Goal: Information Seeking & Learning: Learn about a topic

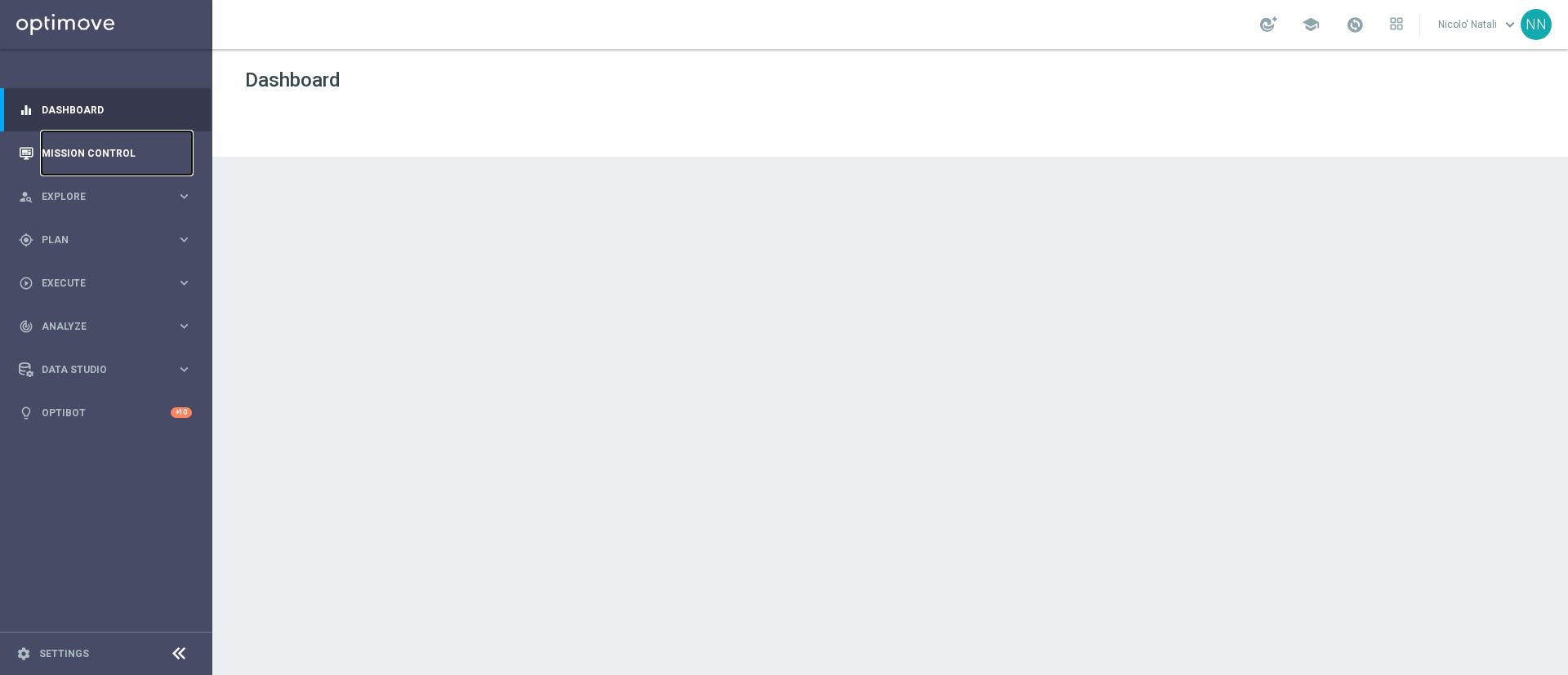
click at [92, 165] on link "Mission Control" at bounding box center [117, 153] width 150 height 43
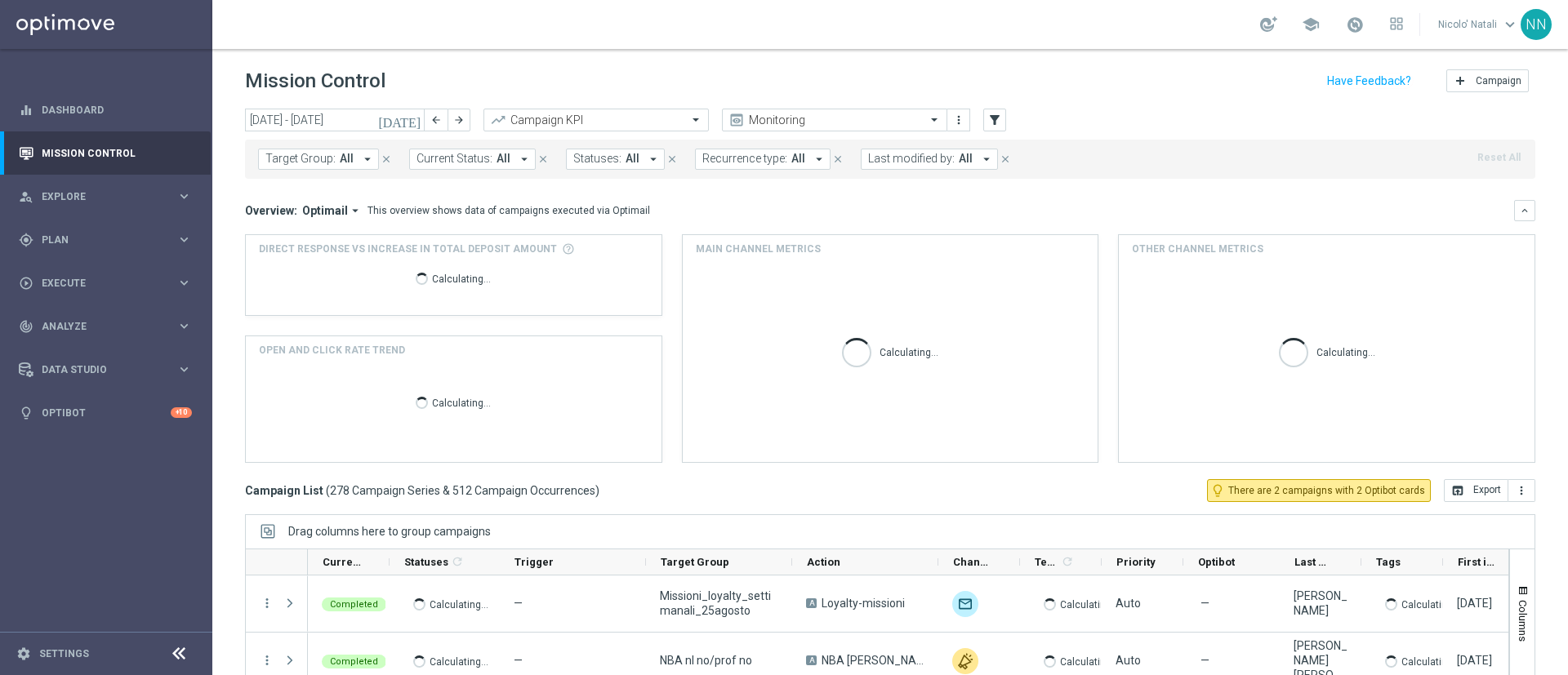
click at [416, 119] on icon "[DATE]" at bounding box center [400, 120] width 44 height 14
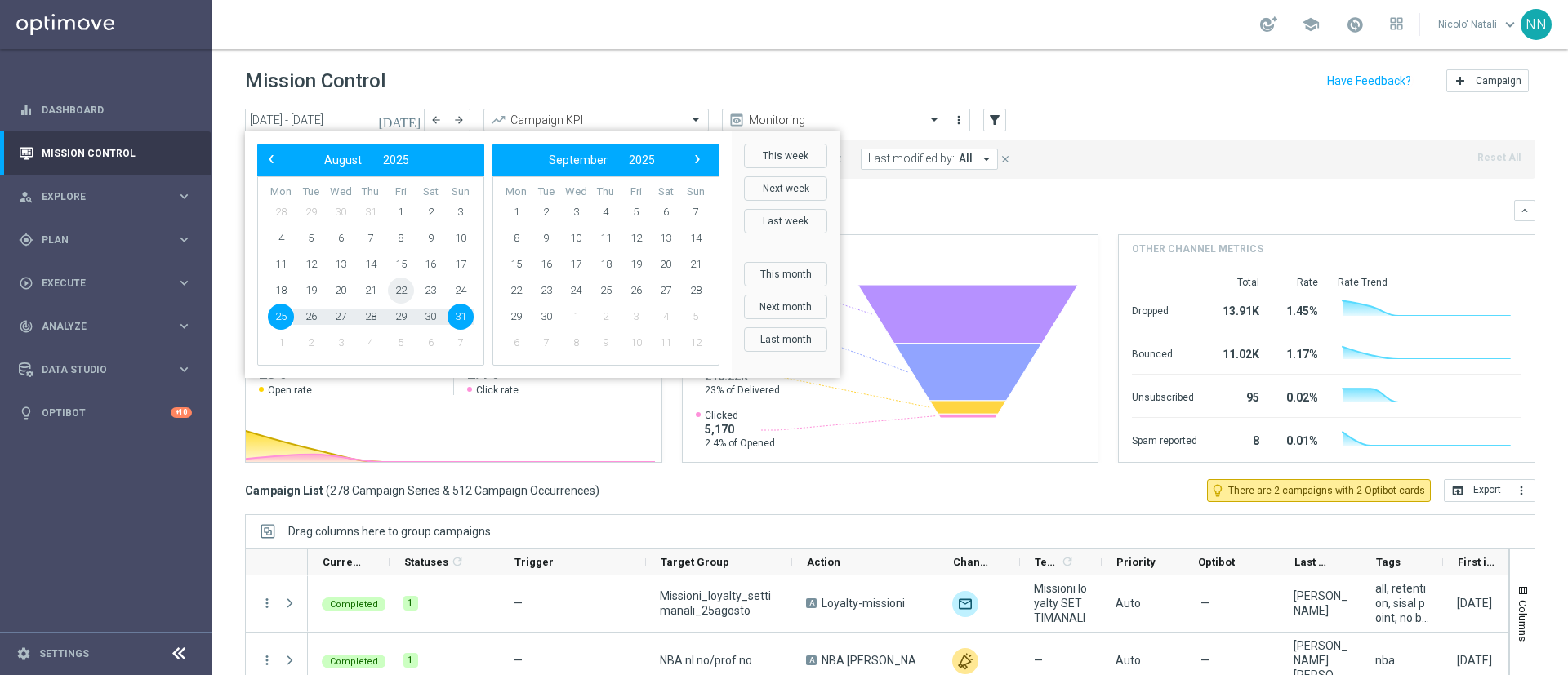
click at [398, 294] on span "22" at bounding box center [401, 290] width 26 height 26
click at [284, 317] on span "25" at bounding box center [280, 316] width 26 height 26
type input "[DATE] - [DATE]"
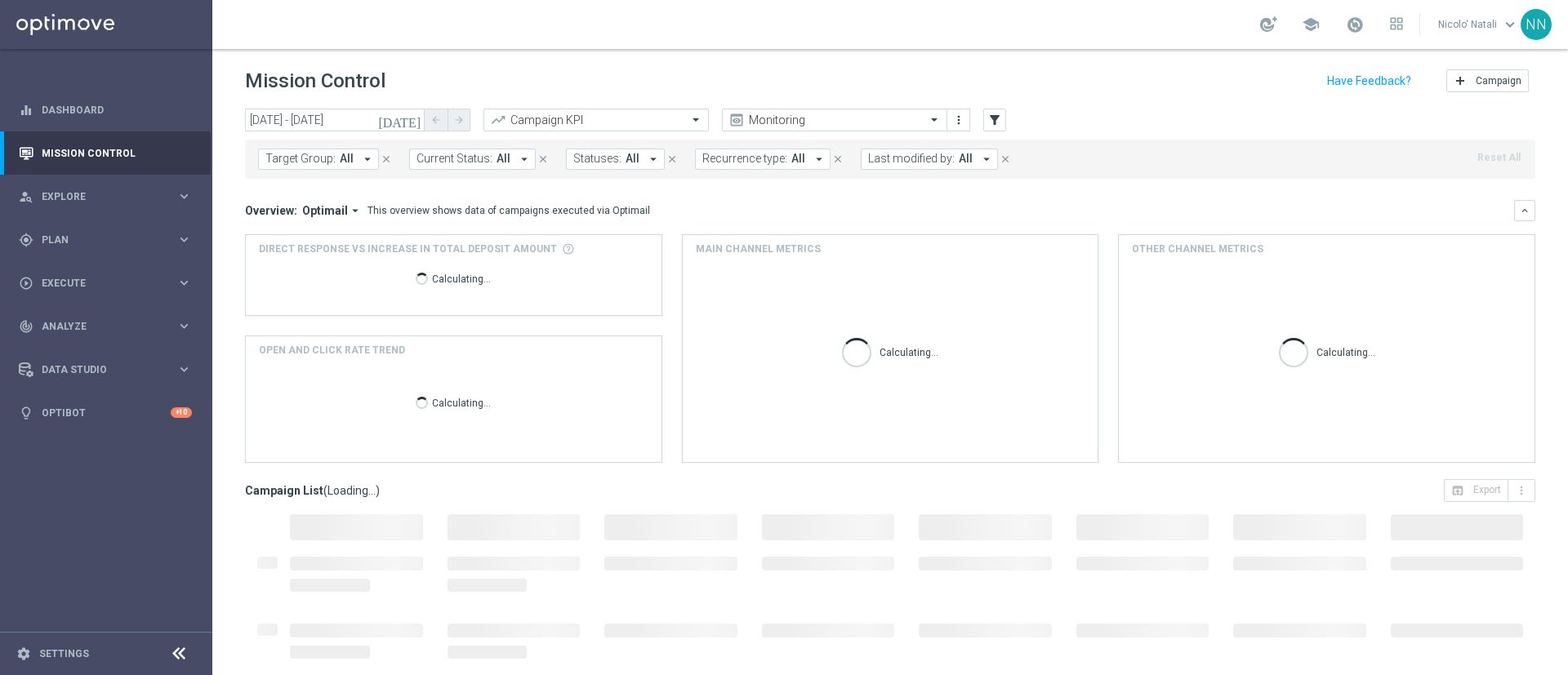
click at [342, 160] on span "All" at bounding box center [346, 159] width 14 height 14
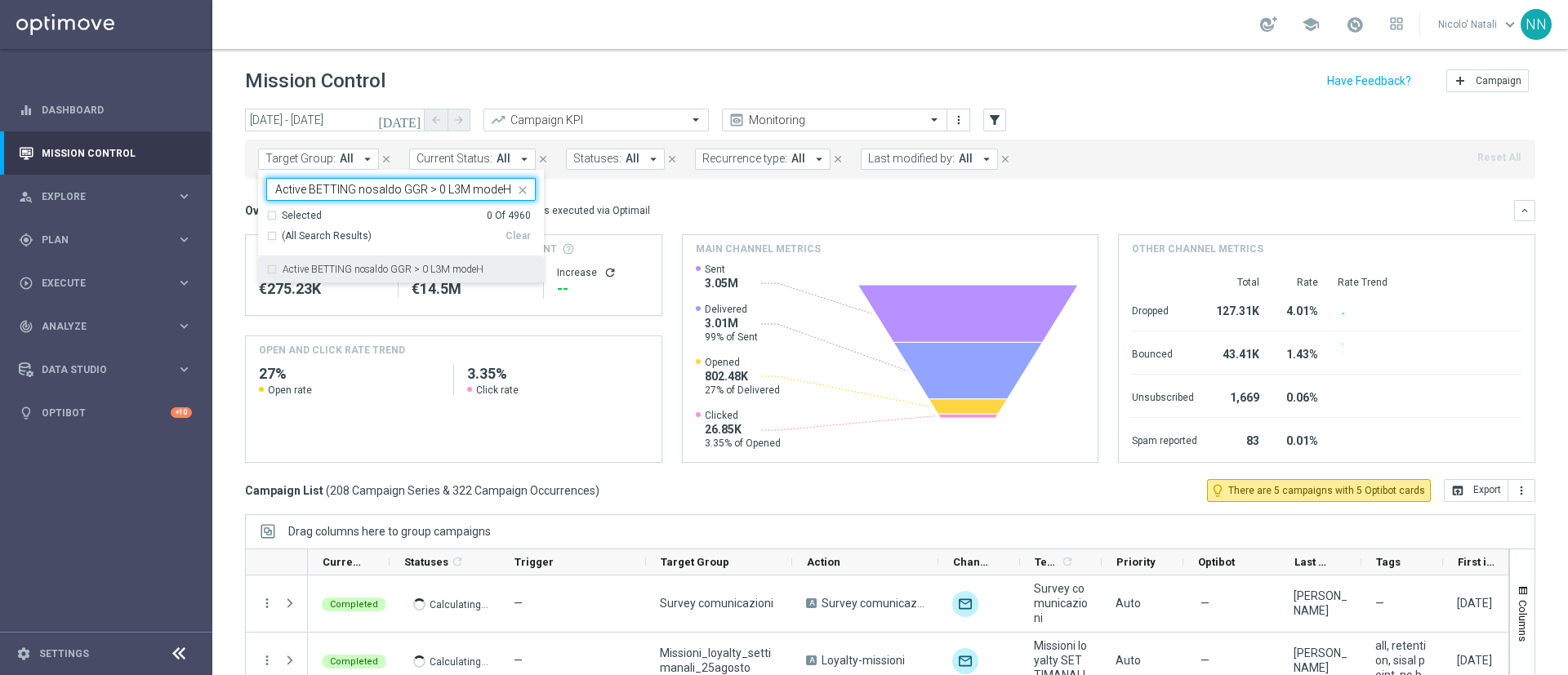
click at [400, 265] on label "Active BETTING nosaldo GGR > 0 L3M modeH" at bounding box center [383, 269] width 201 height 10
type input "Active BETTING nosaldo GGR > 0 L3M modeH"
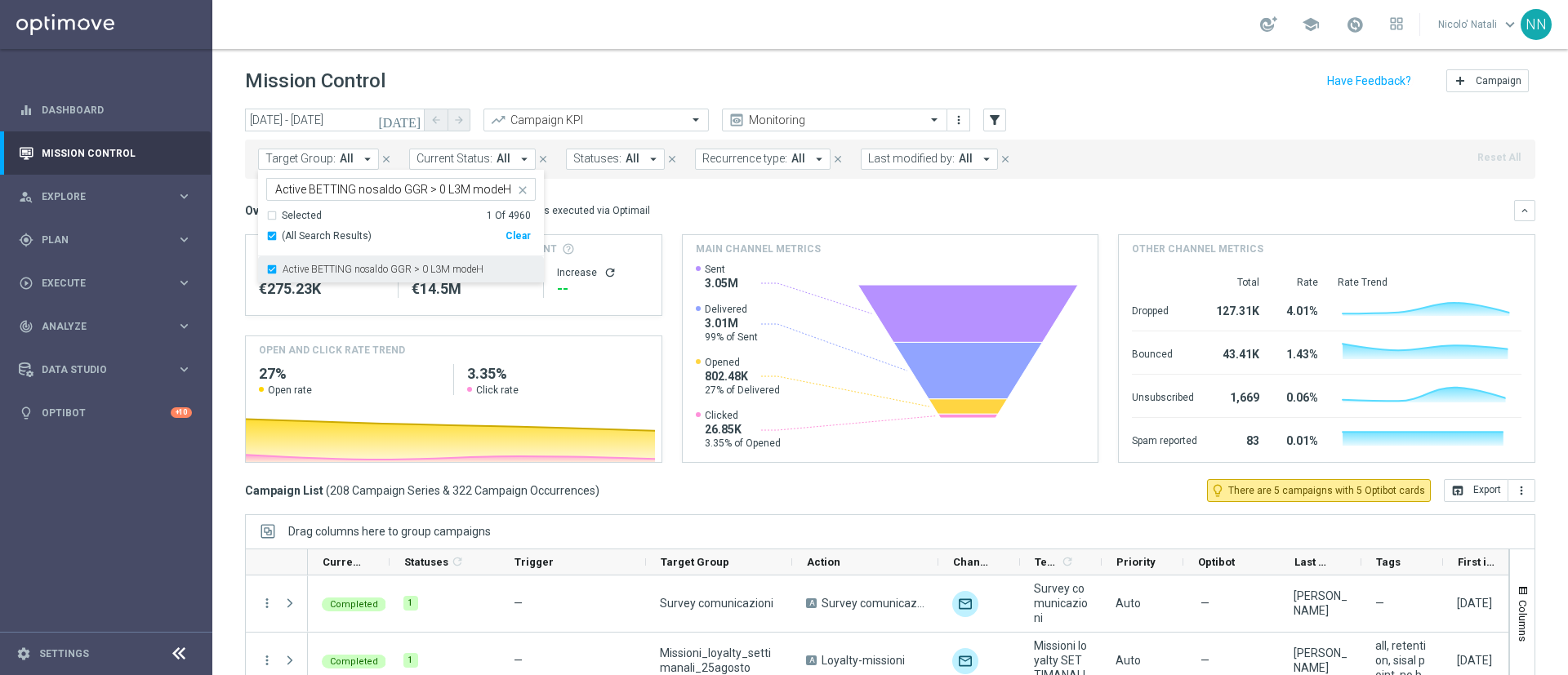
click at [400, 265] on label "Active BETTING nosaldo GGR > 0 L3M modeH" at bounding box center [383, 269] width 201 height 10
click at [690, 198] on mini-dashboard "Overview: Optimail arrow_drop_down This overview shows data of campaigns execut…" at bounding box center [889, 329] width 1290 height 301
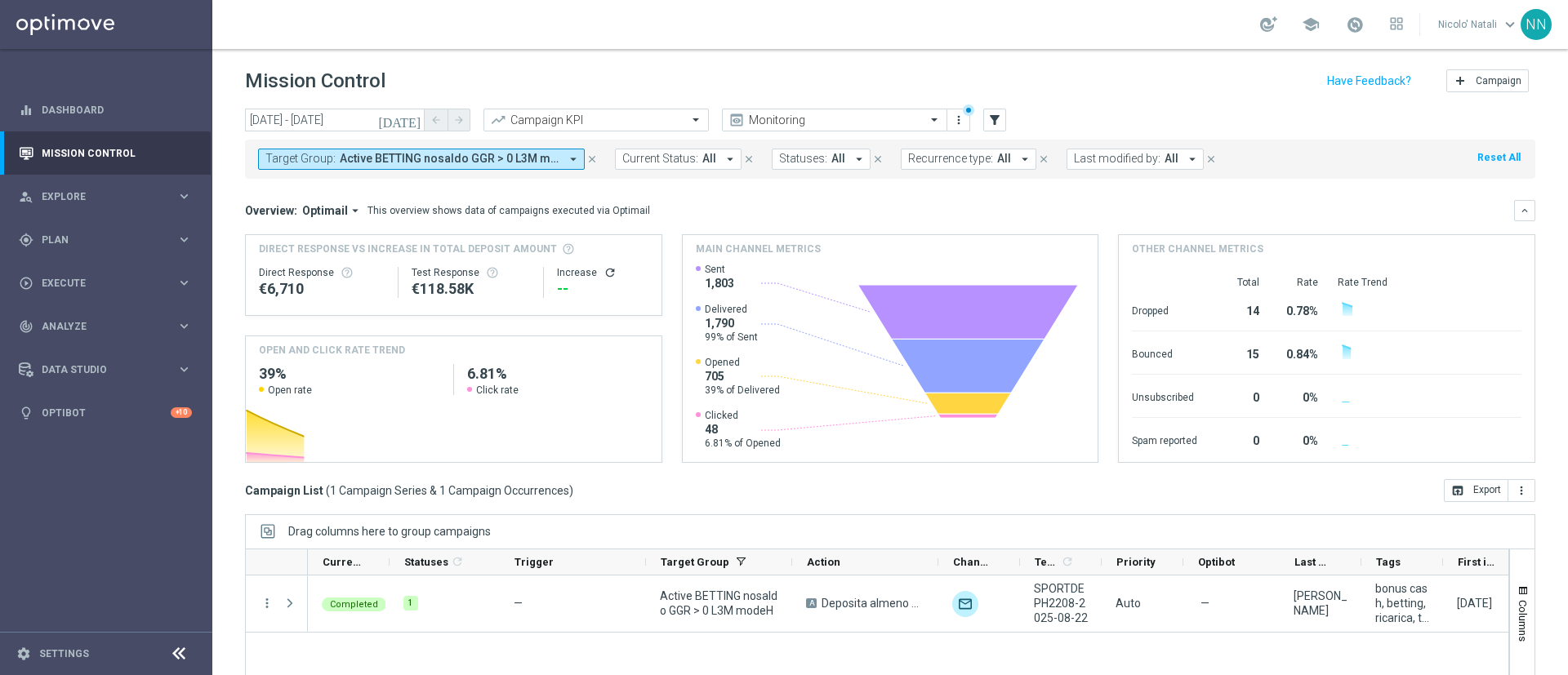
scroll to position [120, 0]
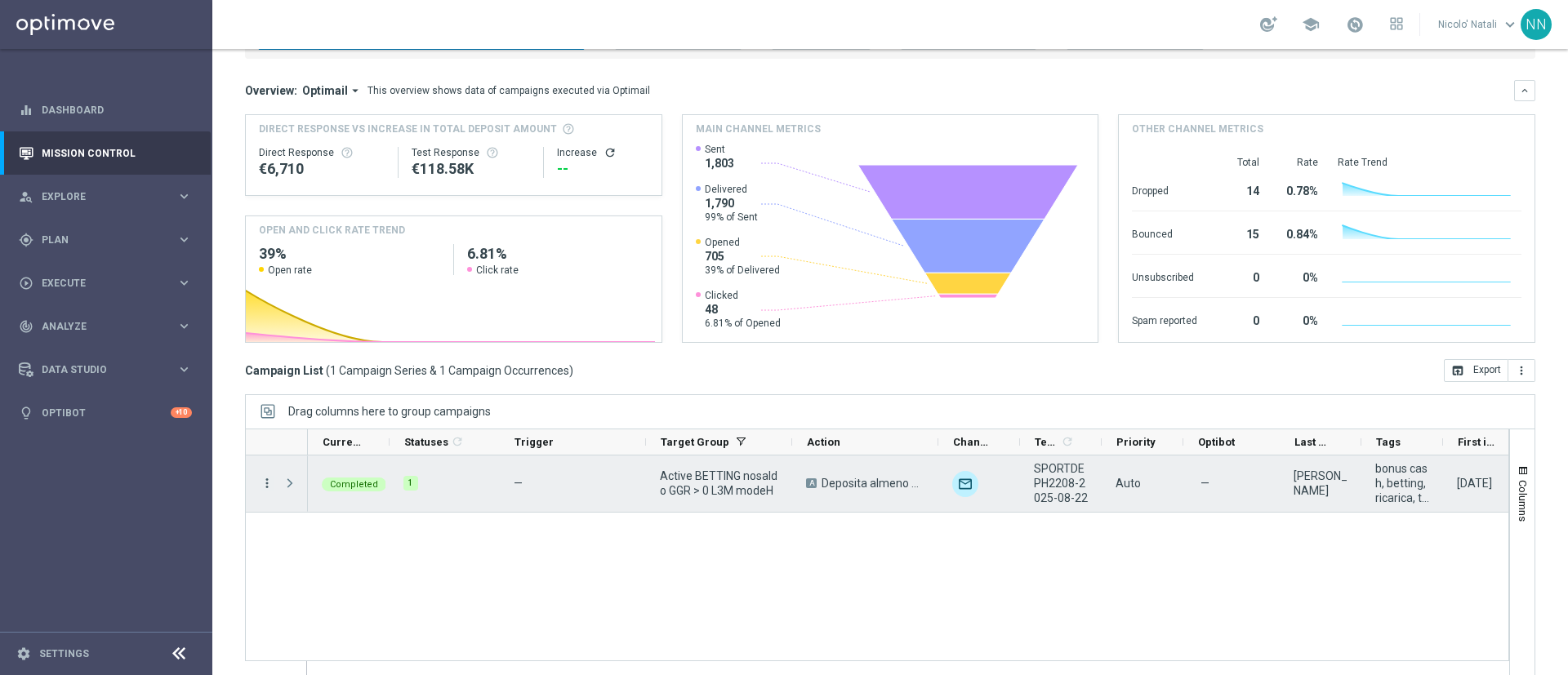
click at [267, 487] on icon "more_vert" at bounding box center [266, 483] width 15 height 14
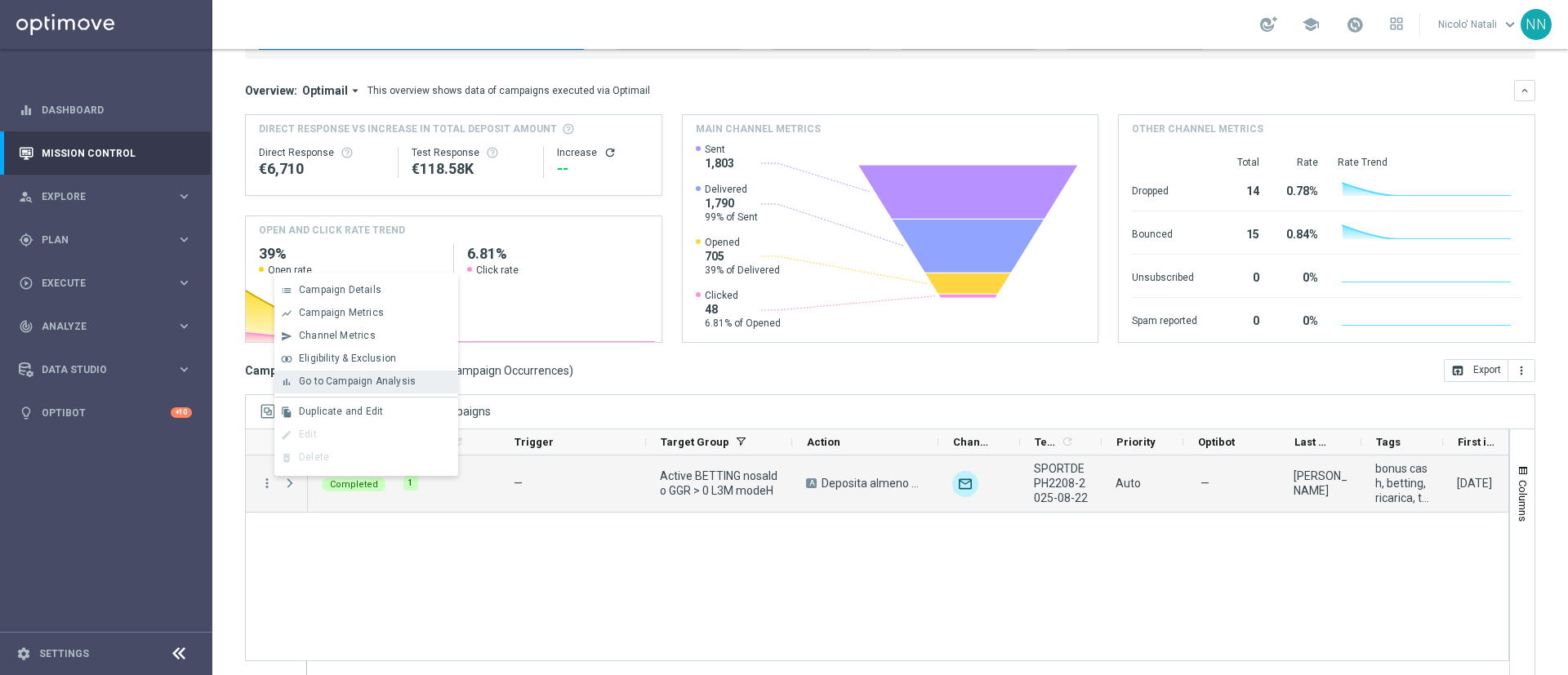
click at [326, 372] on div "bar_chart Go to Campaign Analysis" at bounding box center [366, 381] width 184 height 23
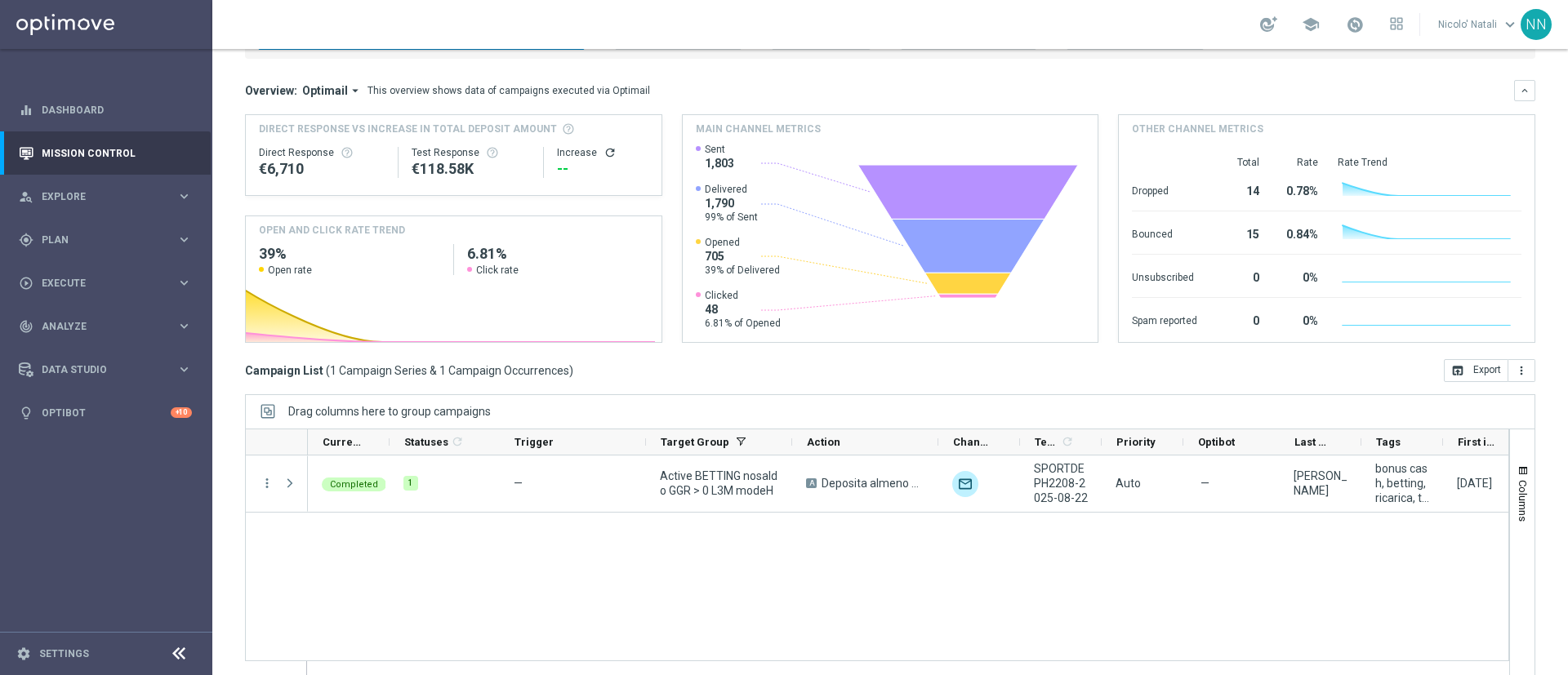
scroll to position [0, 0]
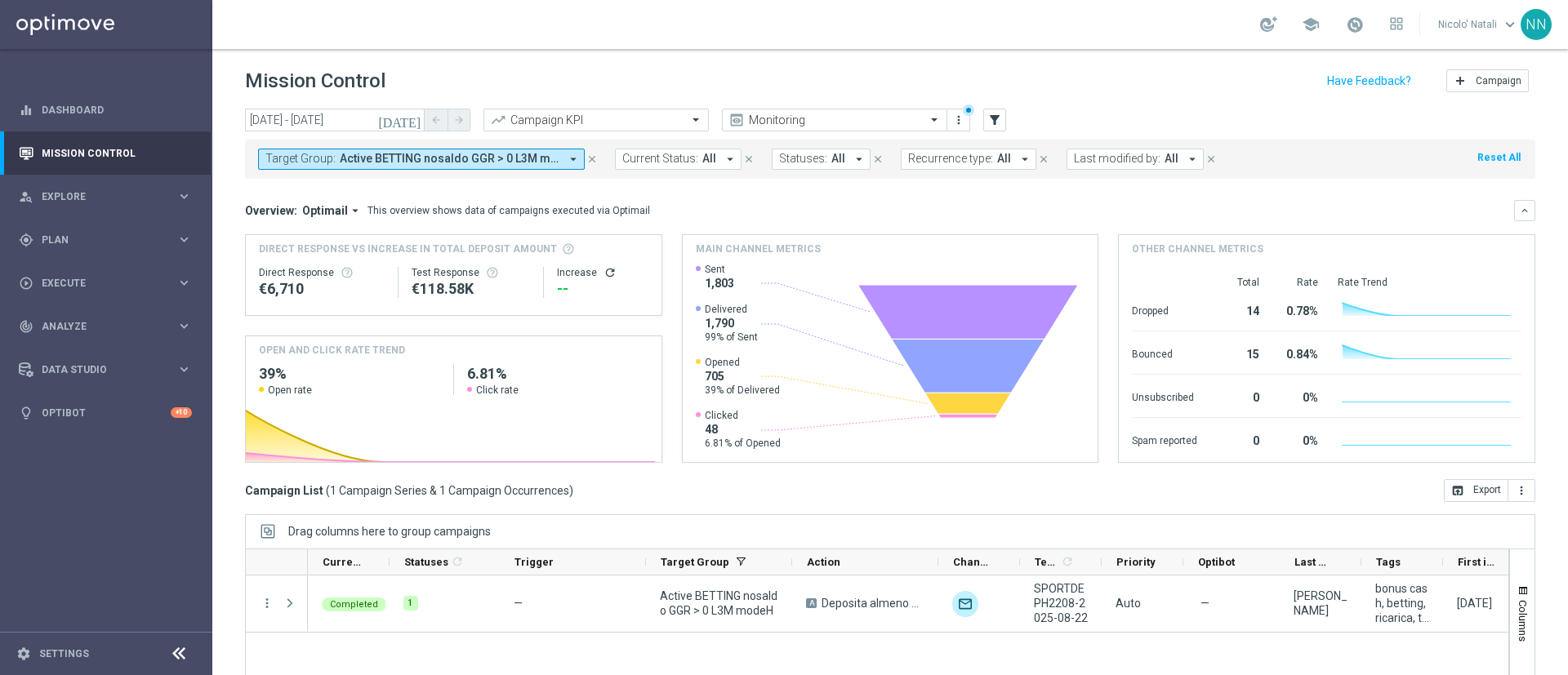
click at [537, 153] on span "Active BETTING nosaldo GGR > 0 L3M modeH" at bounding box center [450, 159] width 219 height 14
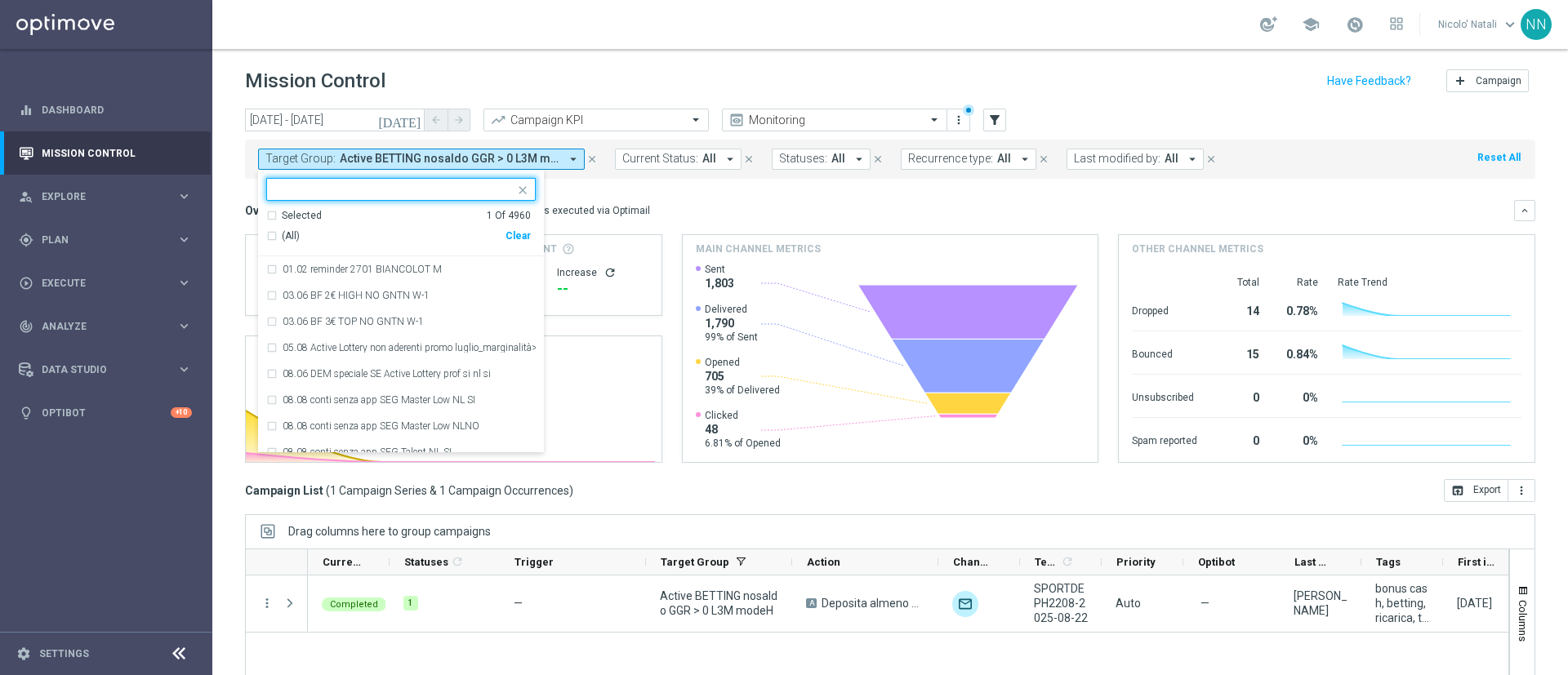
click at [0, 0] on div "Clear" at bounding box center [0, 0] width 0 height 0
click at [408, 184] on input "text" at bounding box center [395, 189] width 239 height 14
paste input "Active BETTING nosaldo GGR > 0 L3M modeM"
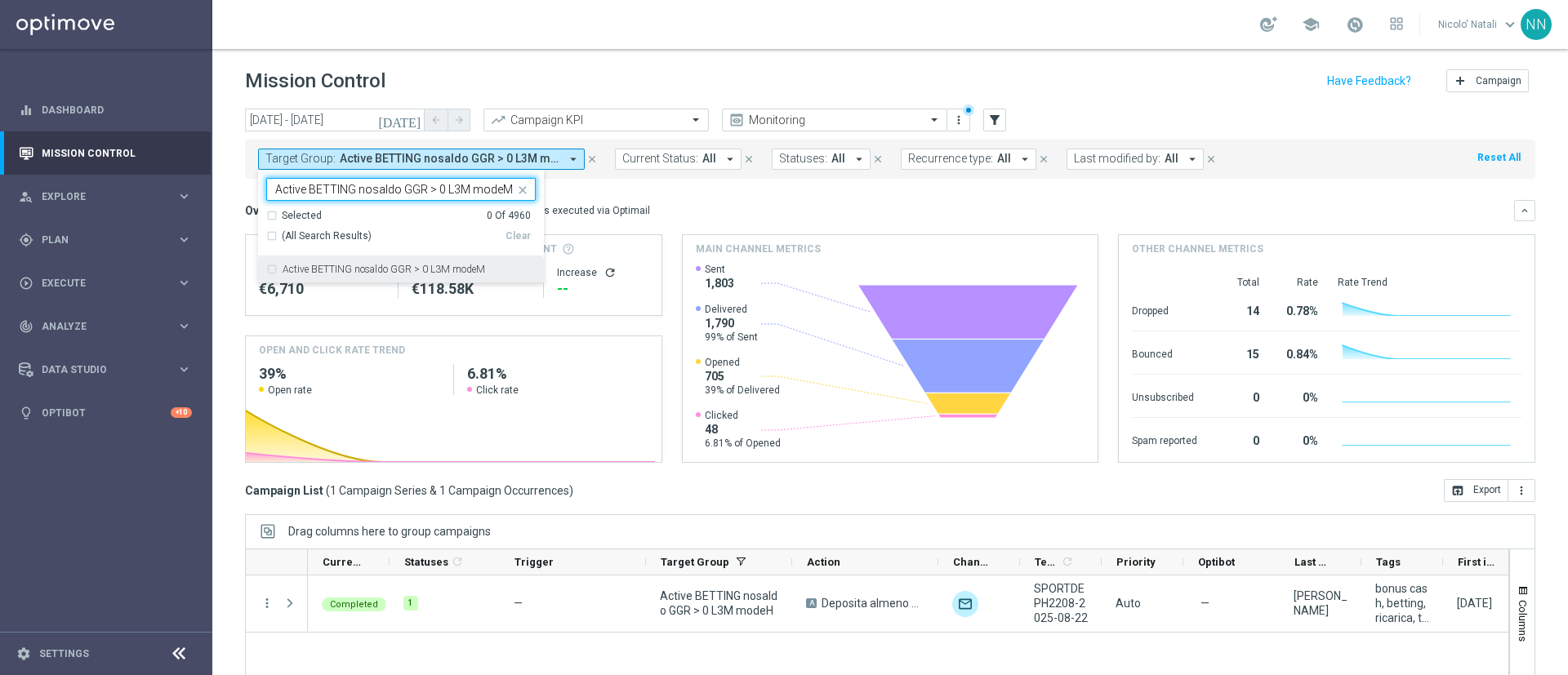
click at [416, 266] on label "Active BETTING nosaldo GGR > 0 L3M modeM" at bounding box center [383, 269] width 202 height 10
type input "Active BETTING nosaldo GGR > 0 L3M modeM"
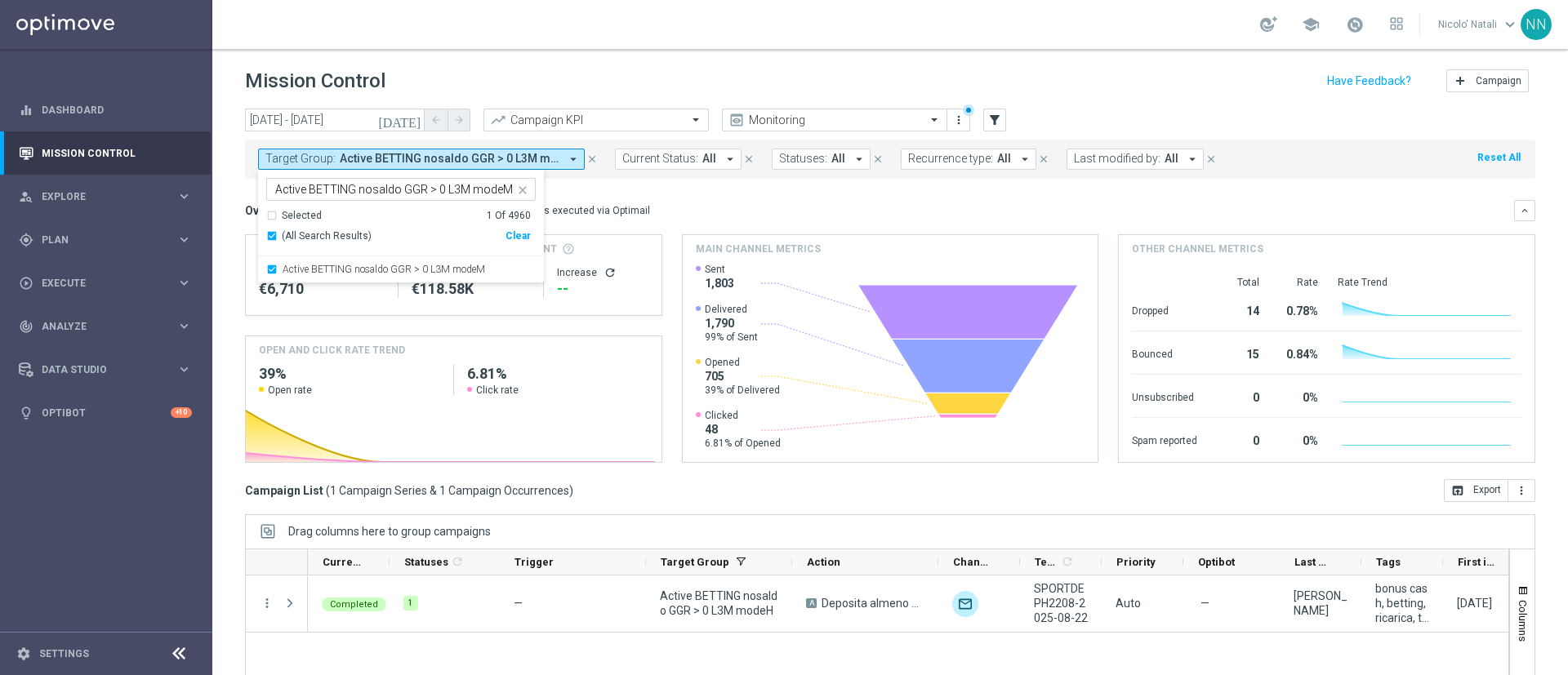
click at [712, 195] on mini-dashboard "Overview: Optimail arrow_drop_down This overview shows data of campaigns execut…" at bounding box center [889, 329] width 1290 height 301
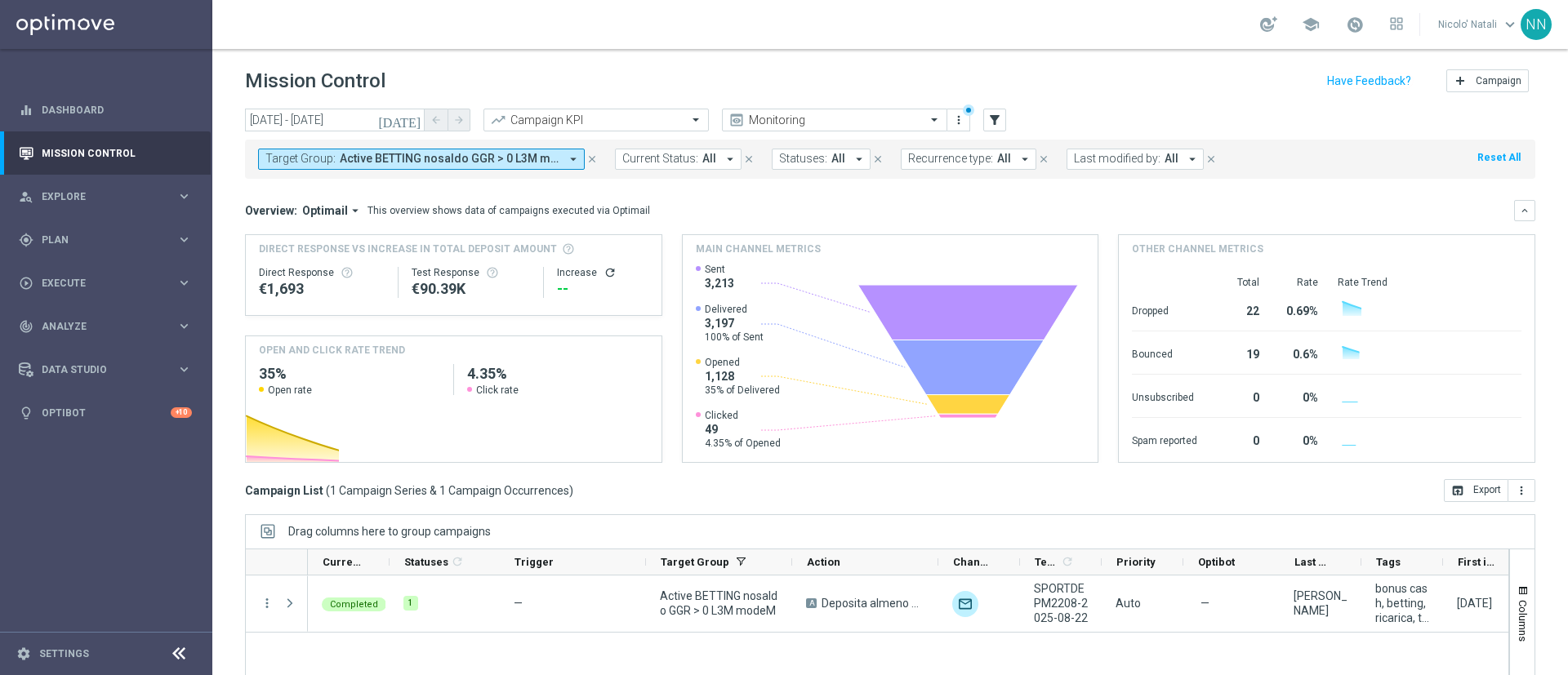
scroll to position [141, 0]
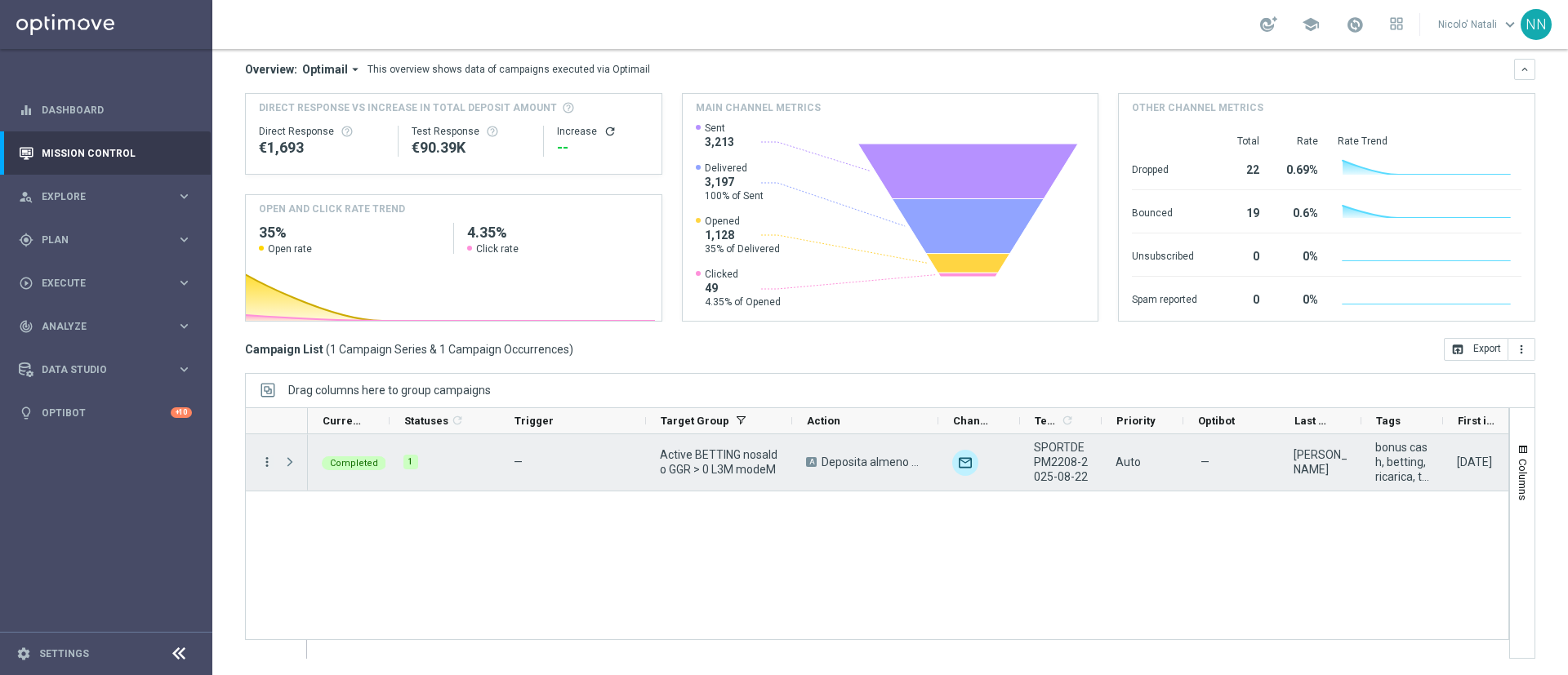
click at [267, 461] on icon "more_vert" at bounding box center [266, 462] width 15 height 14
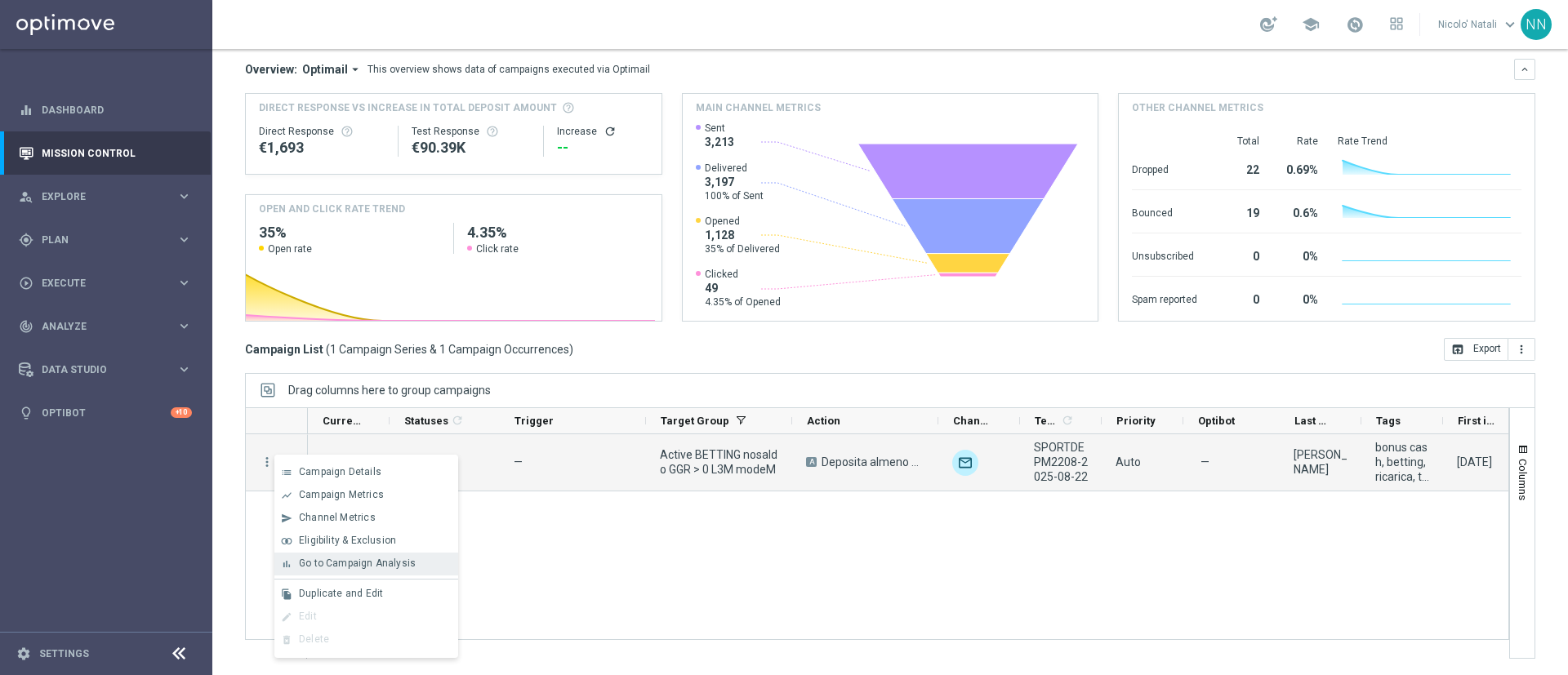
click at [338, 561] on span "Go to Campaign Analysis" at bounding box center [357, 563] width 117 height 12
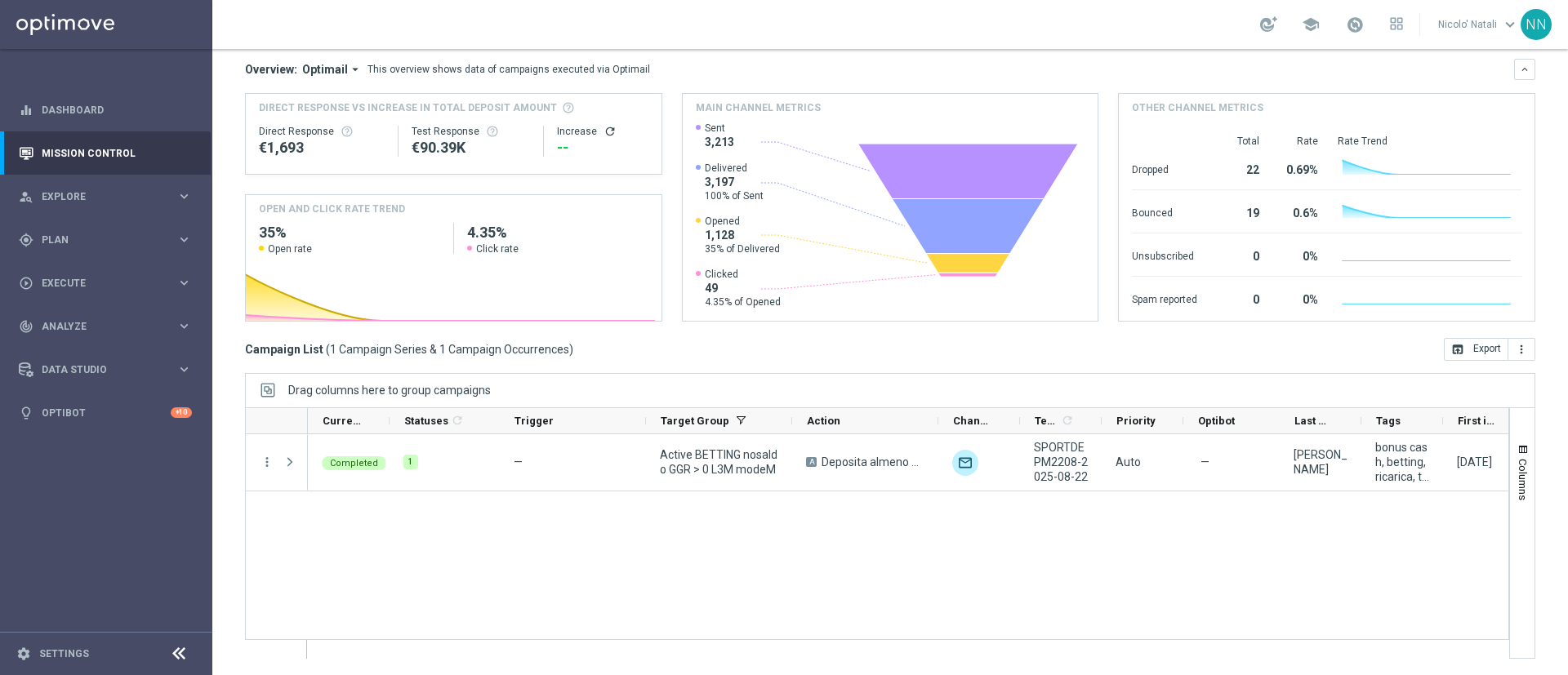
scroll to position [0, 0]
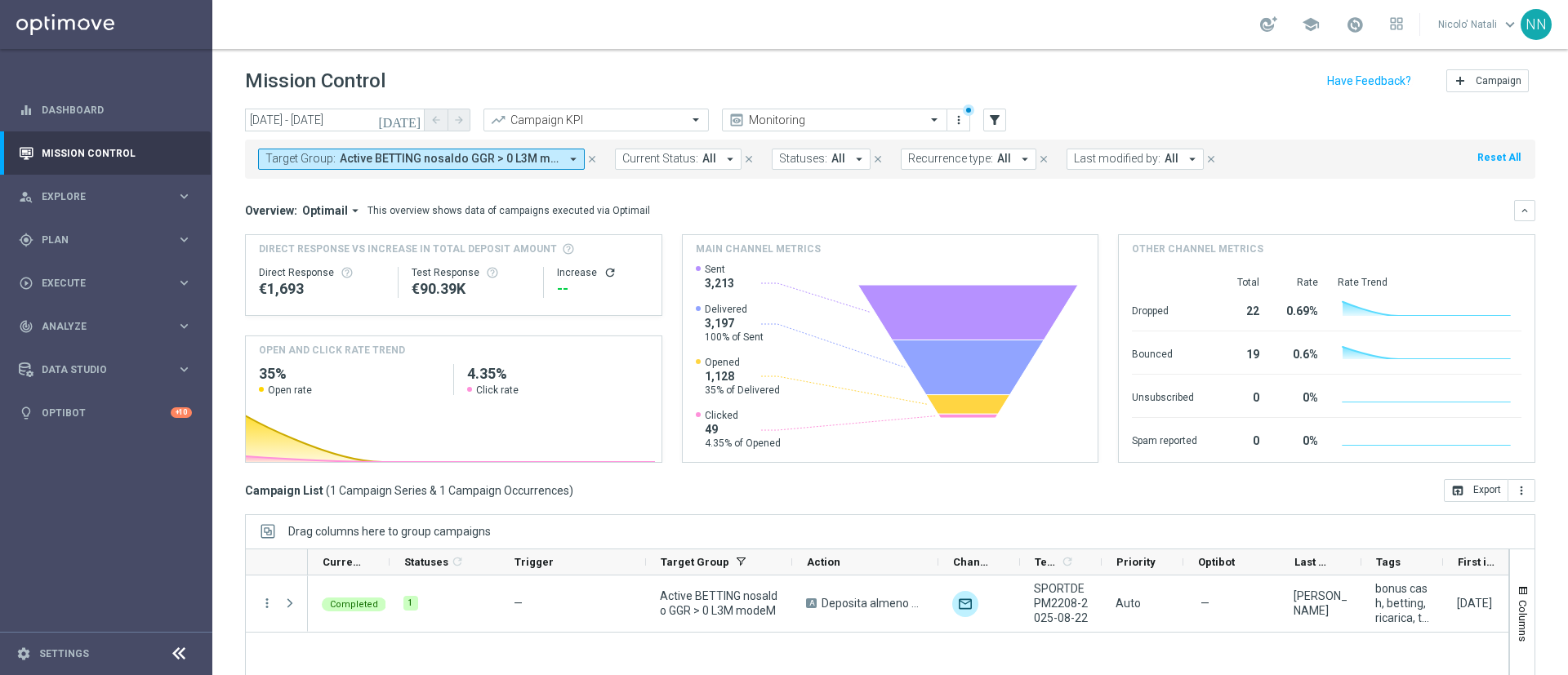
click at [512, 165] on span "Active BETTING nosaldo GGR > 0 L3M modeM" at bounding box center [450, 159] width 219 height 14
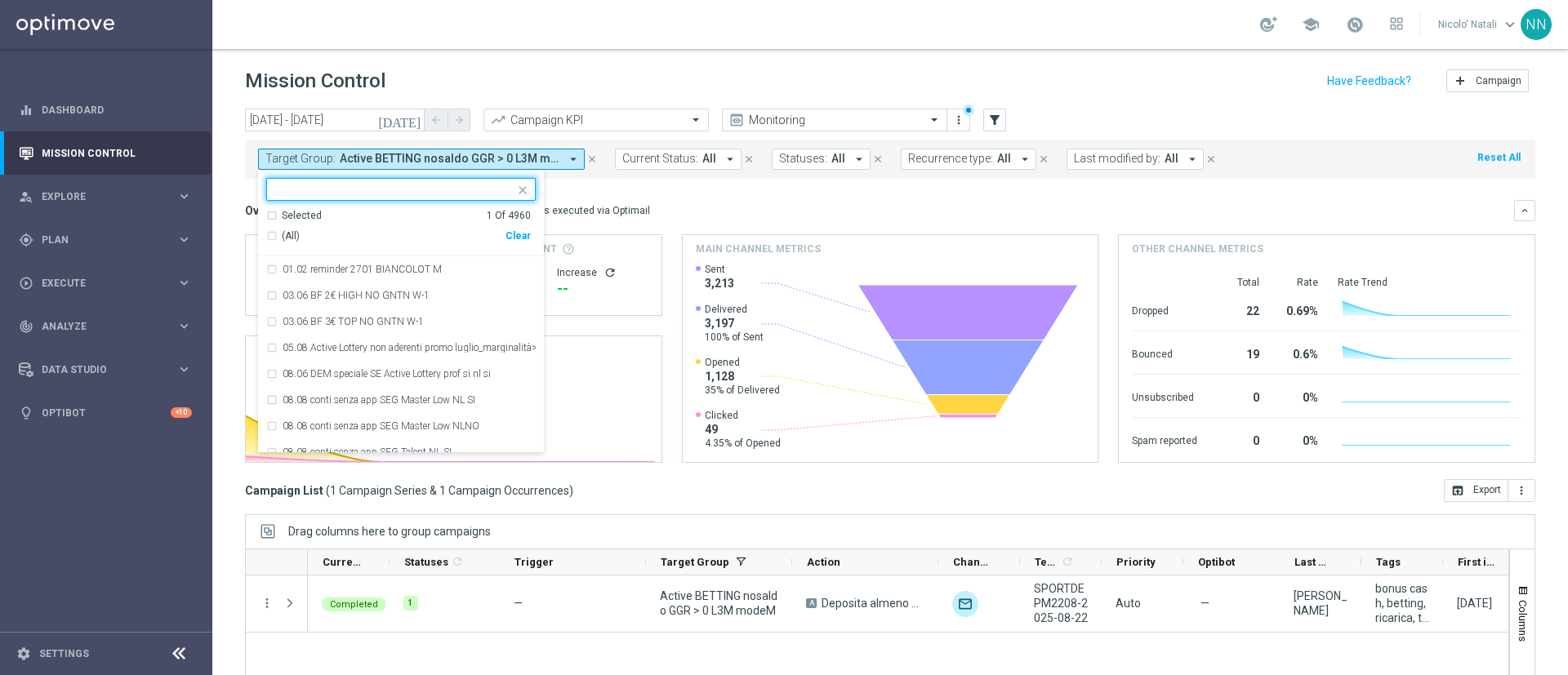
click at [0, 0] on div "Clear" at bounding box center [0, 0] width 0 height 0
click at [427, 187] on input "text" at bounding box center [395, 189] width 239 height 14
paste input "Active BETTING nosaldo GGR > 0 L3M modeL"
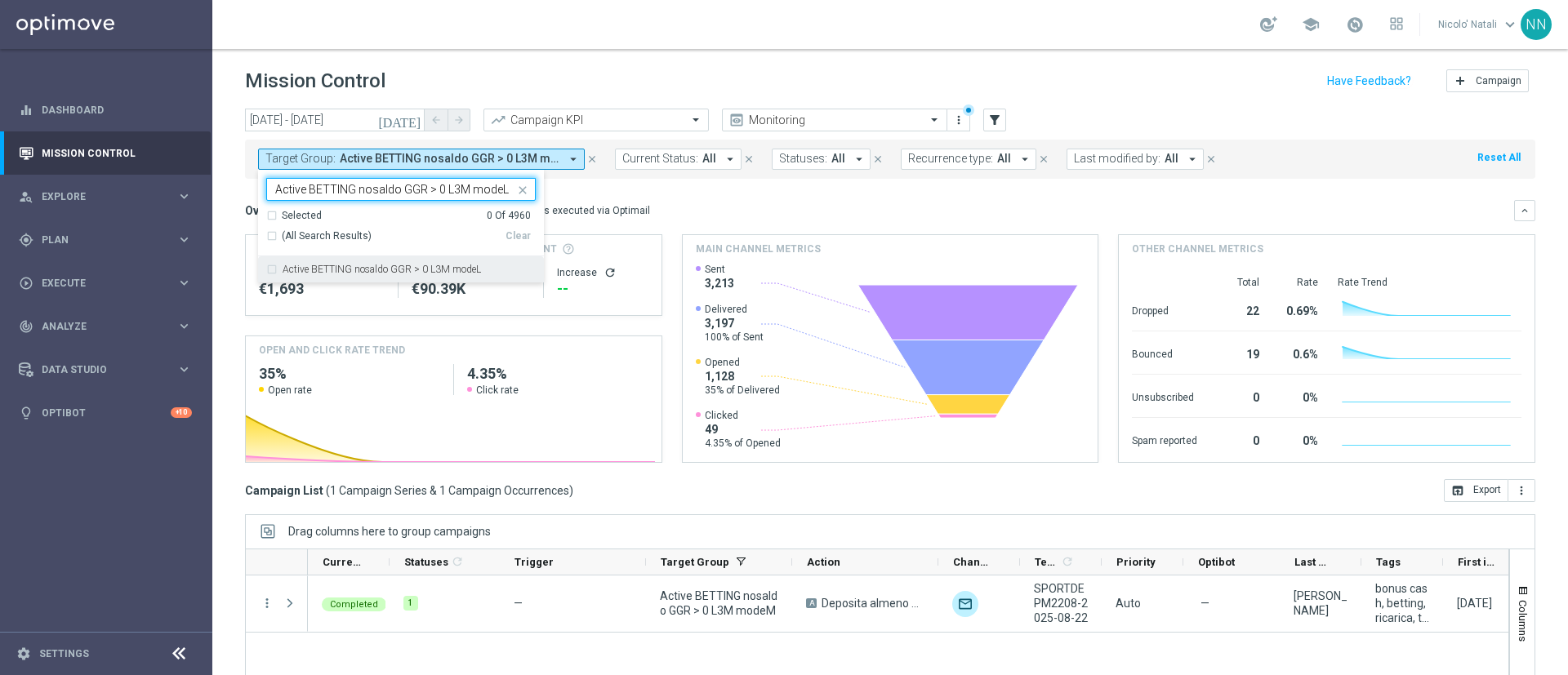
click at [465, 260] on div "Active BETTING nosaldo GGR > 0 L3M modeL" at bounding box center [401, 269] width 269 height 26
type input "Active BETTING nosaldo GGR > 0 L3M modeL"
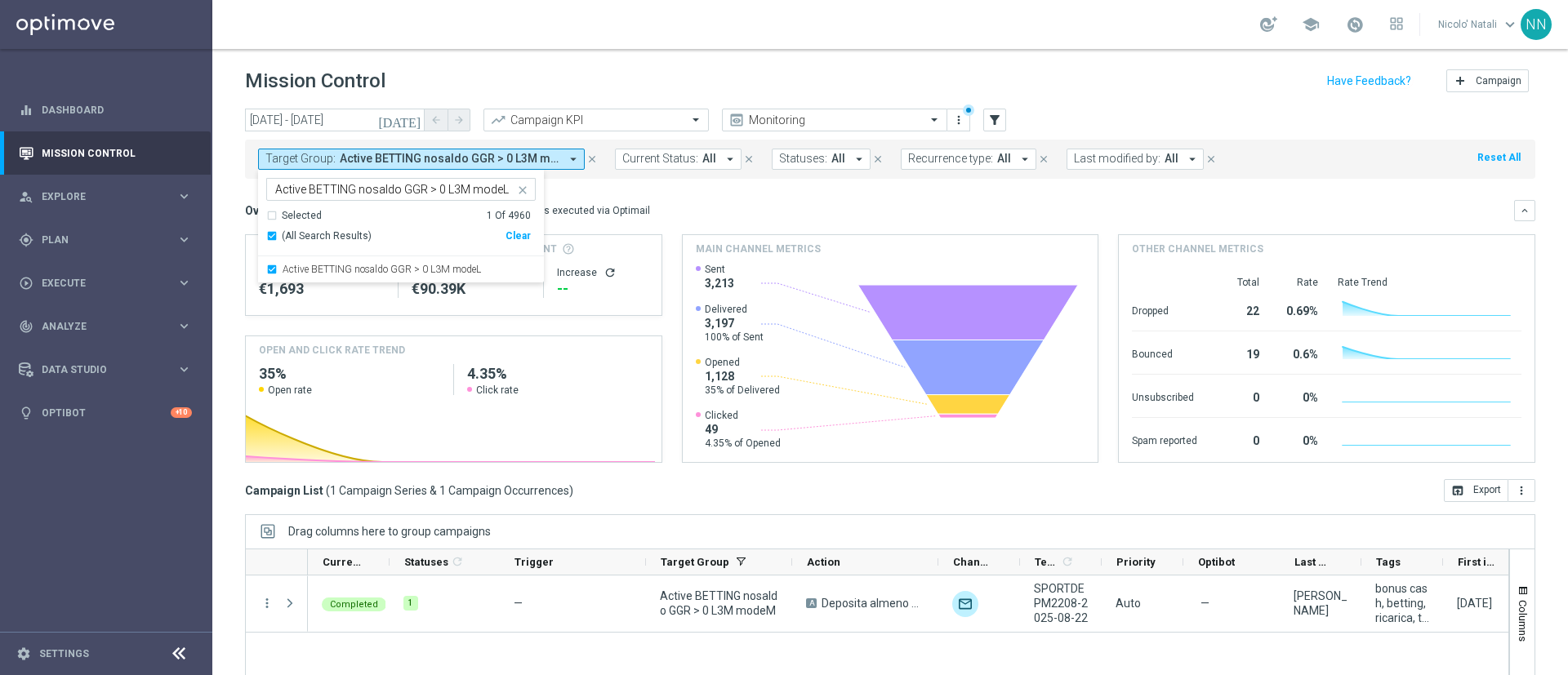
click at [704, 200] on div "Overview: Optimail arrow_drop_down This overview shows data of campaigns execut…" at bounding box center [889, 210] width 1290 height 21
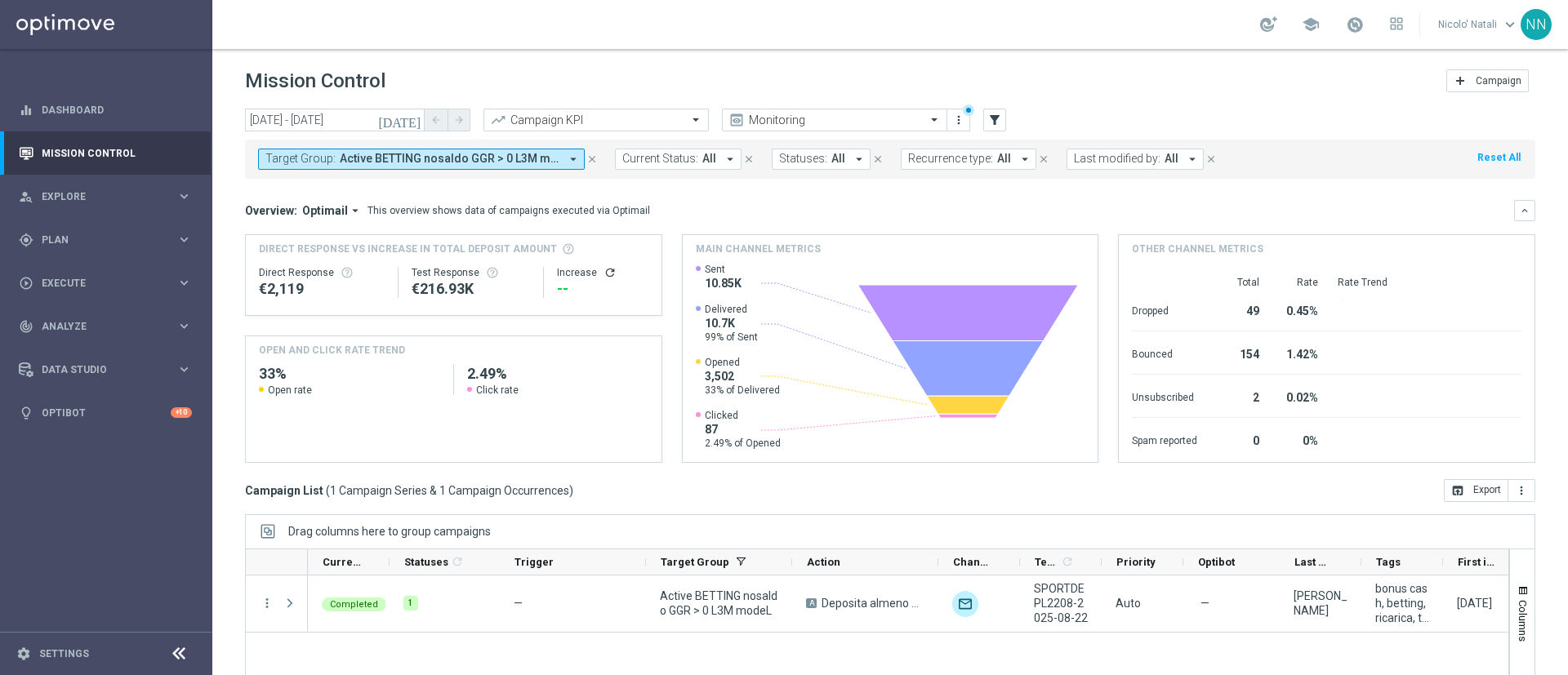
scroll to position [141, 0]
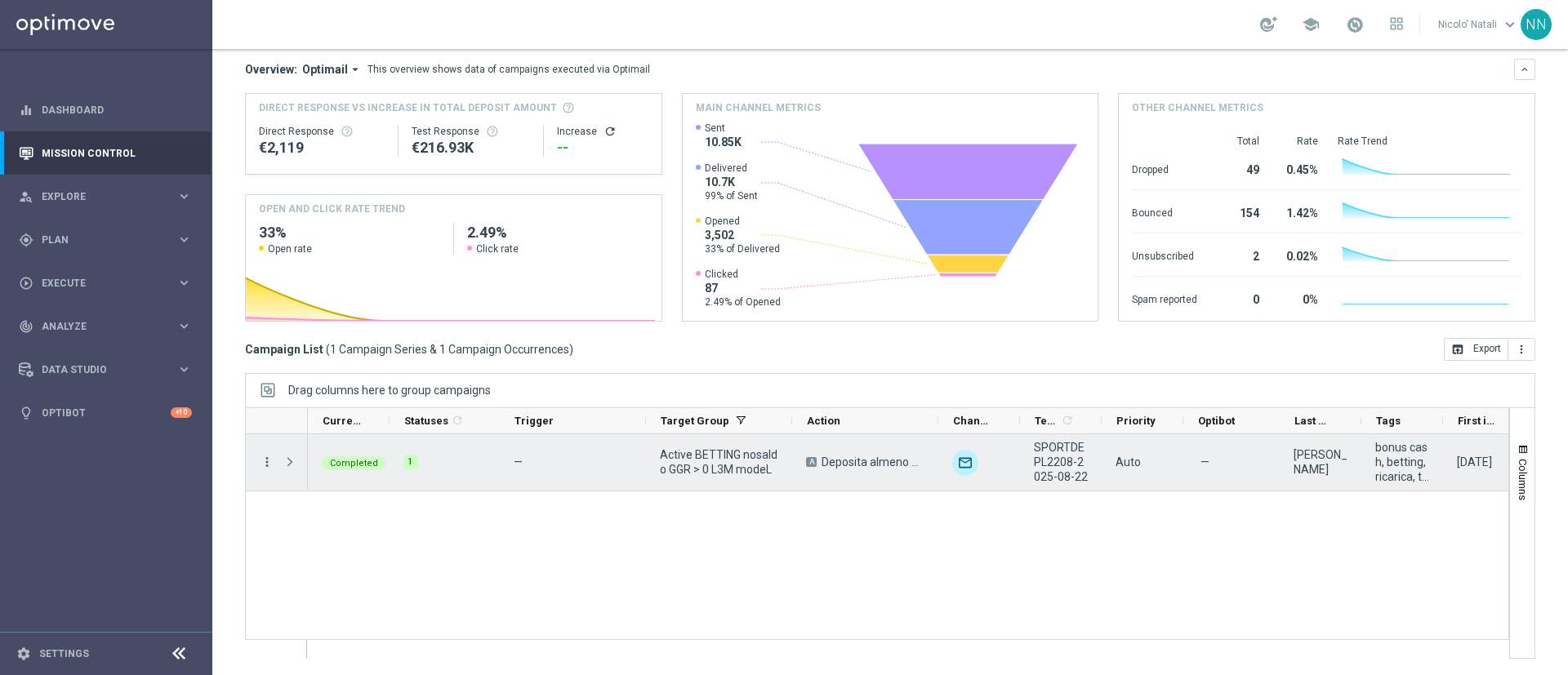
click at [265, 464] on icon "more_vert" at bounding box center [266, 462] width 15 height 14
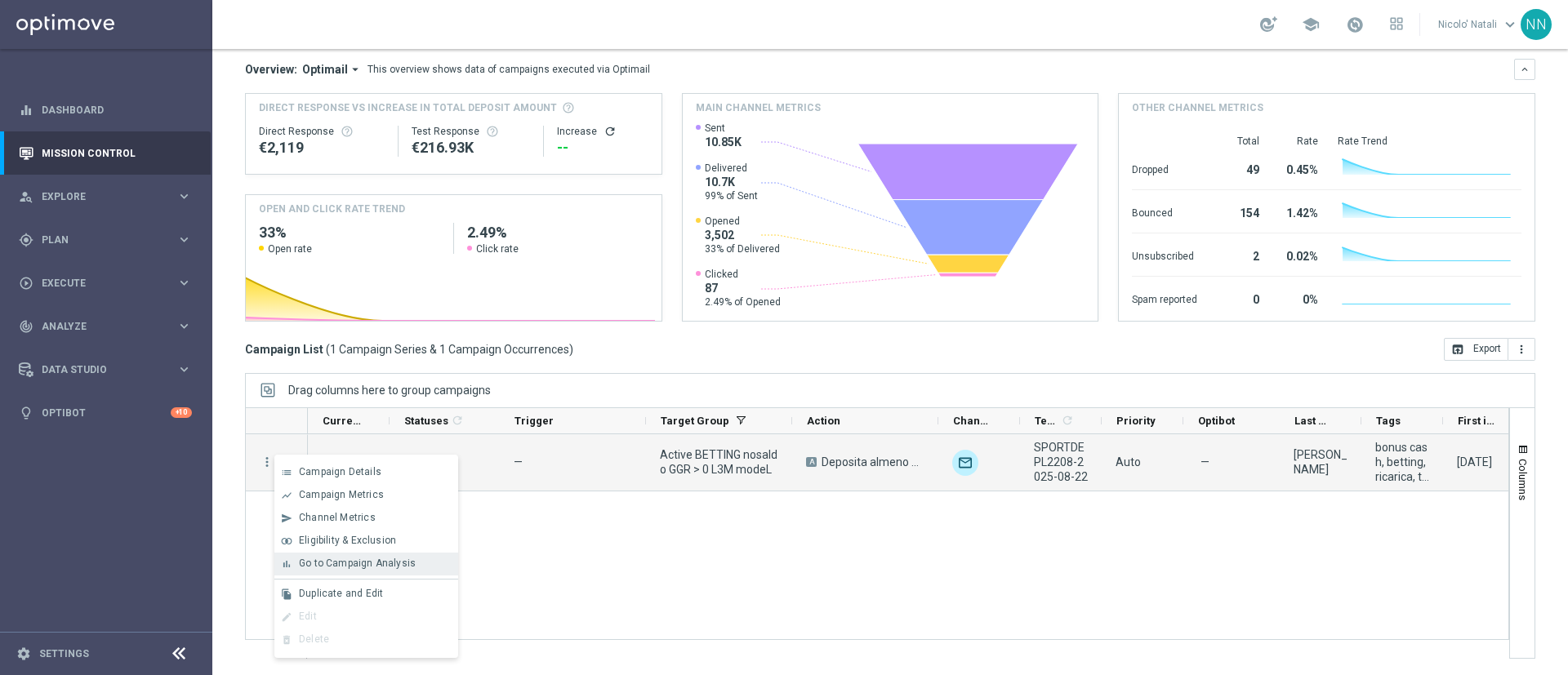
click at [342, 570] on div "bar_chart Go to Campaign Analysis" at bounding box center [366, 564] width 184 height 23
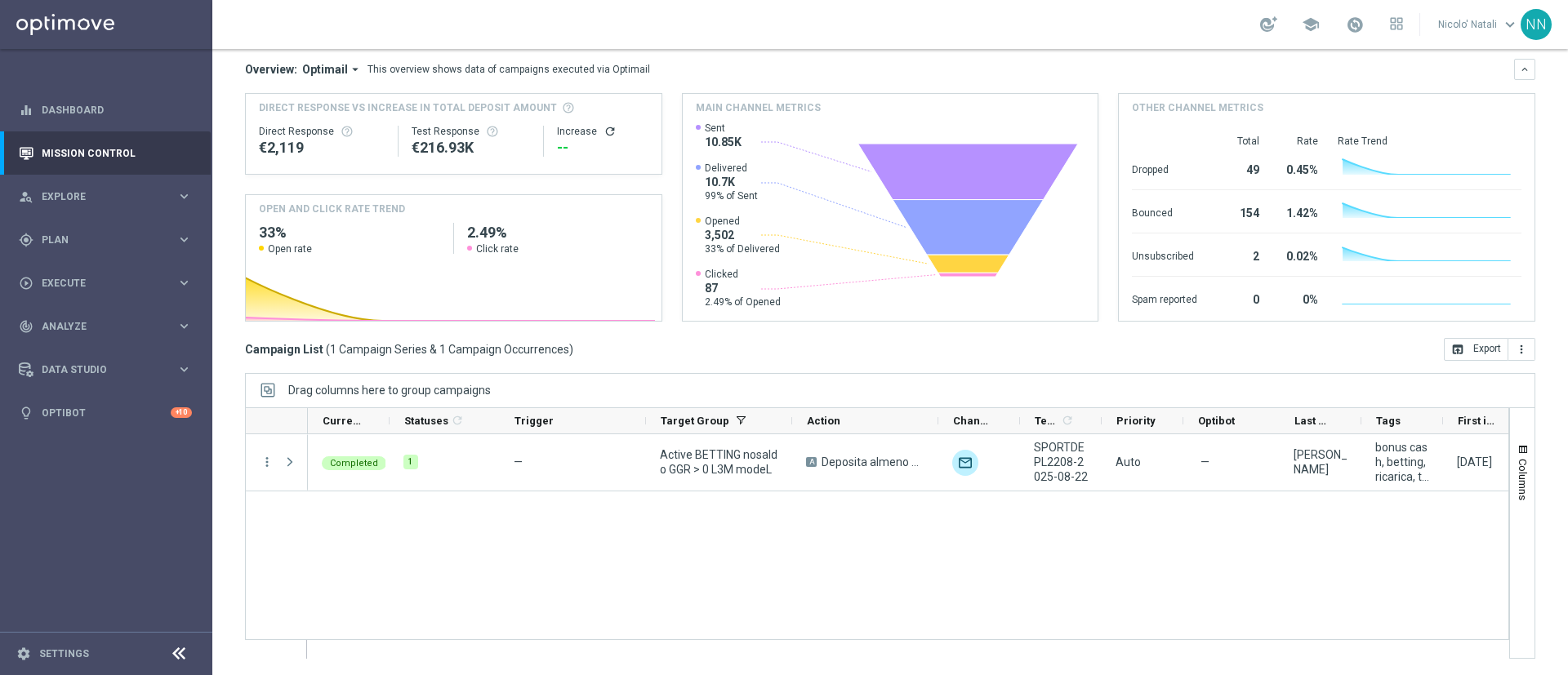
scroll to position [0, 0]
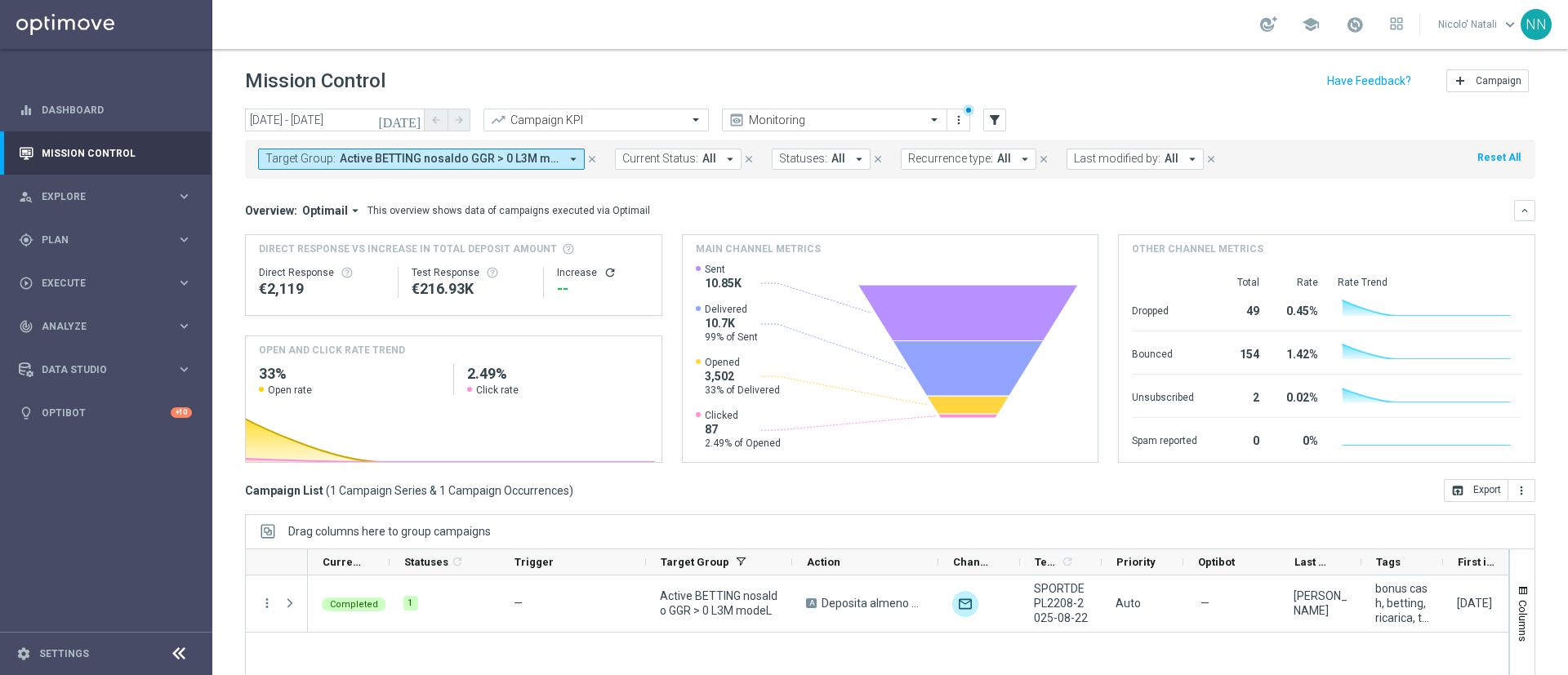
click at [425, 154] on span "Active BETTING nosaldo GGR > 0 L3M modeL" at bounding box center [450, 159] width 219 height 14
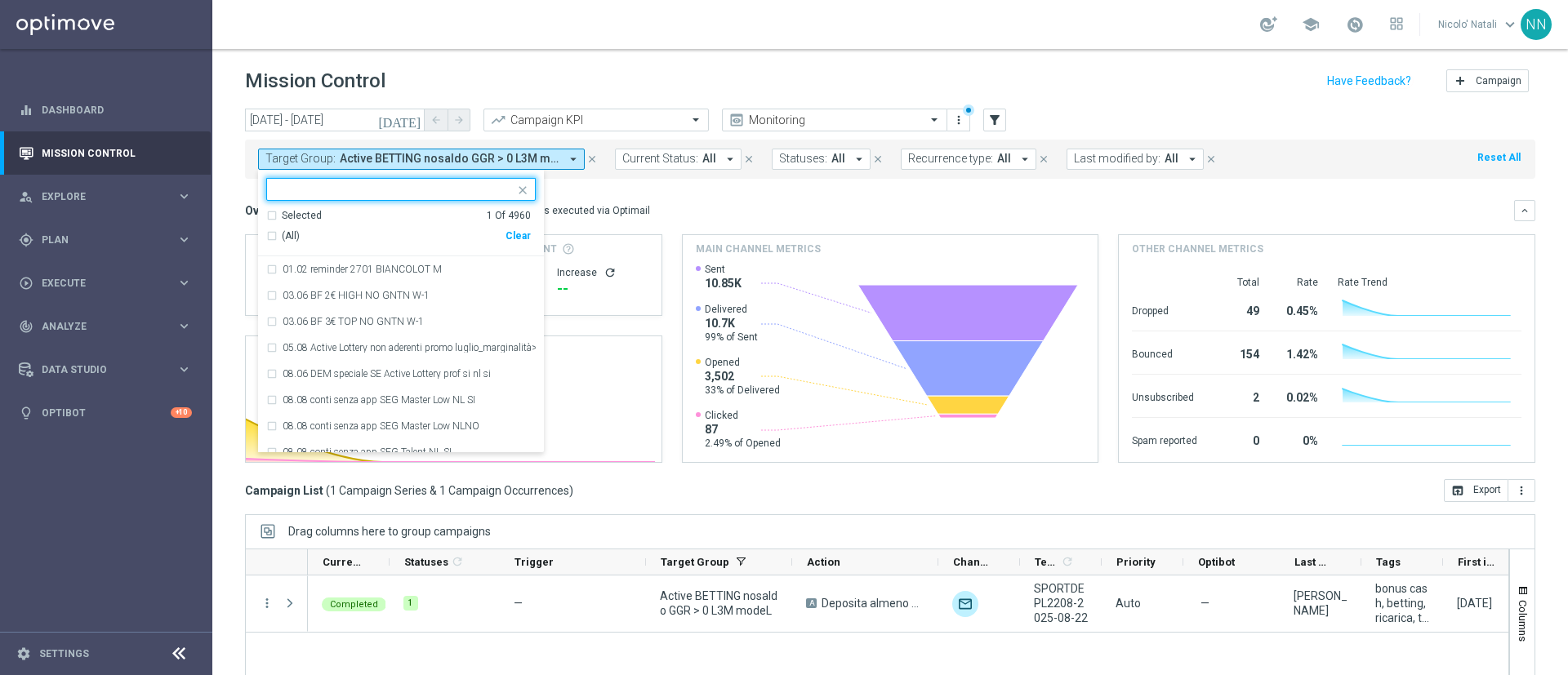
click at [0, 0] on div "Clear" at bounding box center [0, 0] width 0 height 0
click at [438, 195] on input "text" at bounding box center [395, 189] width 239 height 14
paste input "Active BETTING nosaldo GGR > 0 L3M NODEPL3M"
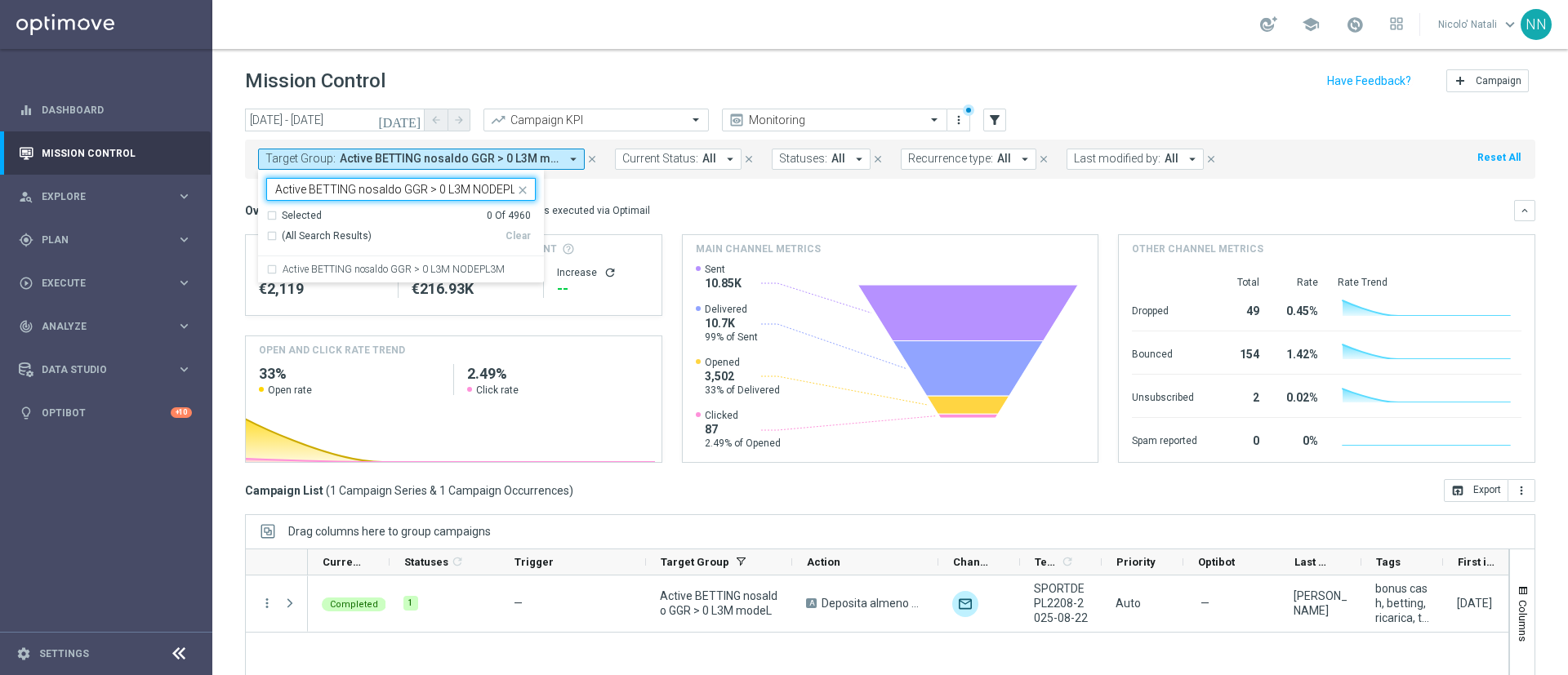
scroll to position [0, 14]
click at [444, 265] on label "Active BETTING nosaldo GGR > 0 L3M NODEPL3M" at bounding box center [393, 269] width 222 height 10
type input "Active BETTING nosaldo GGR > 0 L3M NODEPL3M"
click at [749, 188] on mini-dashboard "Overview: Optimail arrow_drop_down This overview shows data of campaigns execut…" at bounding box center [889, 329] width 1290 height 301
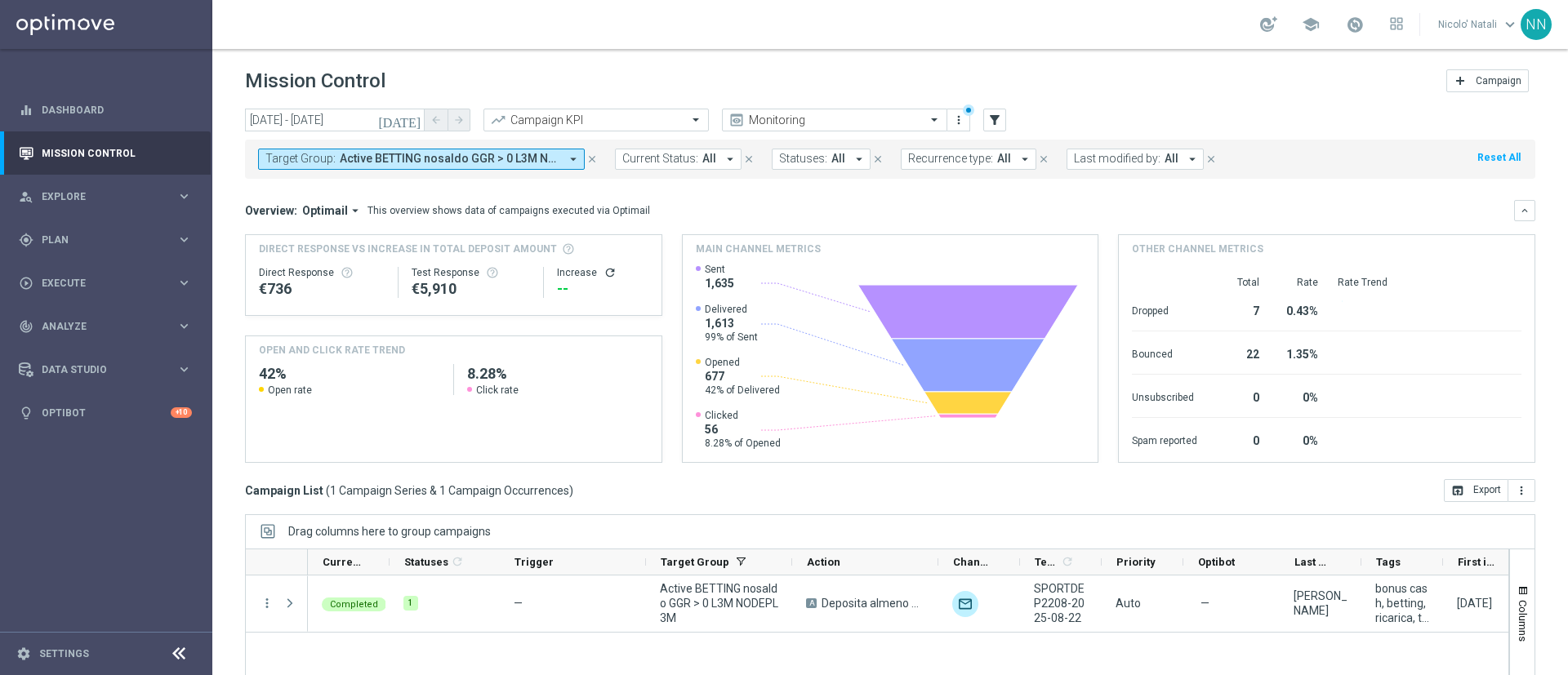
scroll to position [141, 0]
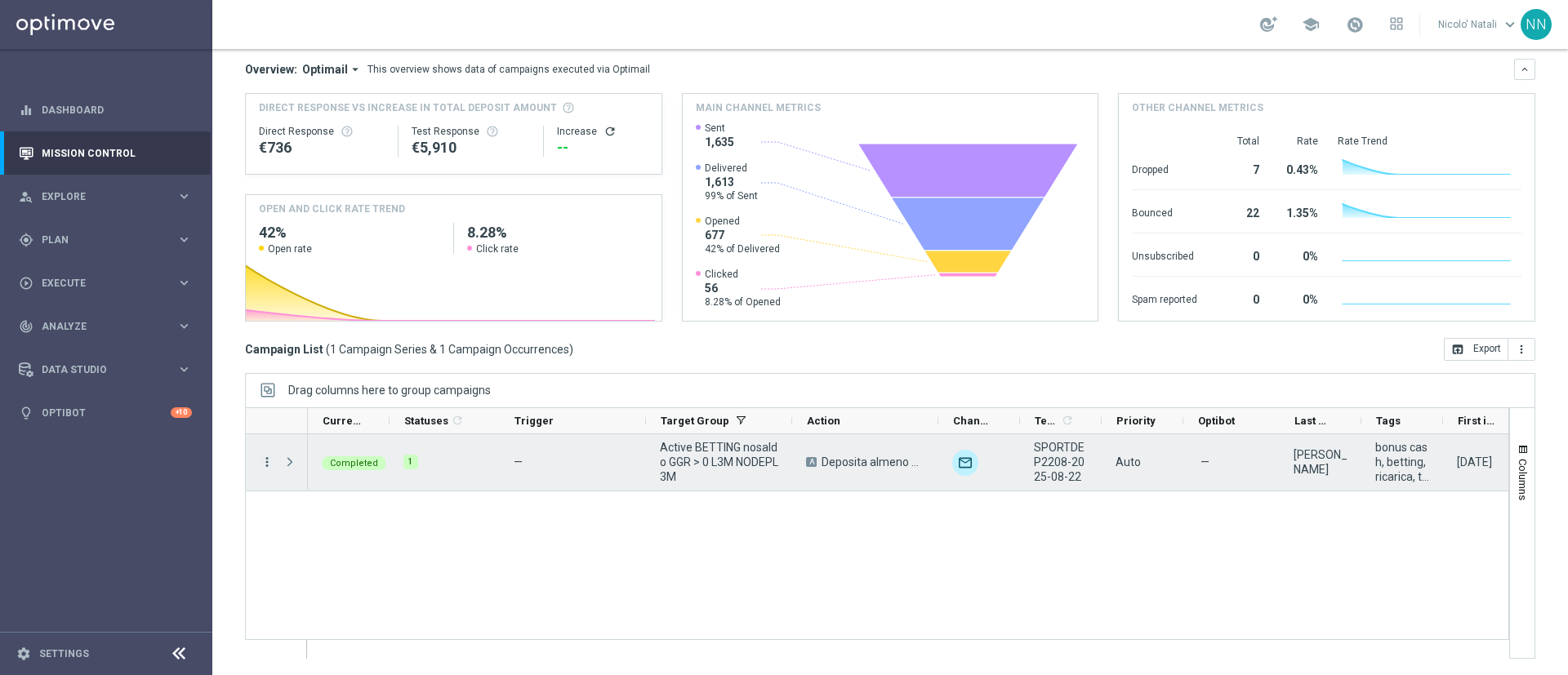
click at [266, 460] on icon "more_vert" at bounding box center [266, 462] width 15 height 14
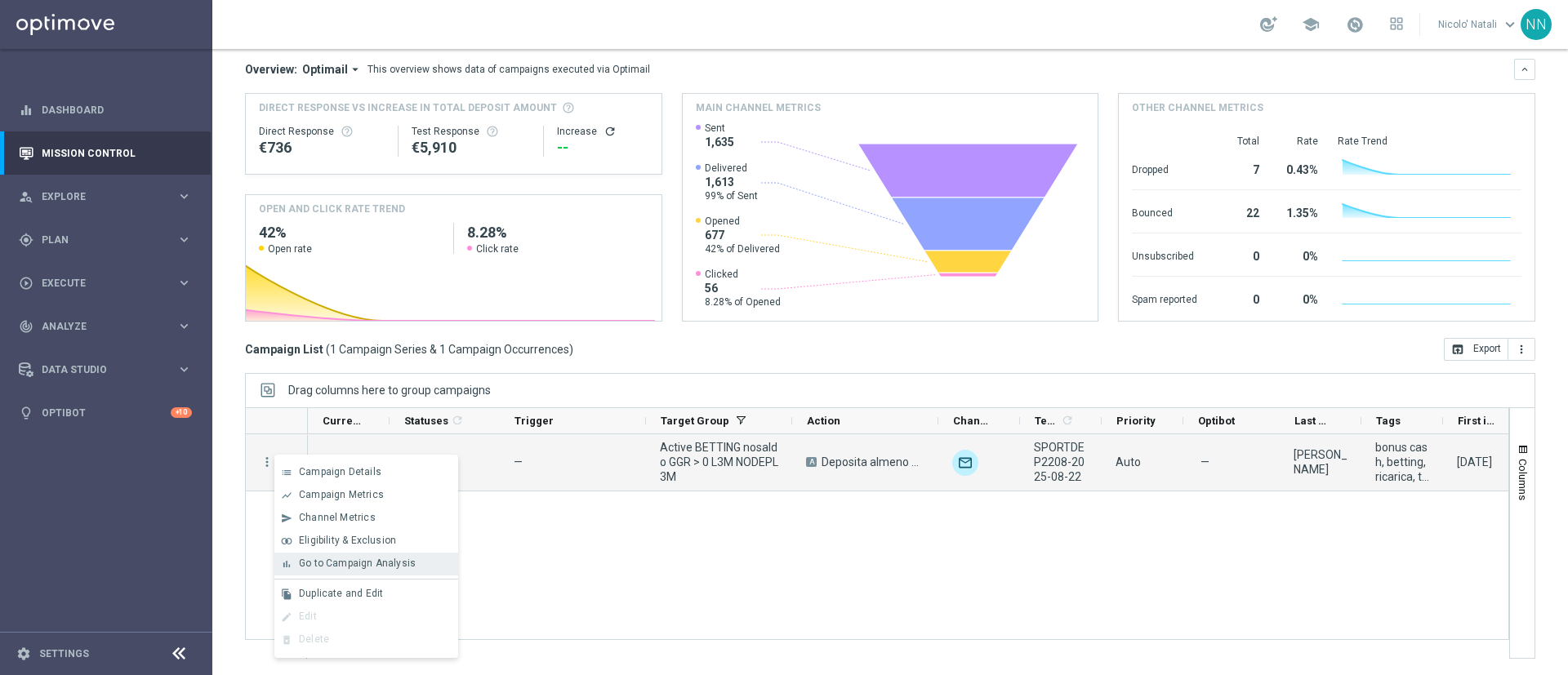
click at [358, 565] on span "Go to Campaign Analysis" at bounding box center [357, 563] width 117 height 12
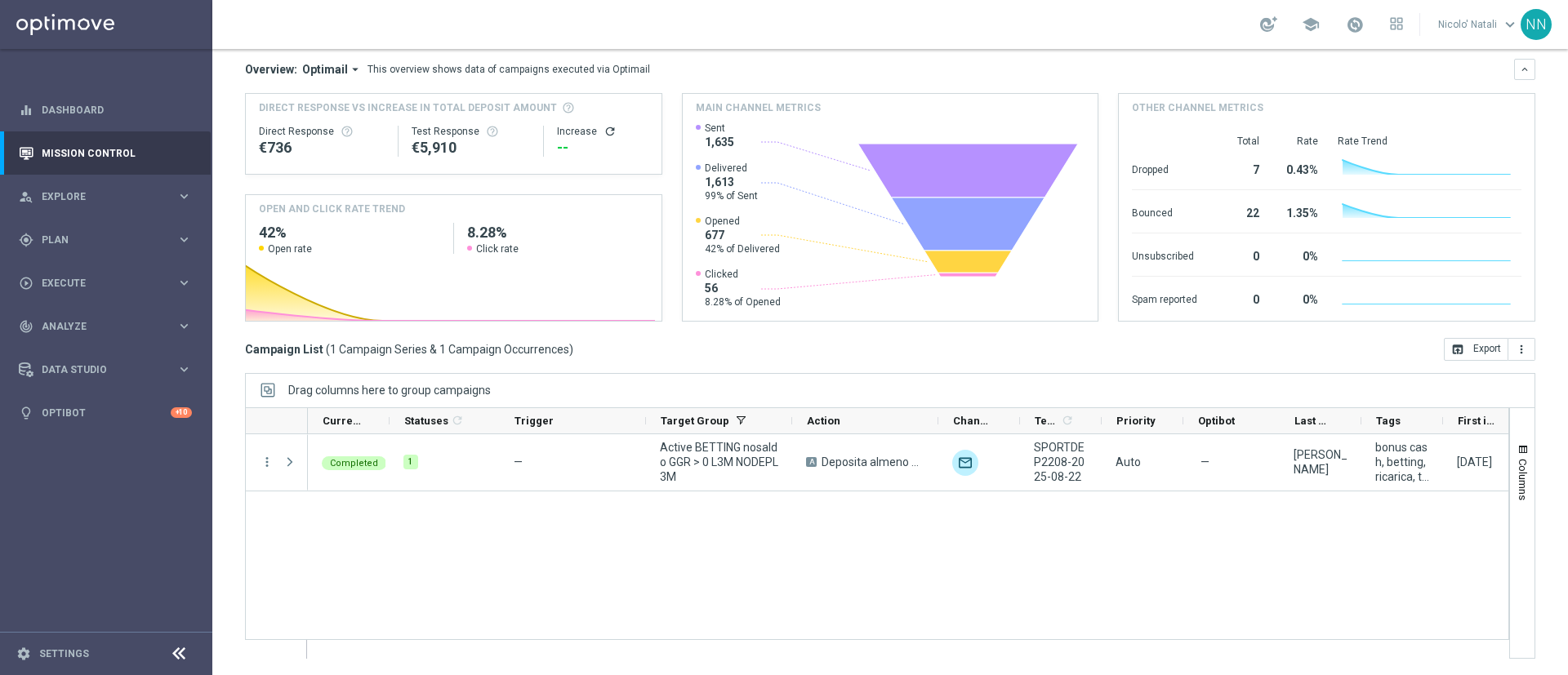
scroll to position [0, 0]
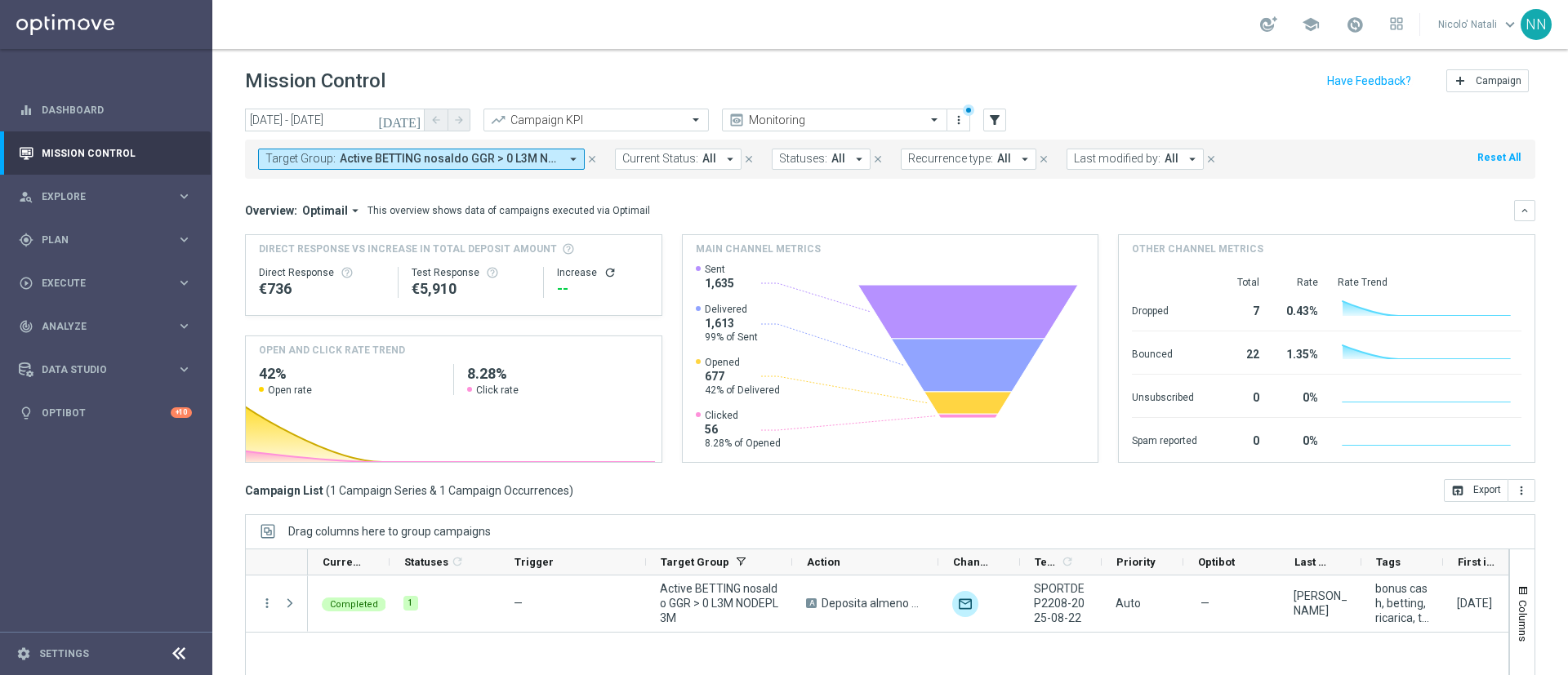
click at [482, 159] on span "Active BETTING nosaldo GGR > 0 L3M NODEPL3M" at bounding box center [450, 159] width 219 height 14
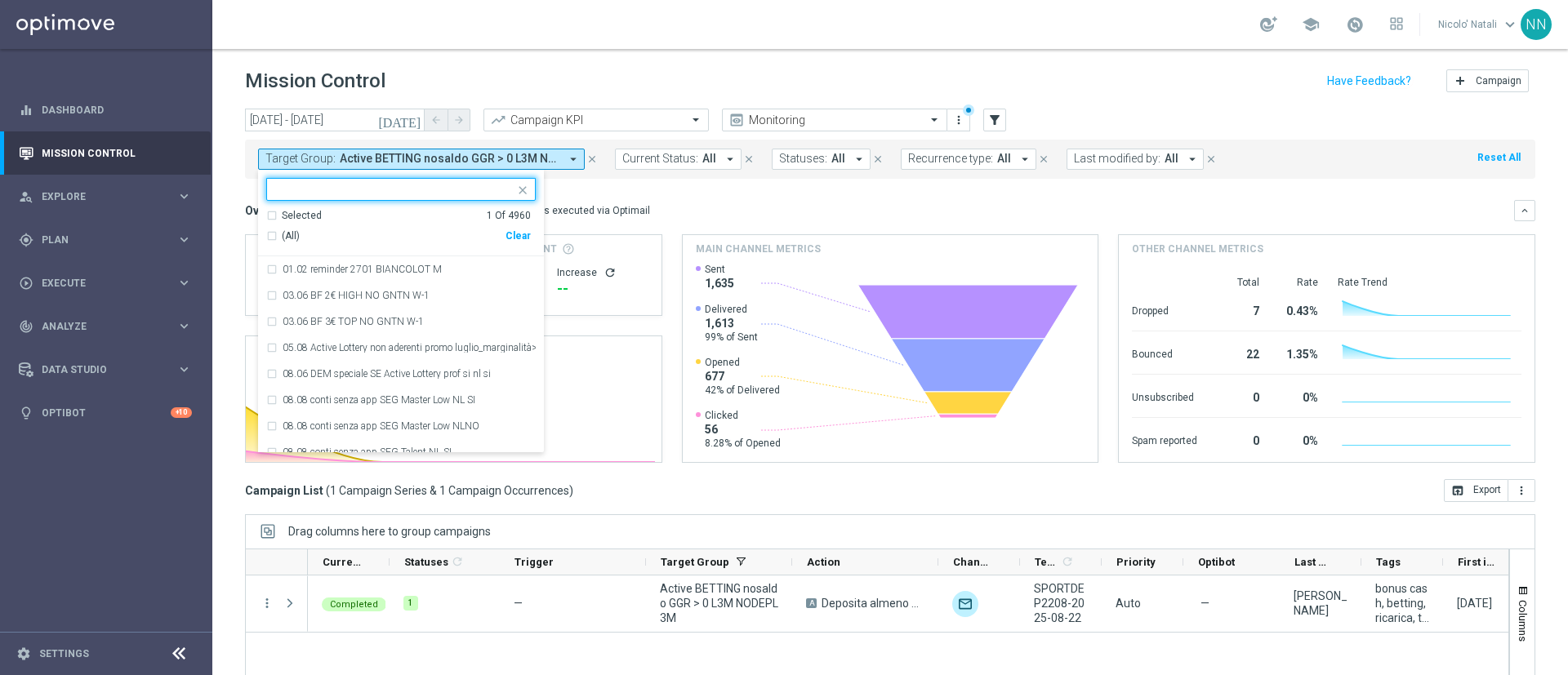
click at [0, 0] on div "Clear" at bounding box center [0, 0] width 0 height 0
click at [403, 188] on input "text" at bounding box center [395, 189] width 239 height 14
paste input "Active BETTING saldo GGR > 0 L3M BALANCER/STRATEGIST"
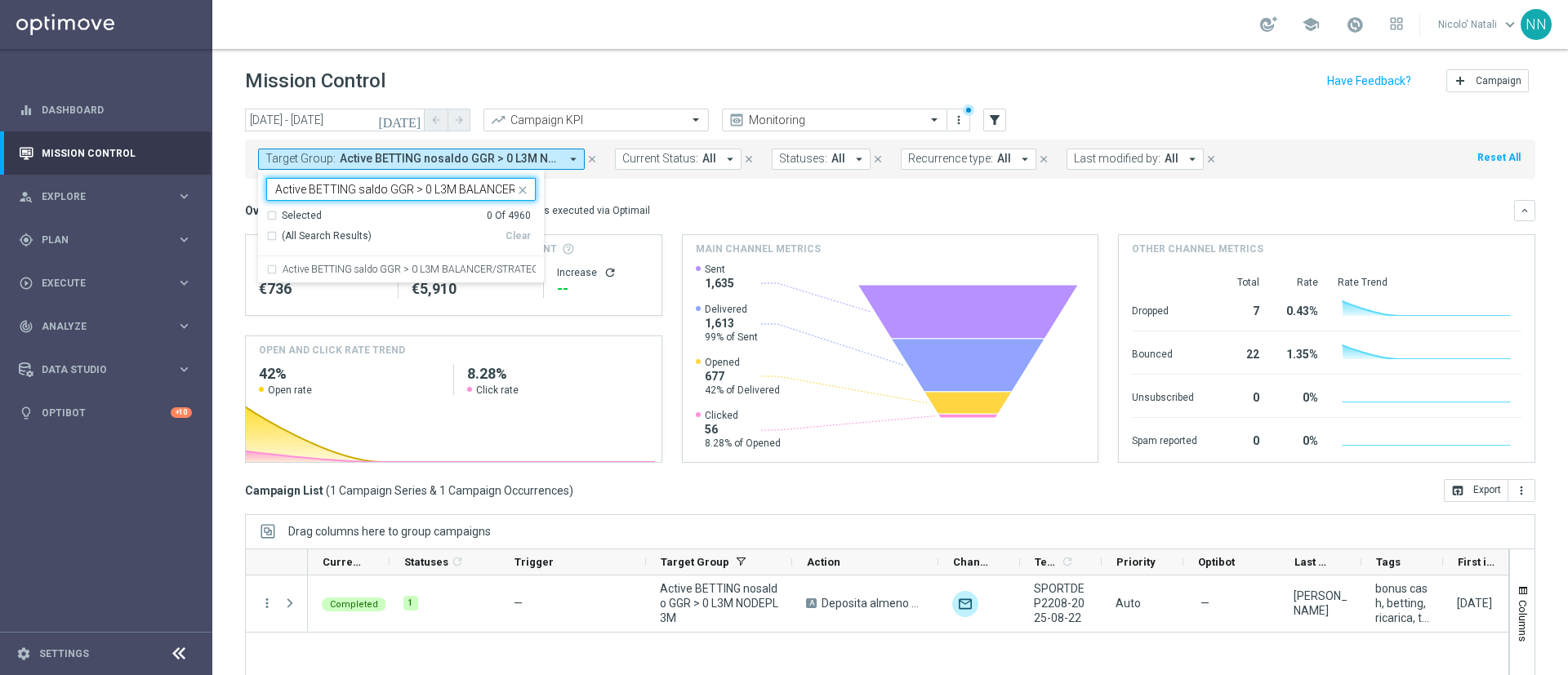
scroll to position [0, 69]
click at [424, 270] on label "Active BETTING saldo GGR > 0 L3M BALANCER/STRATEGIST" at bounding box center [409, 269] width 253 height 10
type input "Active BETTING saldo GGR > 0 L3M BALANCER/STRATEGIST"
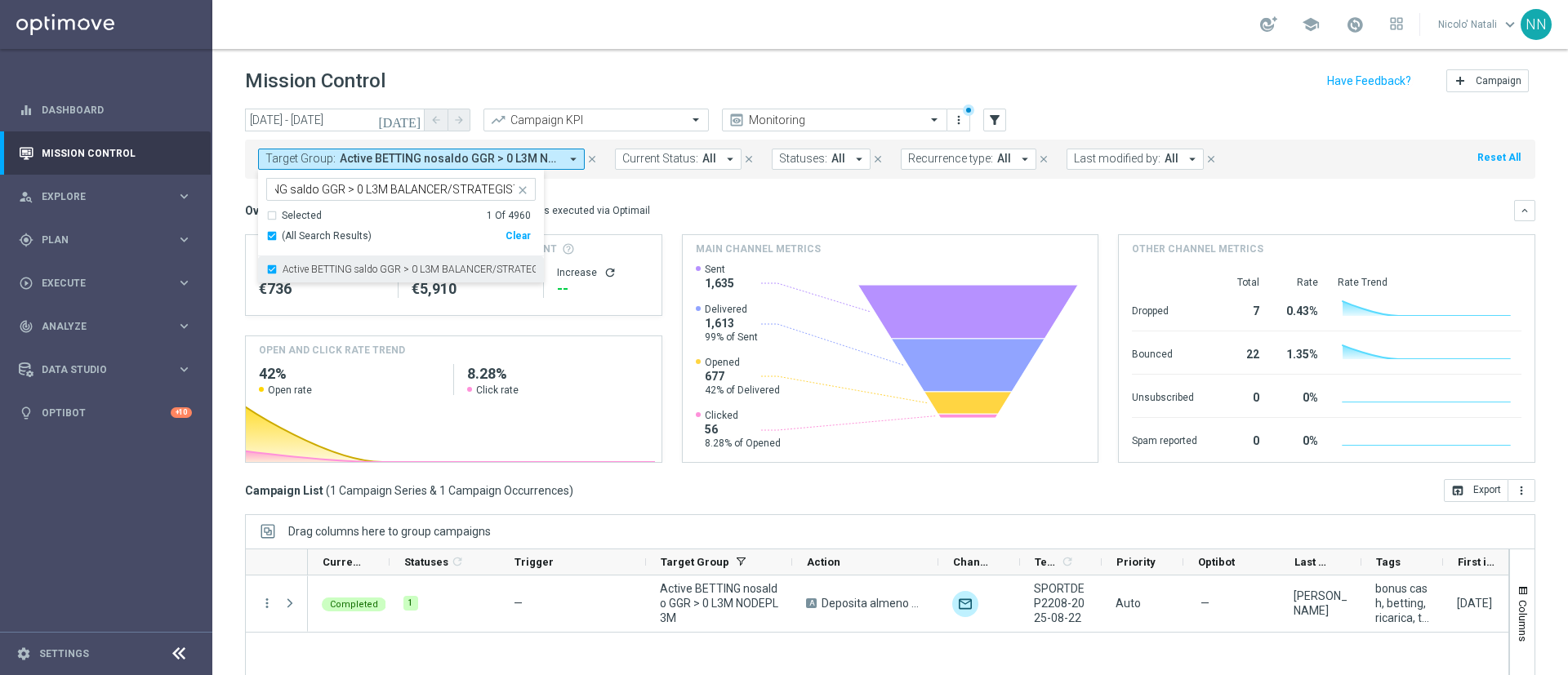
scroll to position [0, 0]
click at [714, 200] on div "Overview: Optimail arrow_drop_down This overview shows data of campaigns execut…" at bounding box center [889, 210] width 1290 height 21
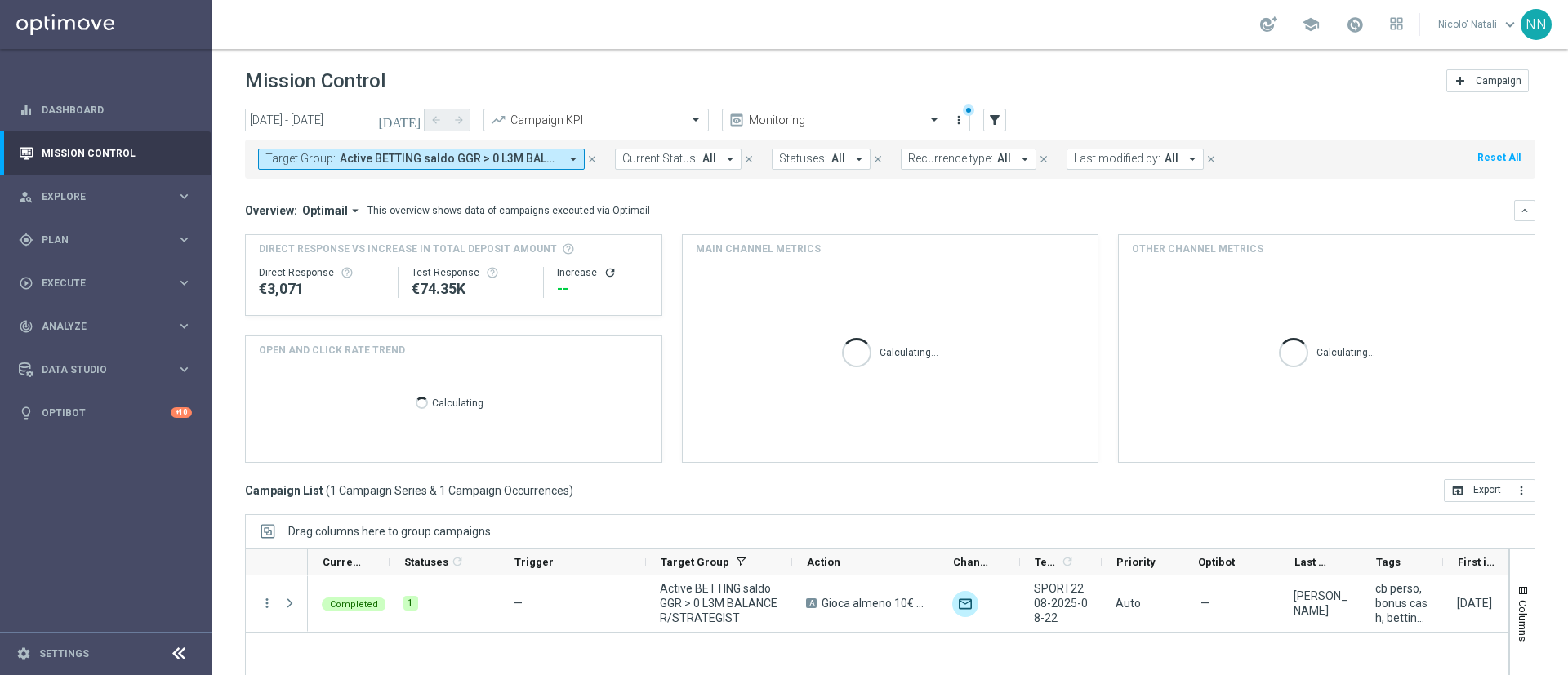
scroll to position [141, 0]
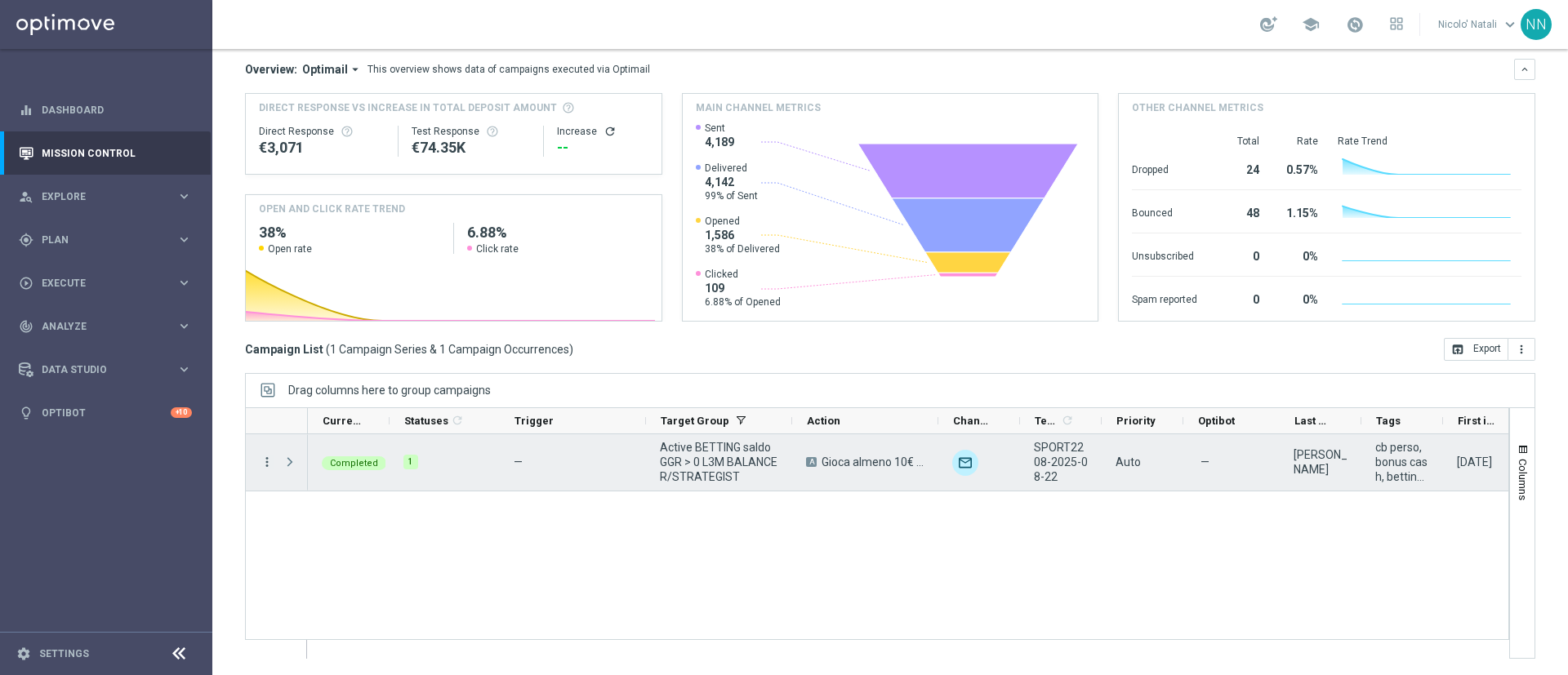
click at [261, 465] on icon "more_vert" at bounding box center [266, 462] width 15 height 14
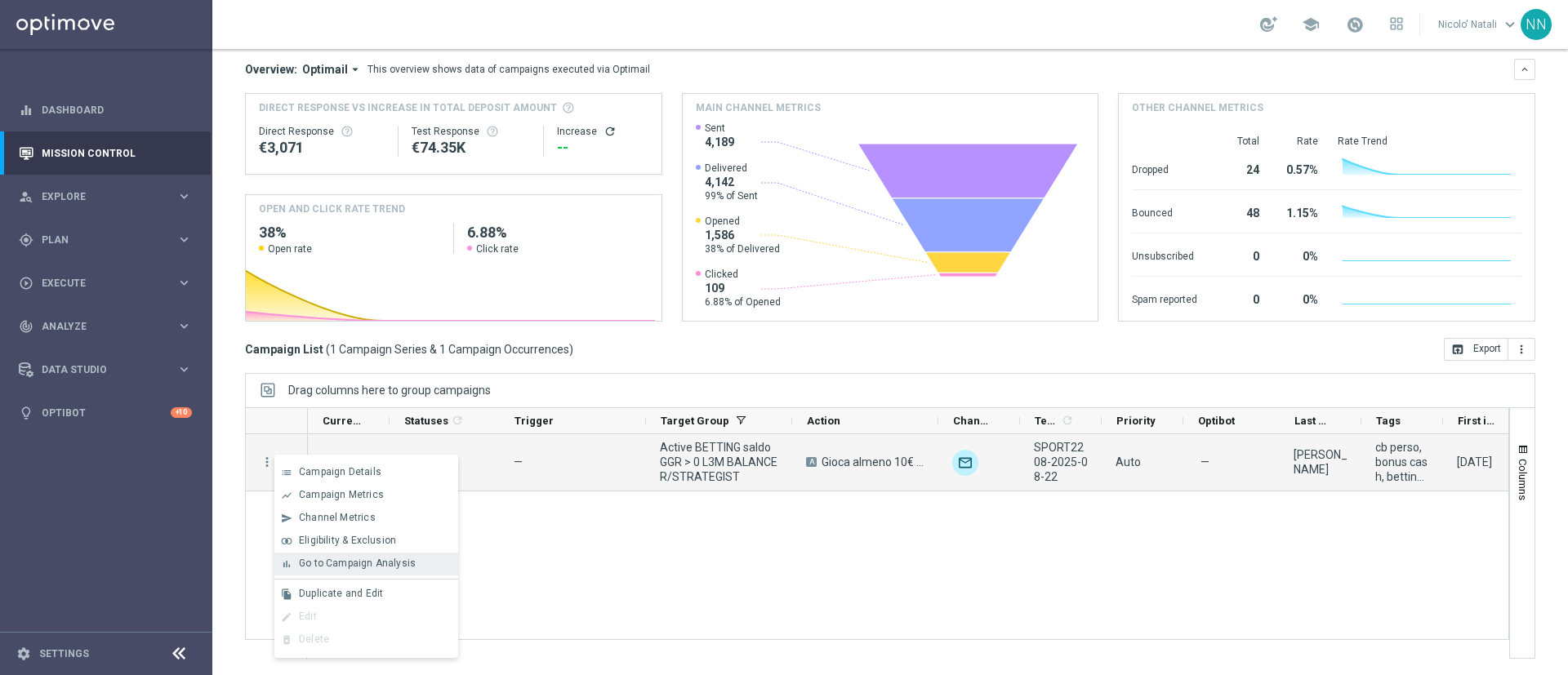
click at [373, 558] on span "Go to Campaign Analysis" at bounding box center [357, 563] width 117 height 12
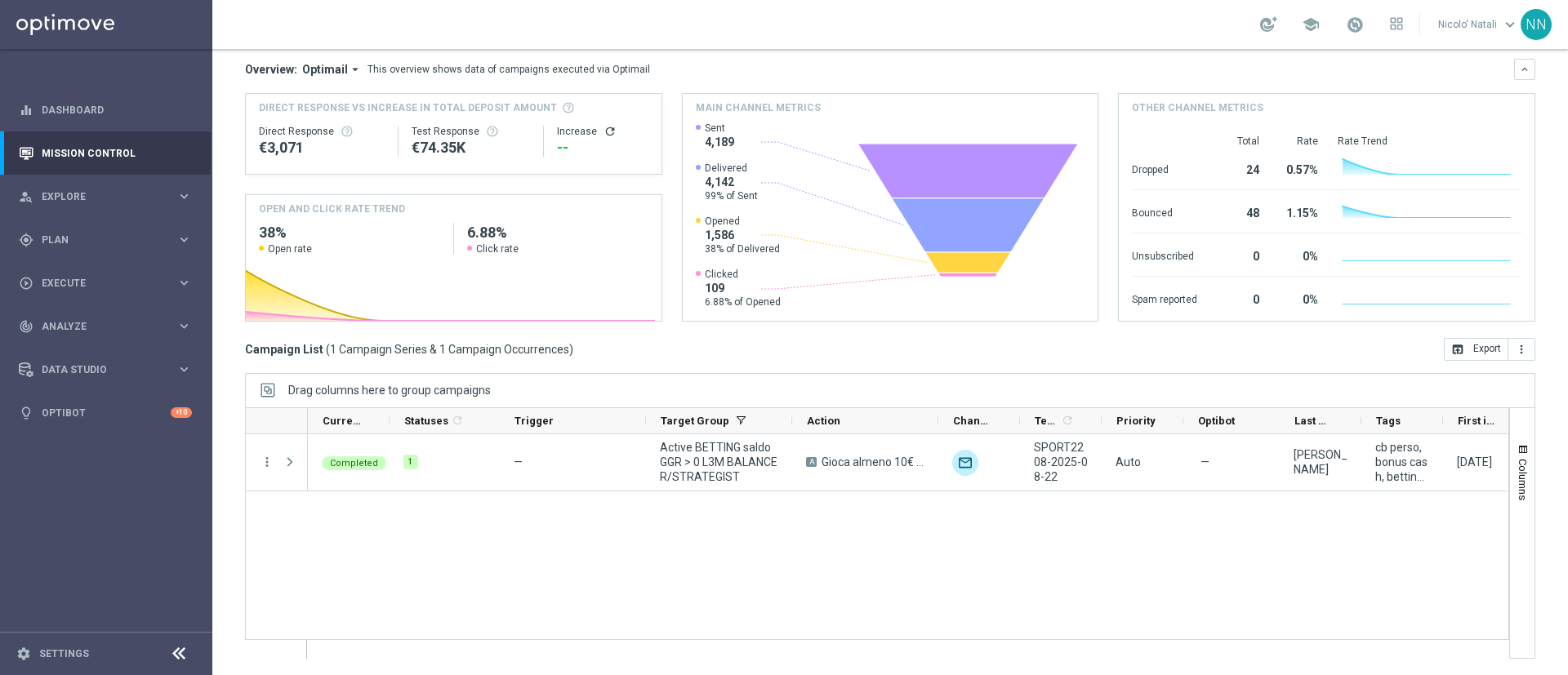
scroll to position [0, 0]
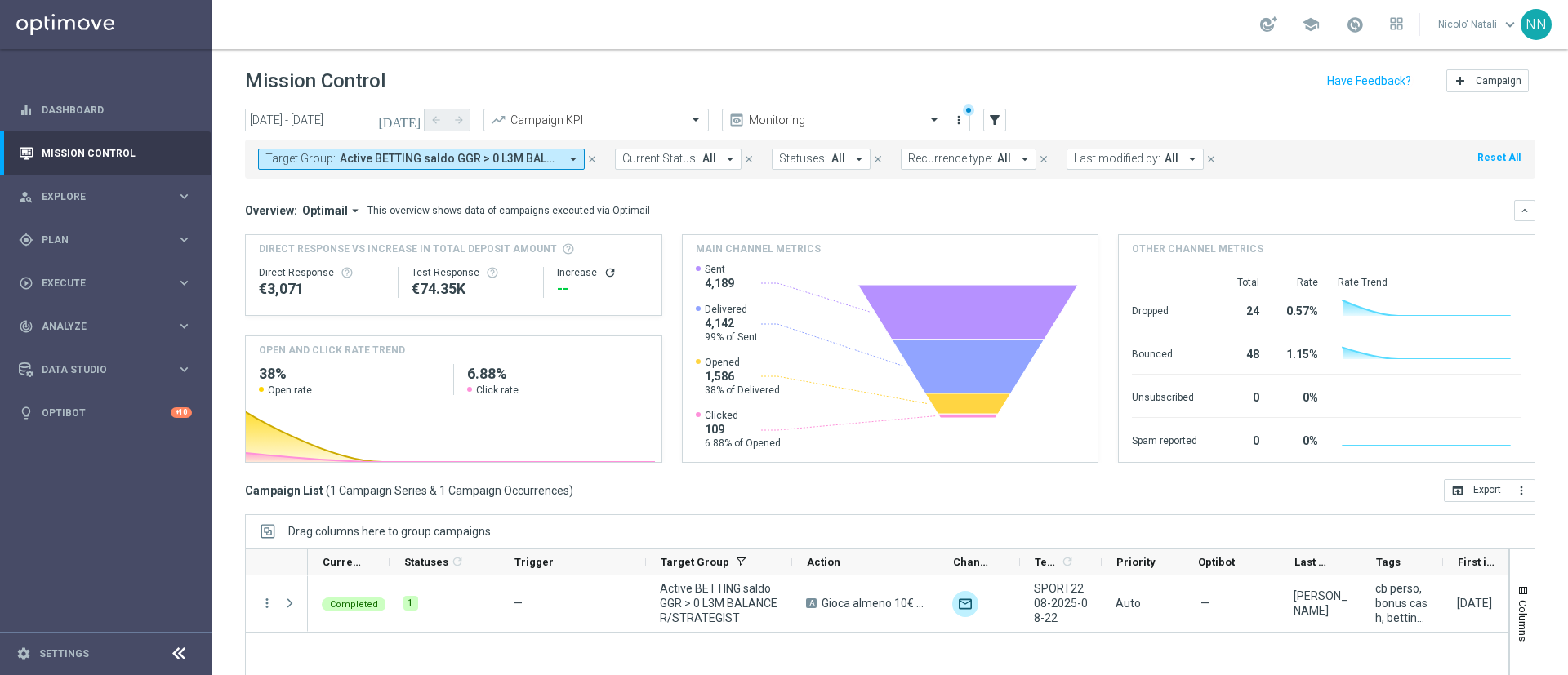
click at [424, 149] on button "Target Group: Active BETTING saldo GGR > 0 L3M BALANCER/STRATEGIST arrow_drop_d…" at bounding box center [421, 159] width 326 height 21
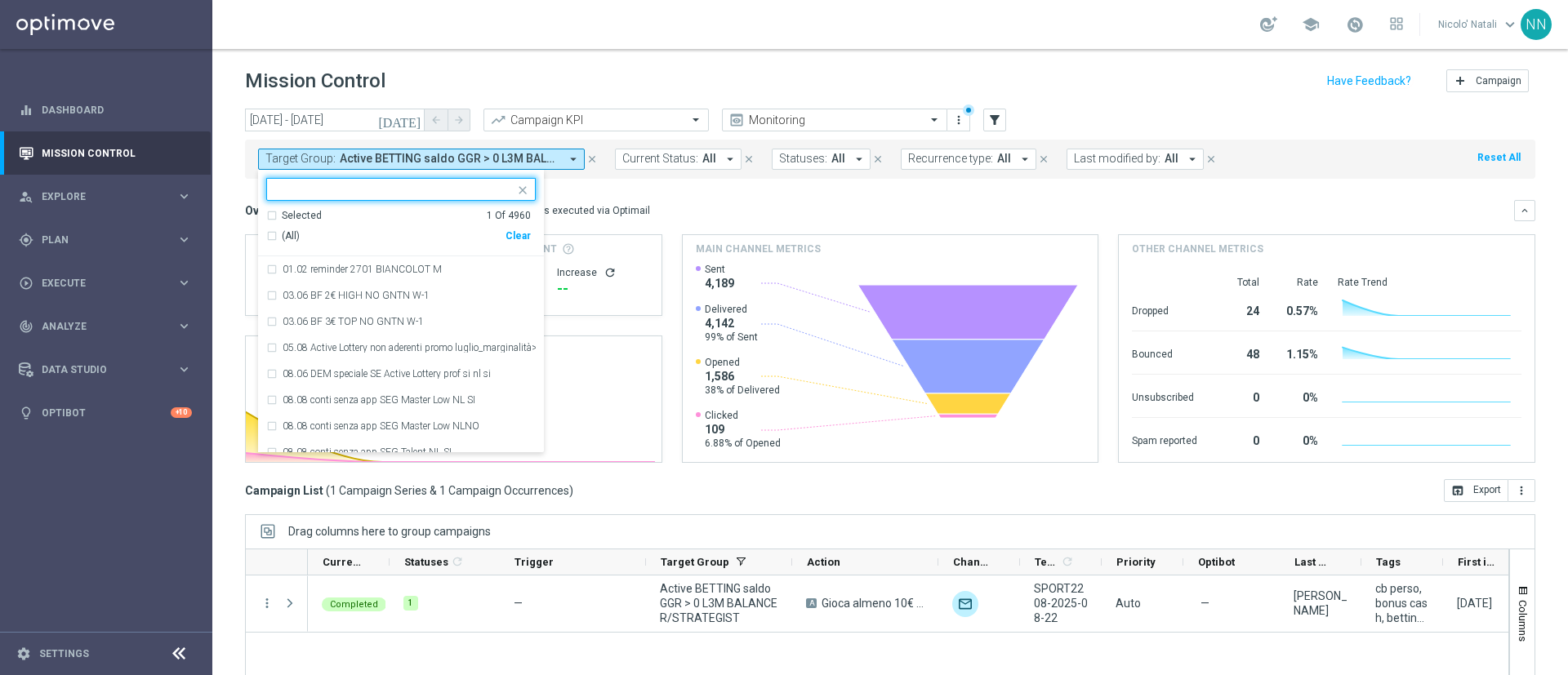
click at [0, 0] on div "Clear" at bounding box center [0, 0] width 0 height 0
click at [450, 194] on input "text" at bounding box center [395, 189] width 239 height 14
paste input "Active BETTING saldo GGR > 0 L3M BALANCER/STRATEGIST"
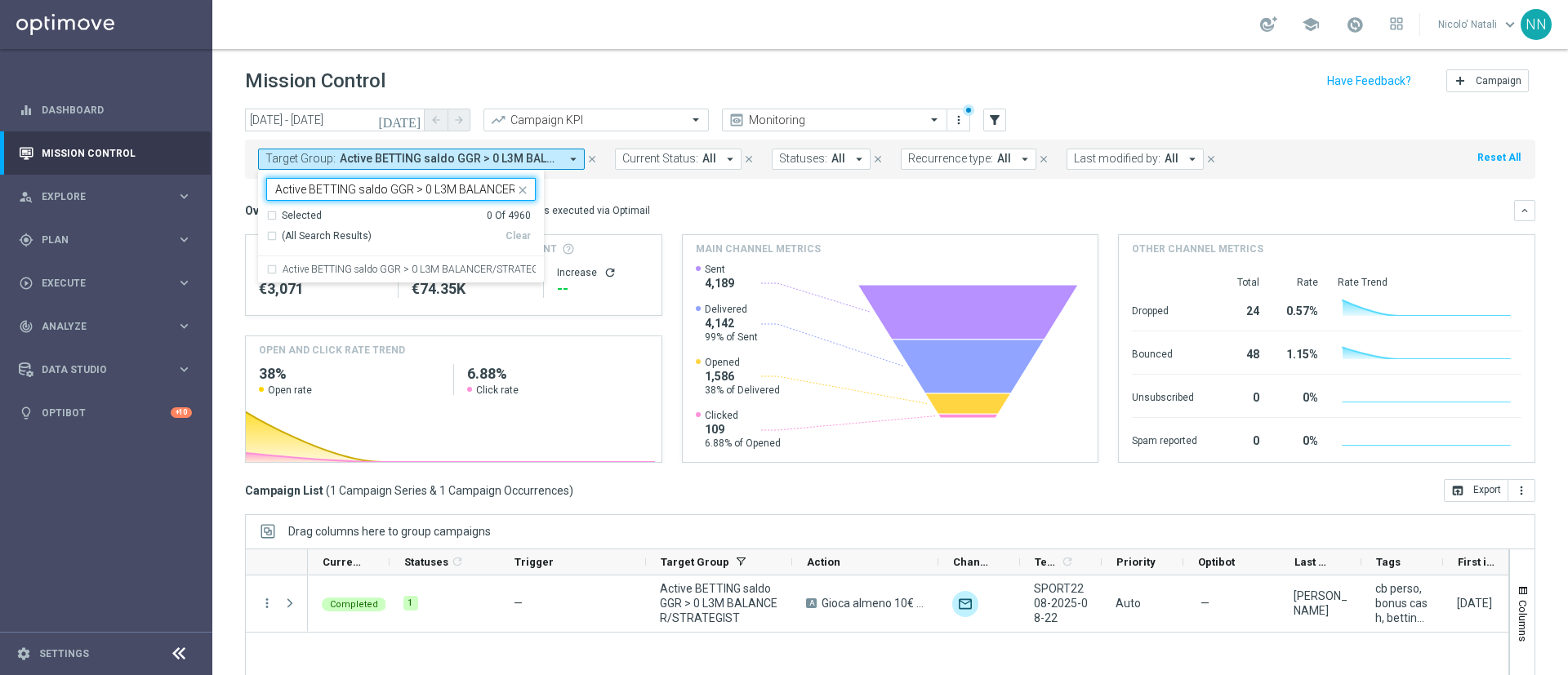
scroll to position [0, 69]
click at [473, 275] on div "Active BETTING saldo GGR > 0 L3M BALANCER/STRATEGIST" at bounding box center [401, 269] width 269 height 26
type input "Active BETTING saldo GGR > 0 L3M BALANCER/STRATEGIST"
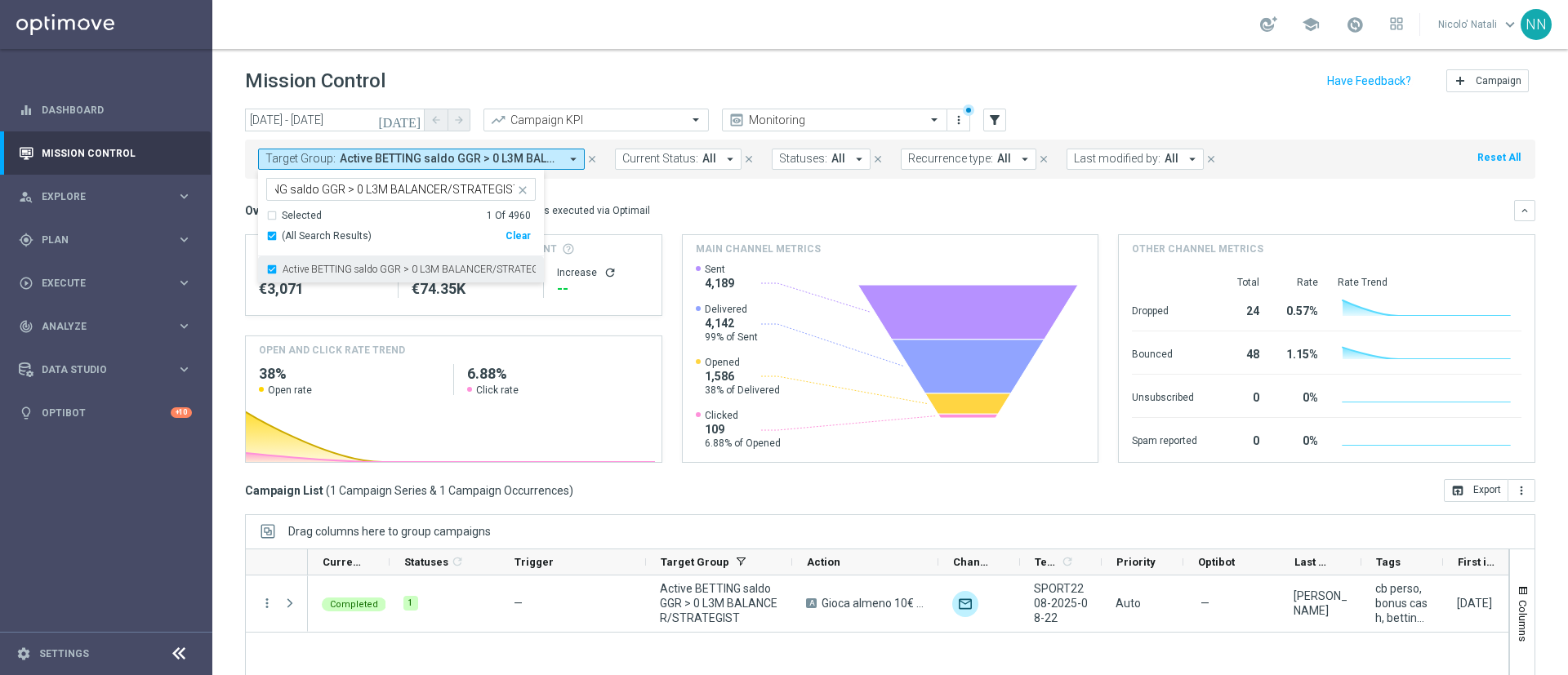
scroll to position [0, 0]
click at [662, 196] on mini-dashboard "Overview: Optimail arrow_drop_down This overview shows data of campaigns execut…" at bounding box center [889, 329] width 1290 height 301
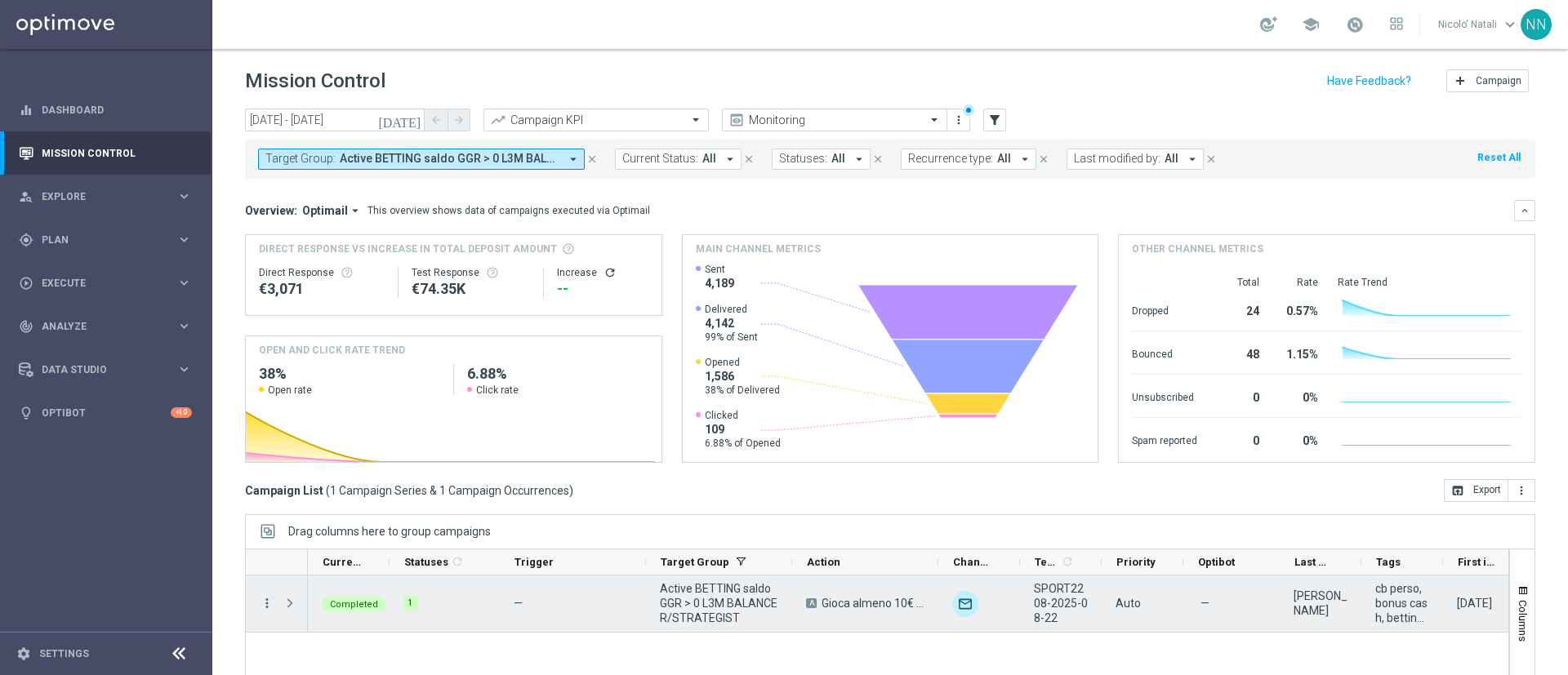
click at [260, 597] on icon "more_vert" at bounding box center [266, 603] width 15 height 14
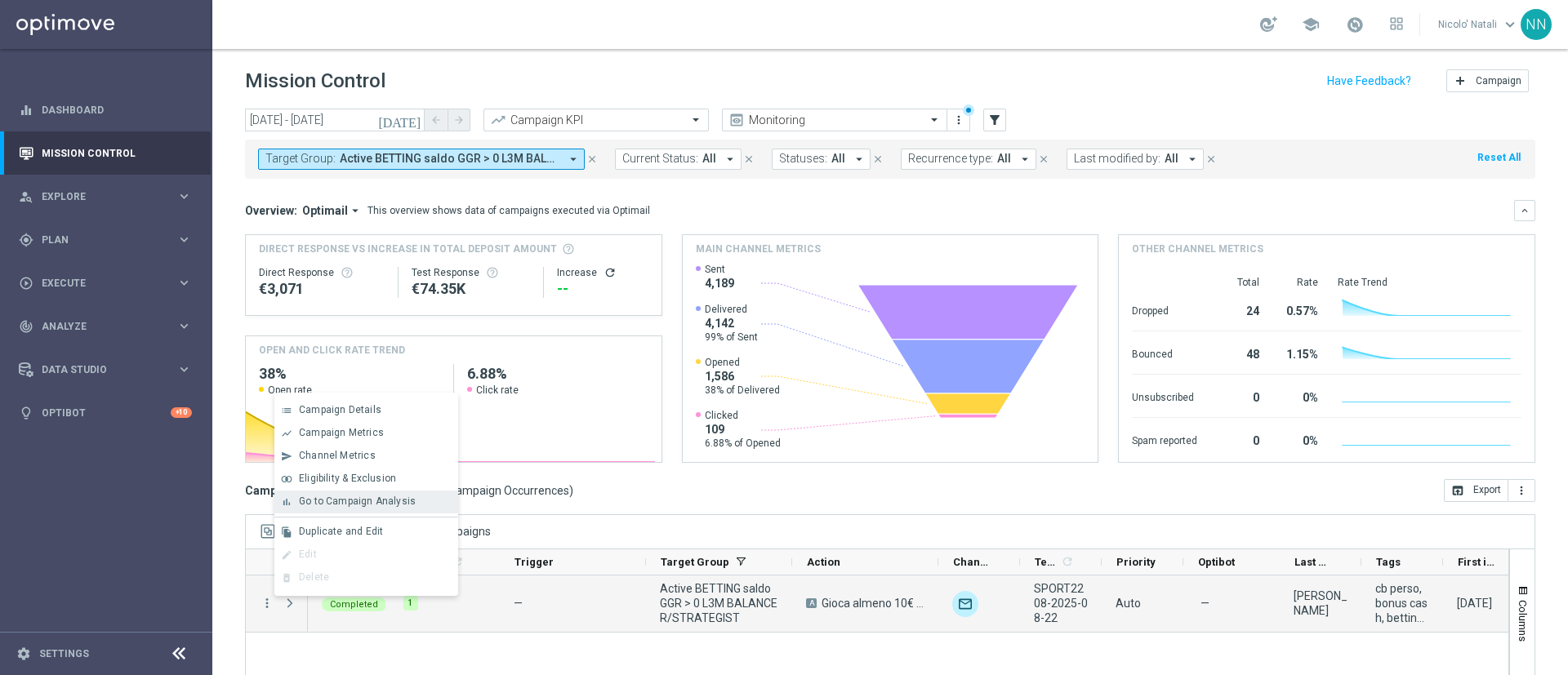
click at [371, 506] on span "Go to Campaign Analysis" at bounding box center [357, 501] width 117 height 12
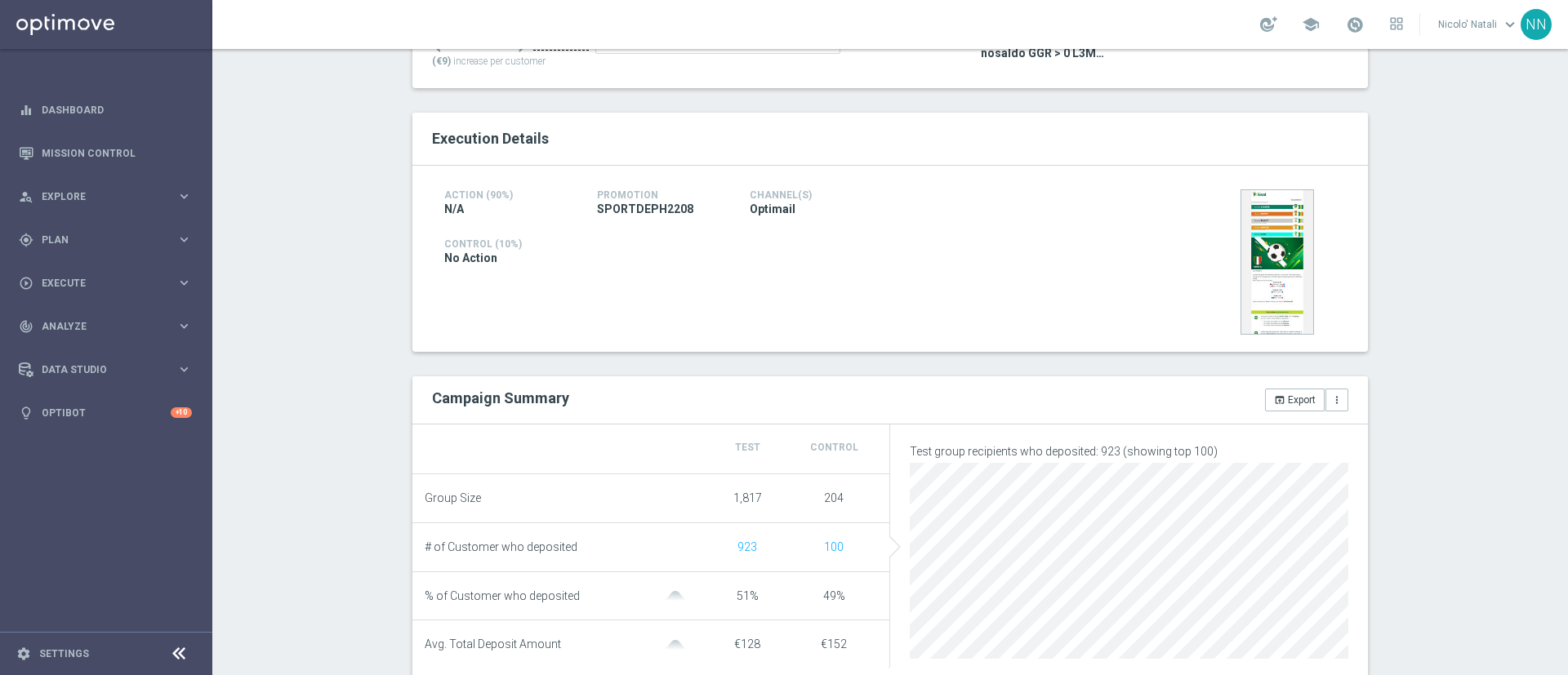
scroll to position [261, 0]
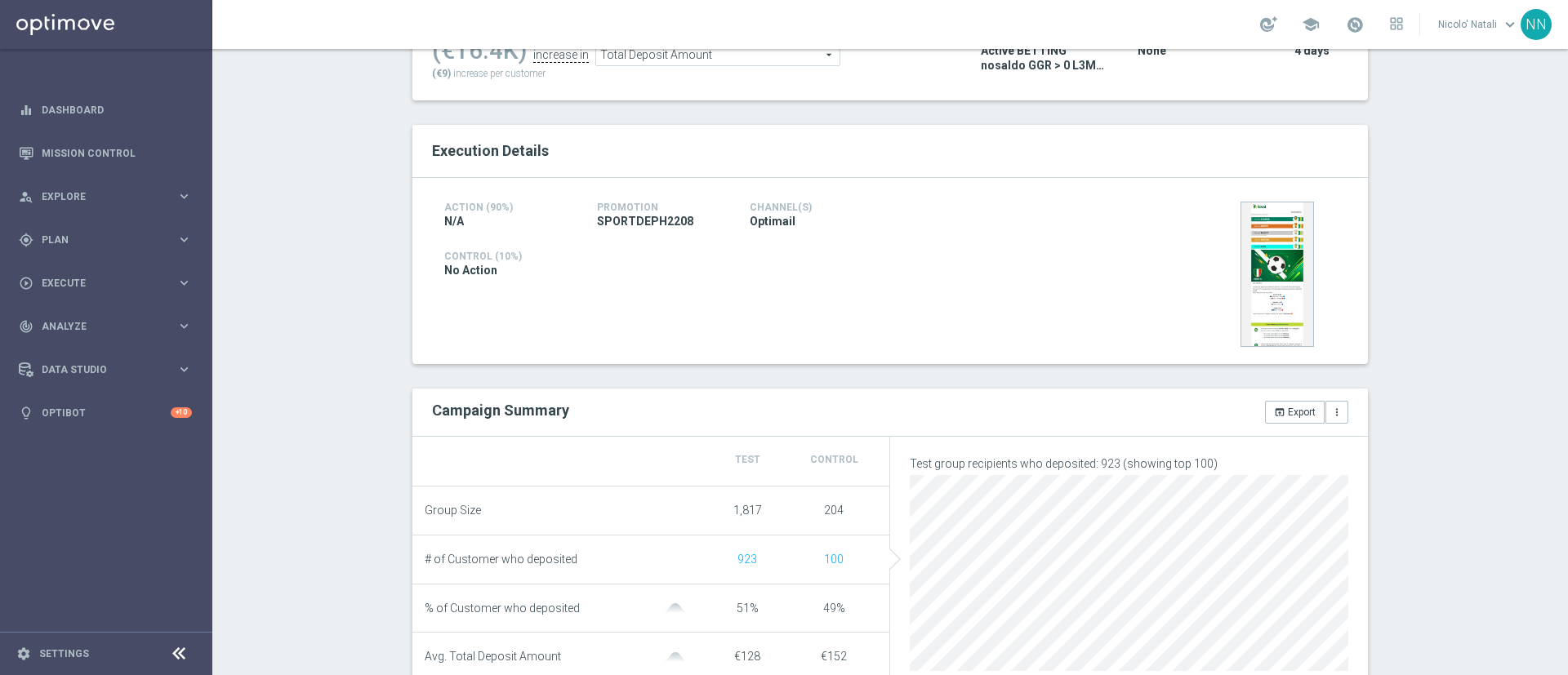
click at [729, 62] on span "Total Deposit Amount" at bounding box center [718, 54] width 243 height 21
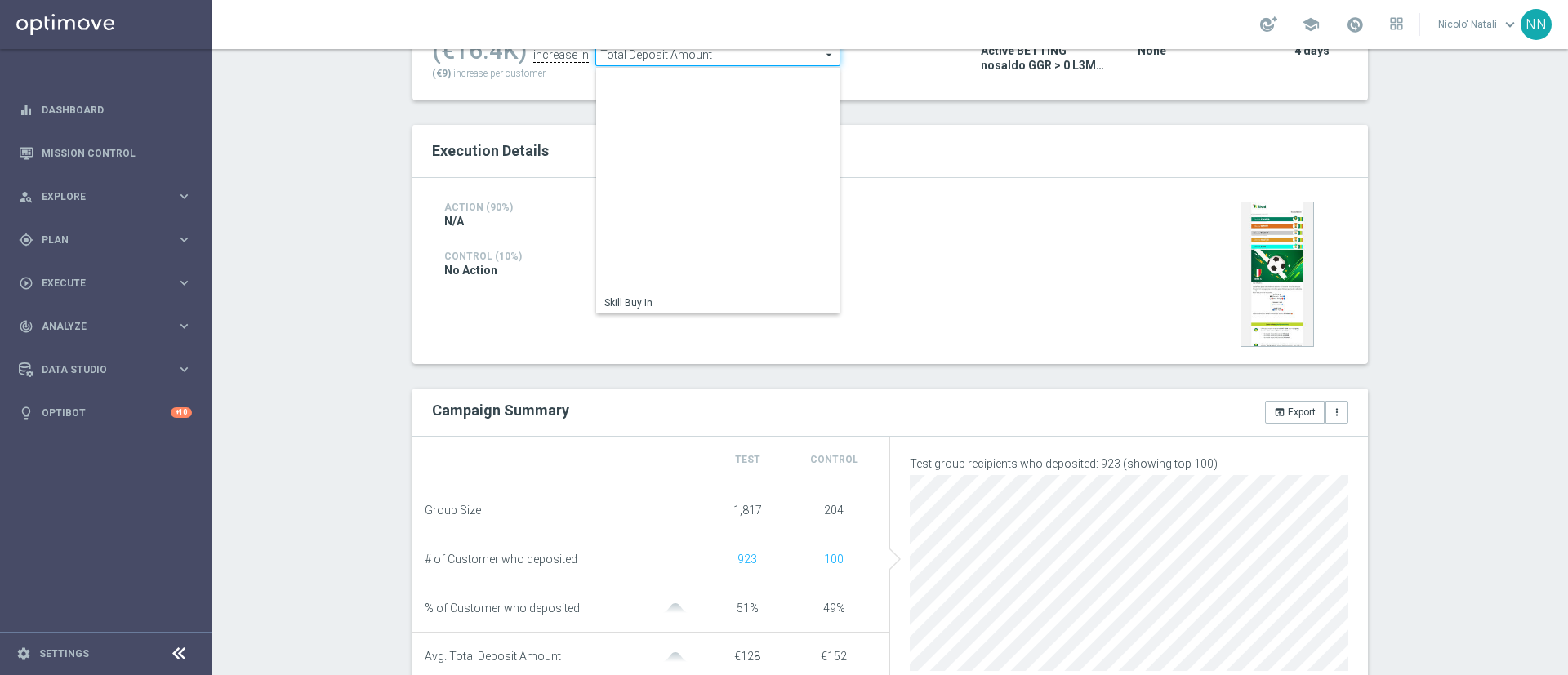
scroll to position [235, 0]
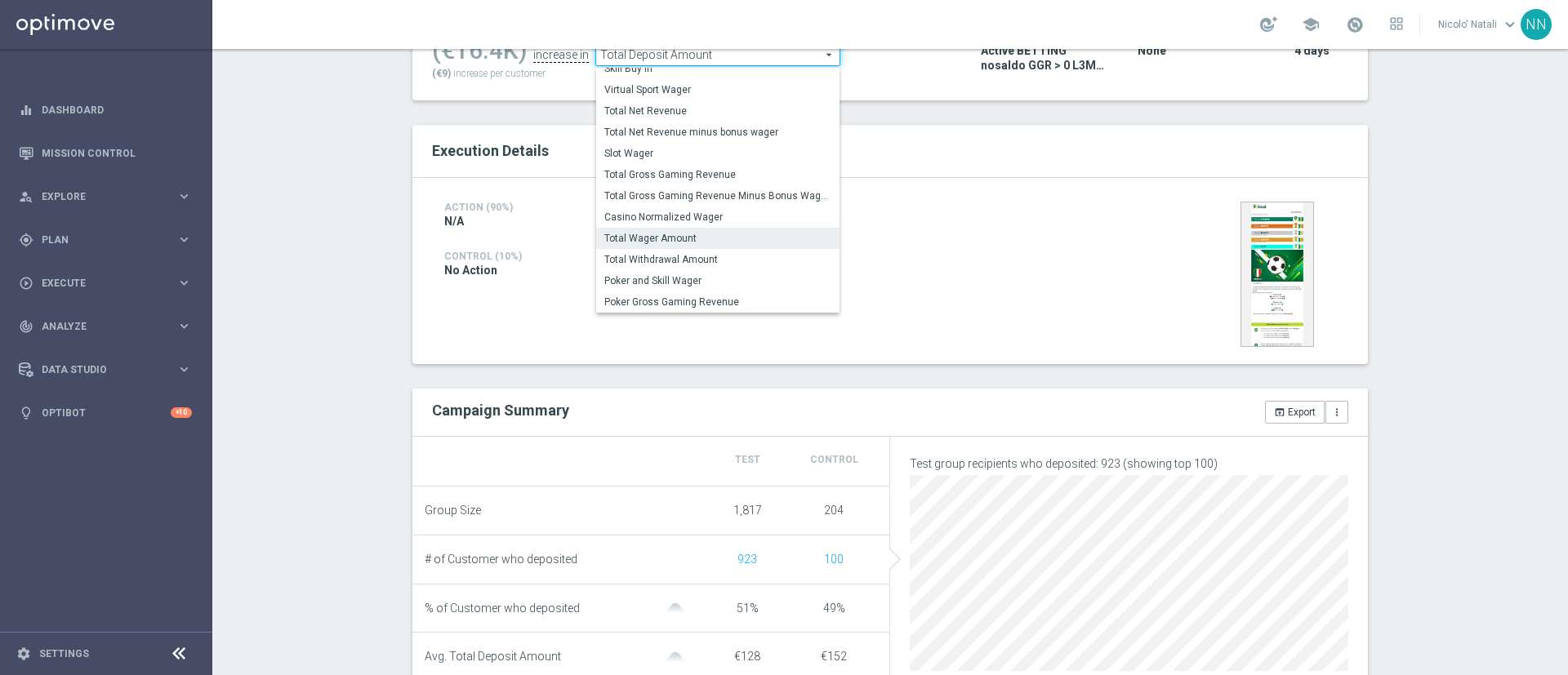
click at [663, 227] on label "Total Wager Amount" at bounding box center [718, 237] width 243 height 21
type input "Total Wager Amount"
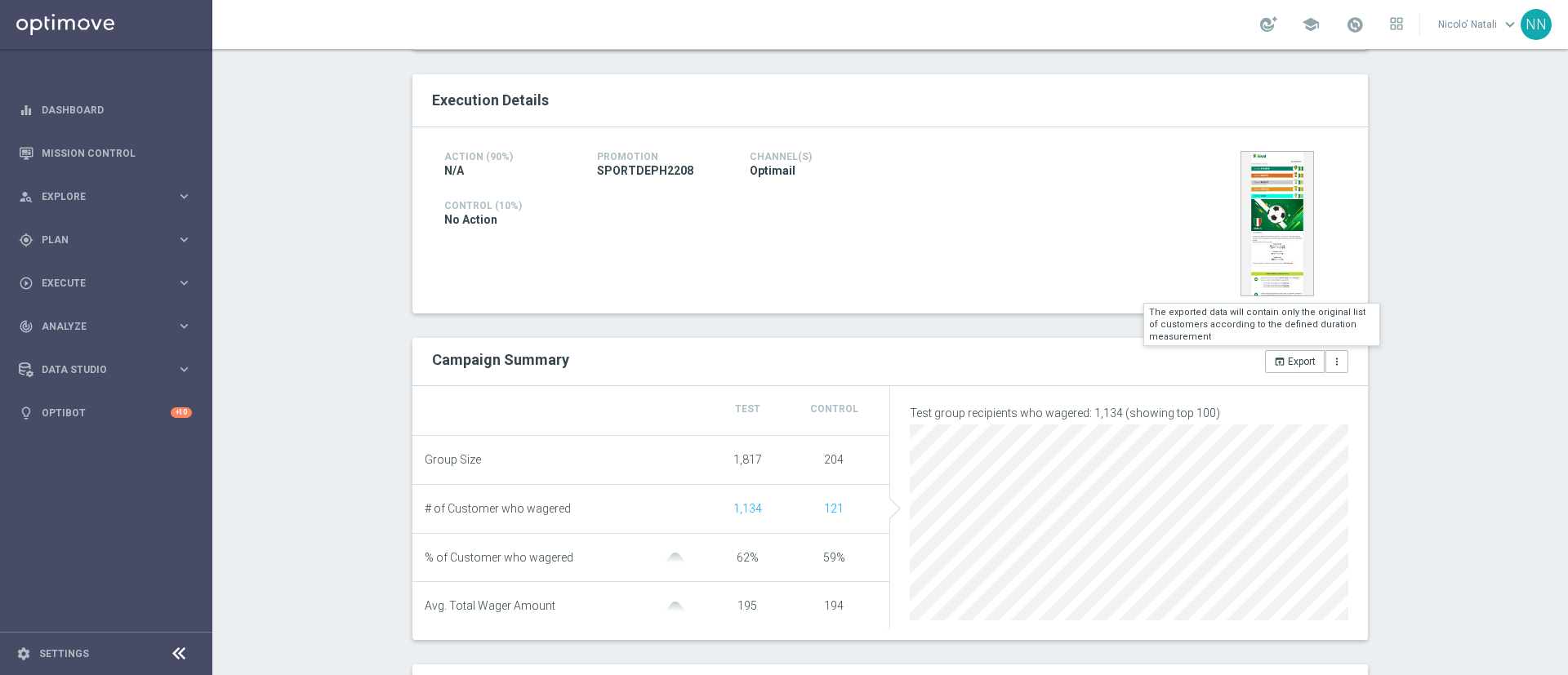
scroll to position [113, 0]
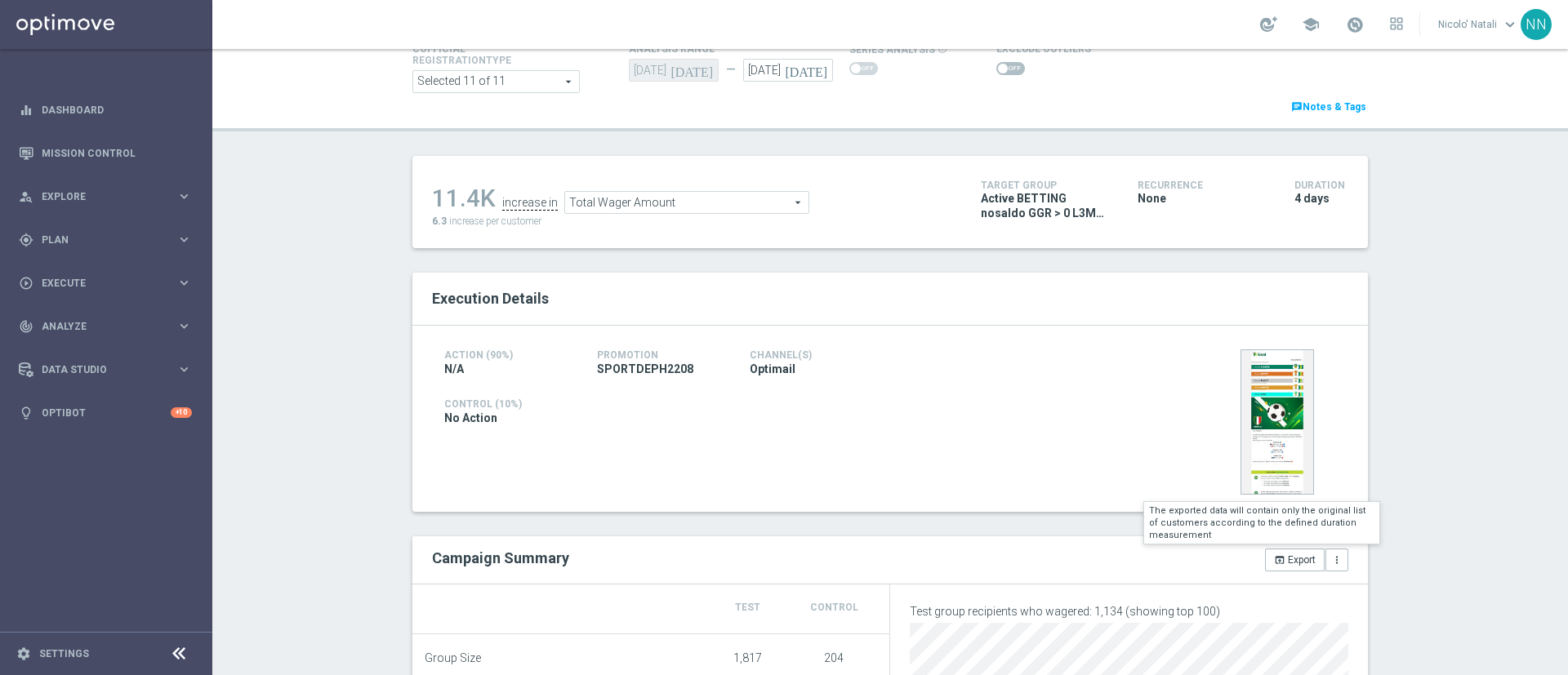
click at [663, 202] on span "Total Wager Amount" at bounding box center [686, 202] width 243 height 21
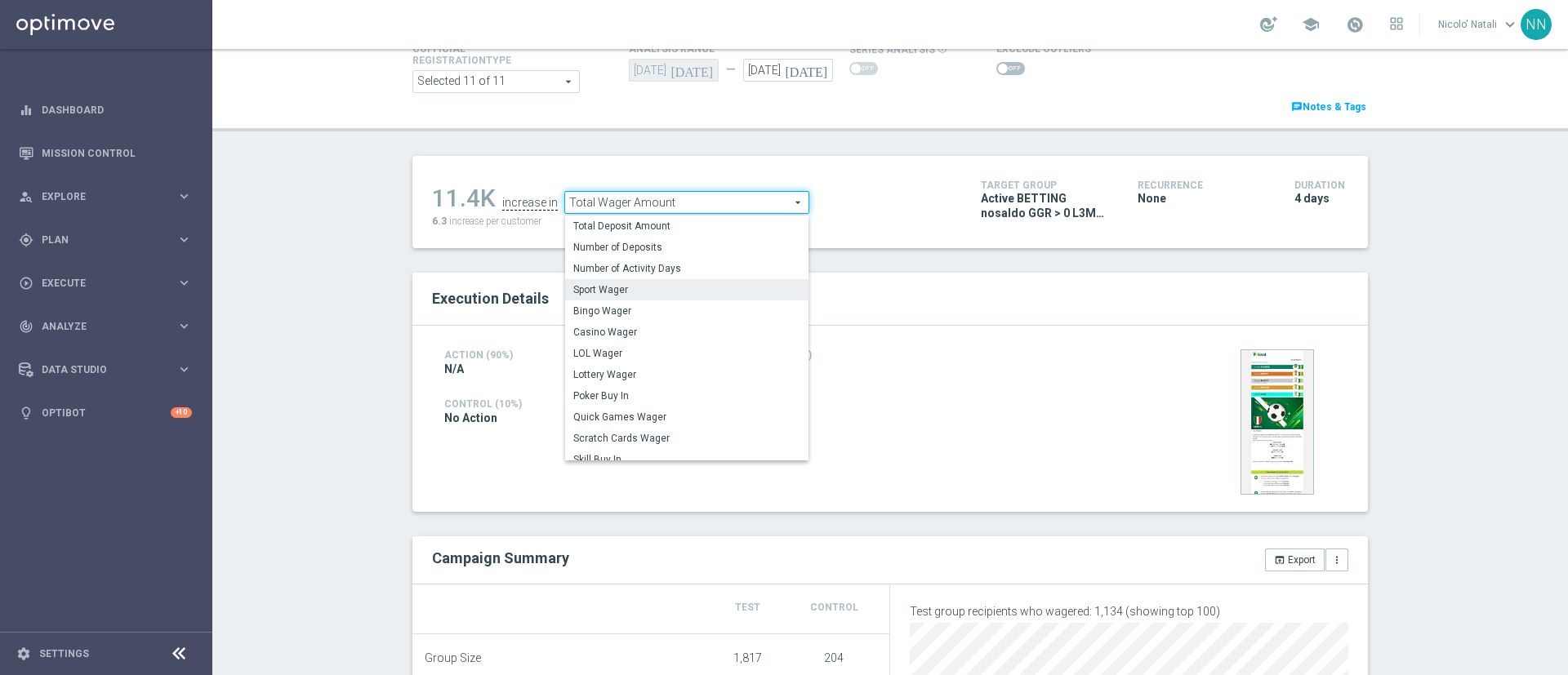
click at [630, 294] on span "Sport Wager" at bounding box center [686, 290] width 227 height 13
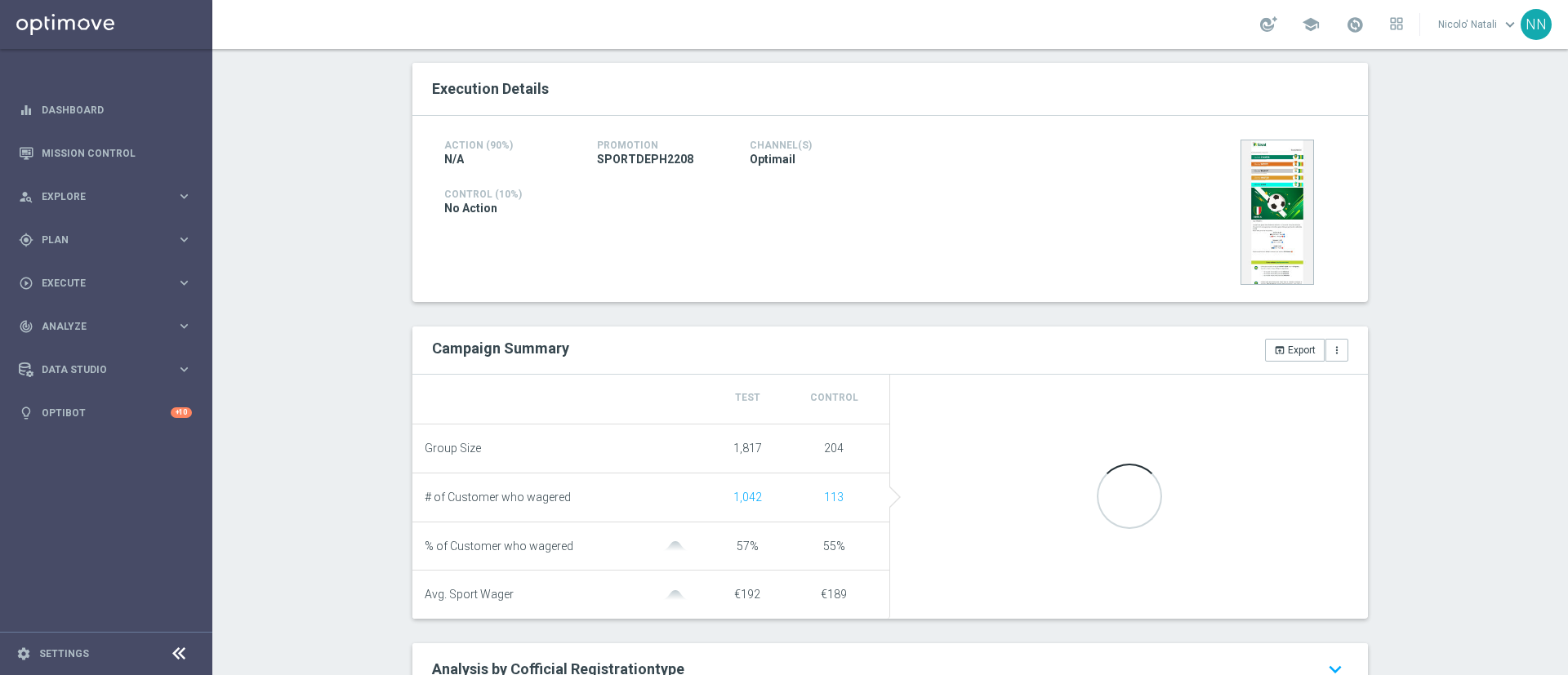
scroll to position [324, 0]
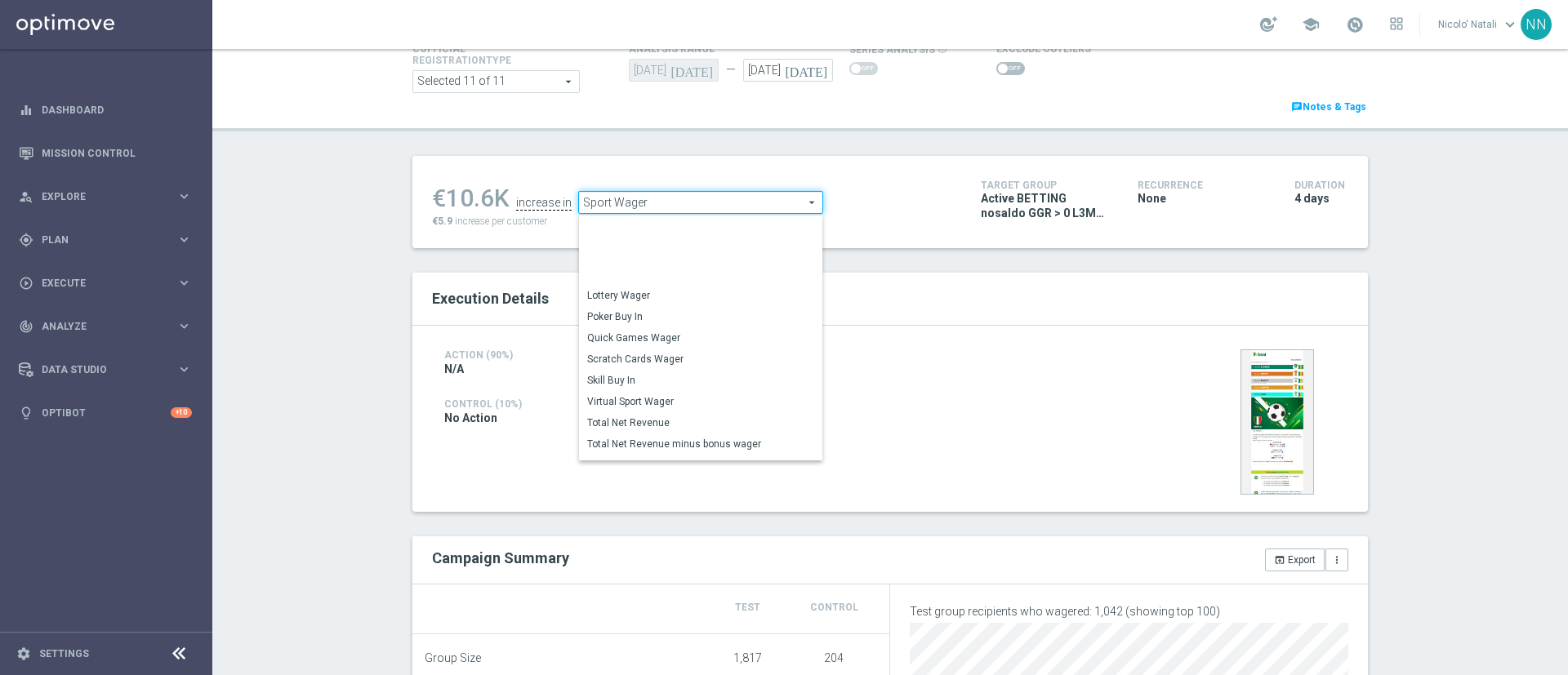
scroll to position [150, 0]
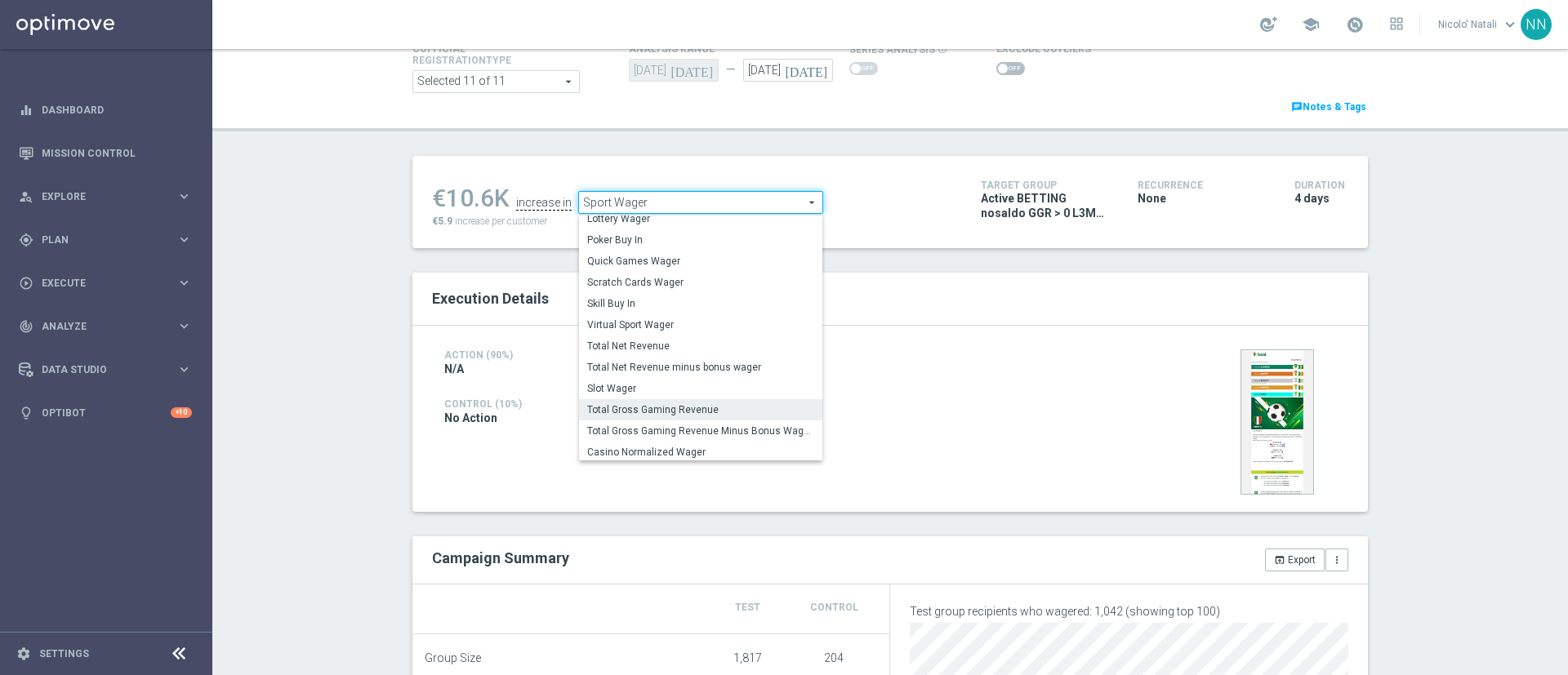
click at [644, 410] on span "Total Gross Gaming Revenue" at bounding box center [701, 410] width 227 height 13
type input "Total Gross Gaming Revenue"
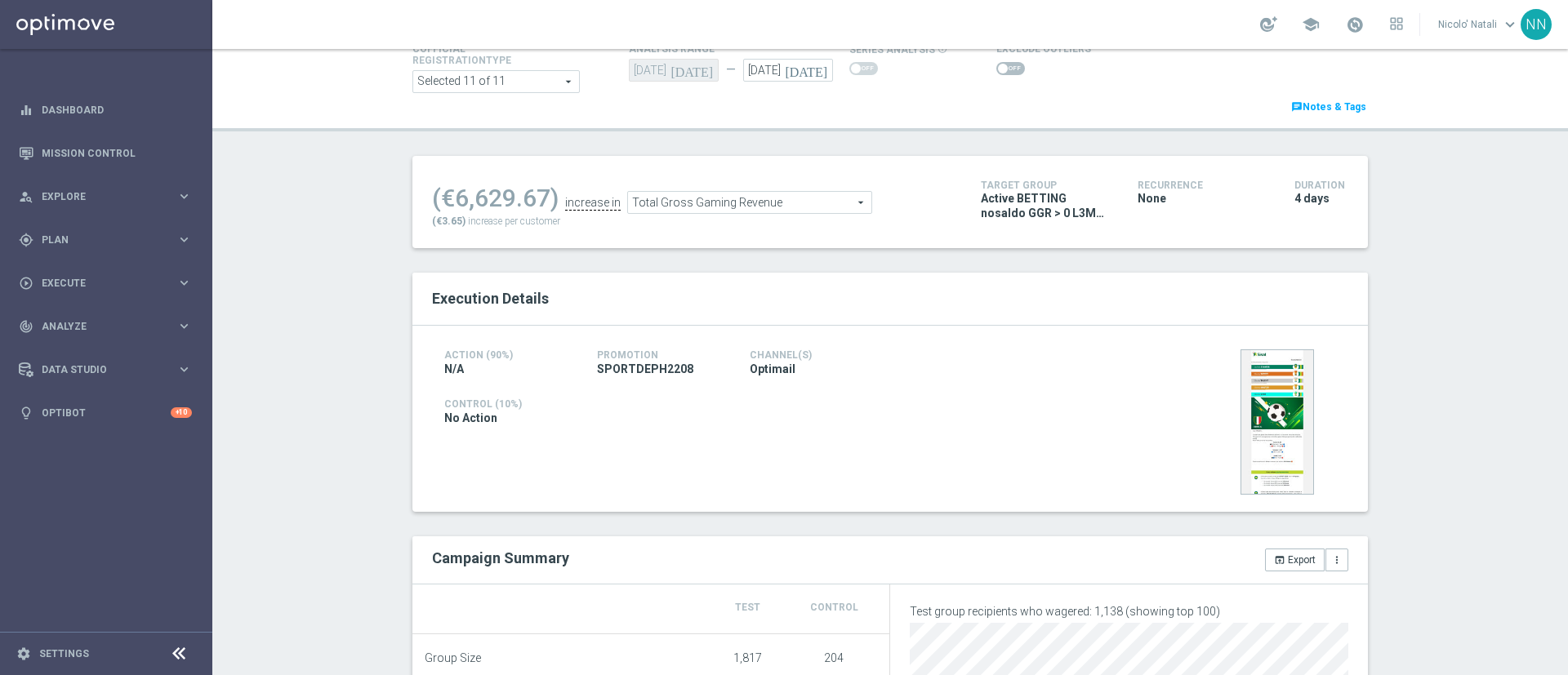
scroll to position [468, 0]
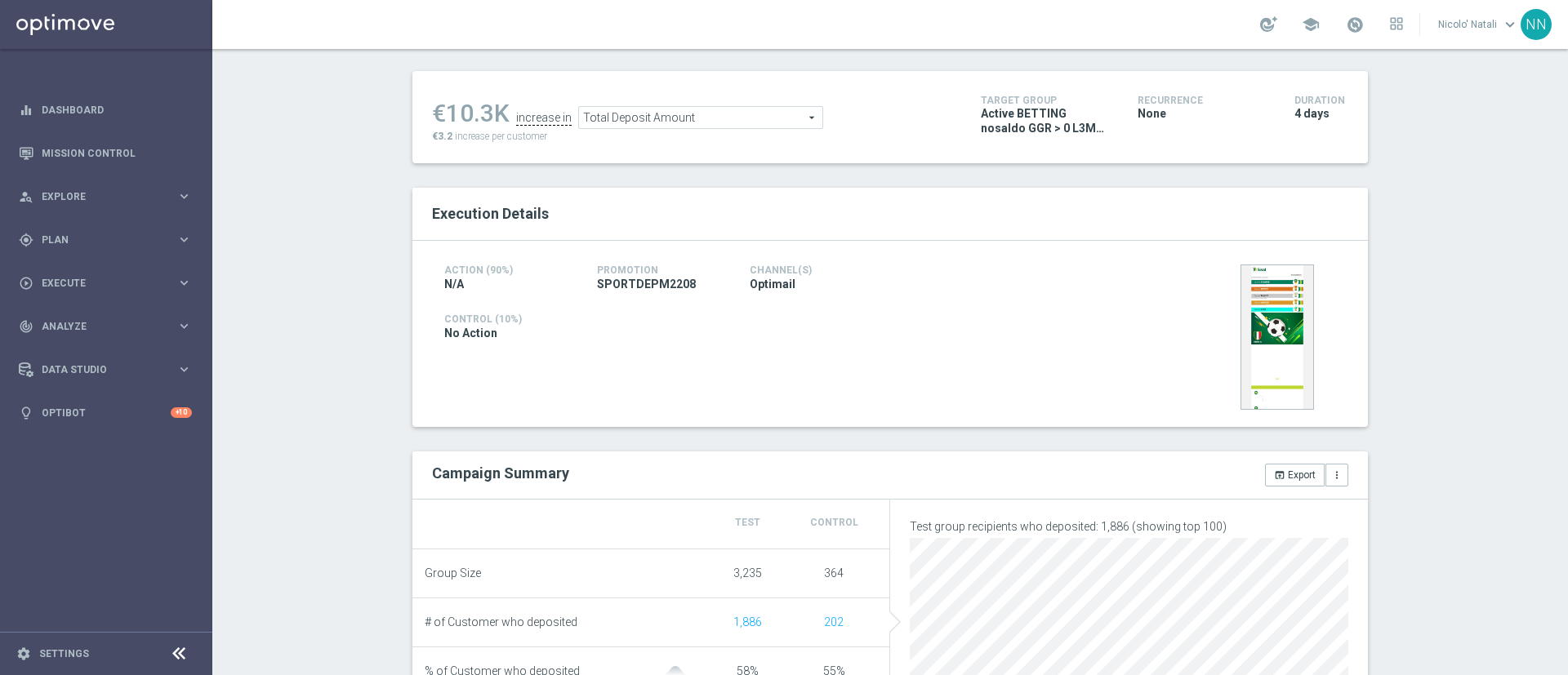
scroll to position [194, 0]
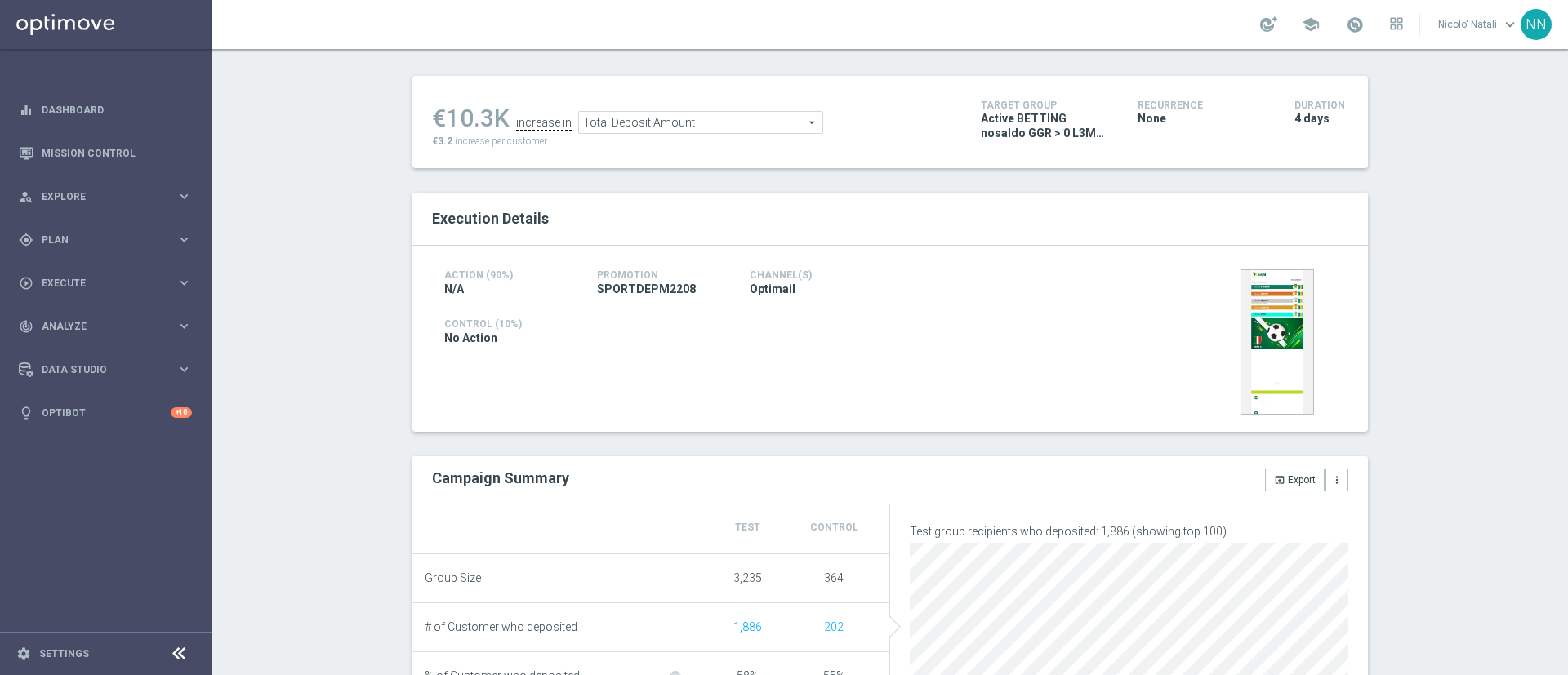
click at [656, 134] on div "Total Deposit Amount Total Deposit Amount arrow_drop_down search" at bounding box center [701, 122] width 245 height 23
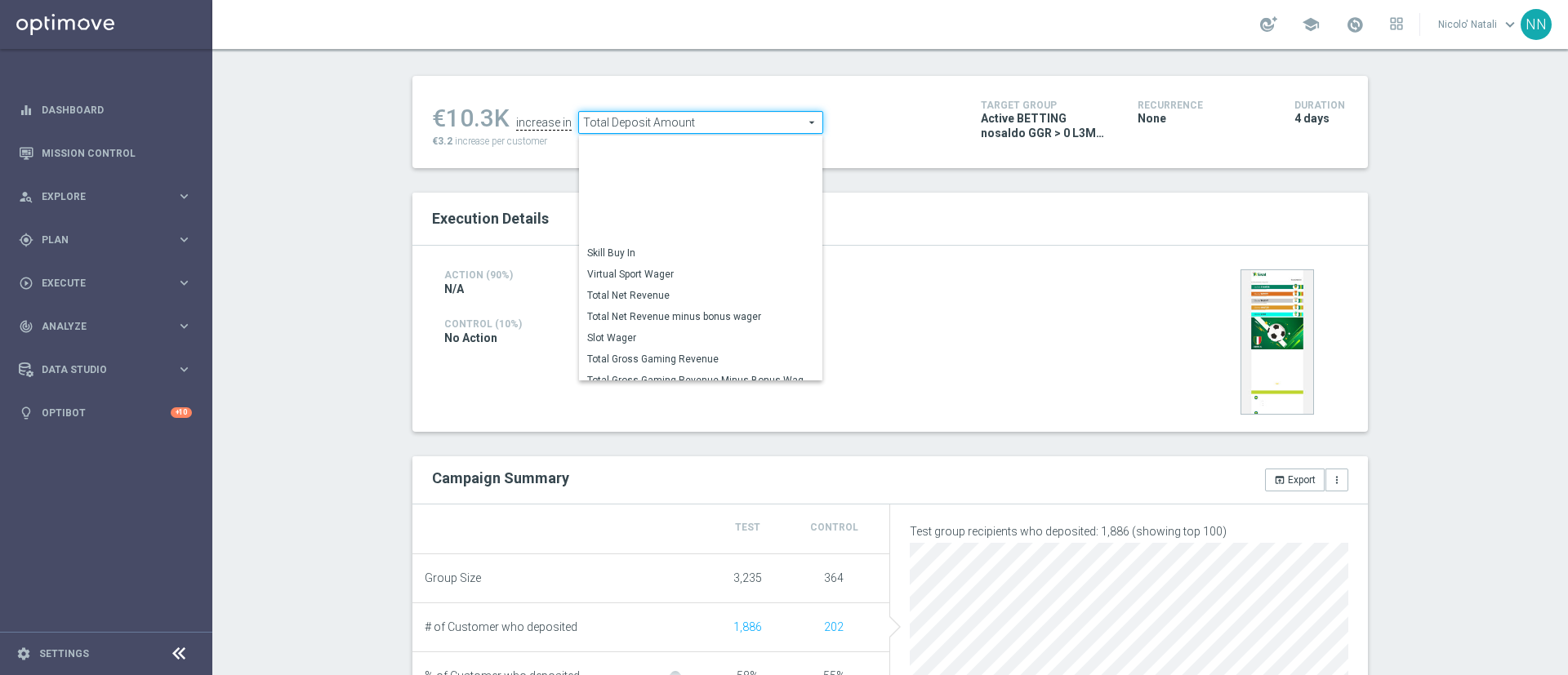
scroll to position [235, 0]
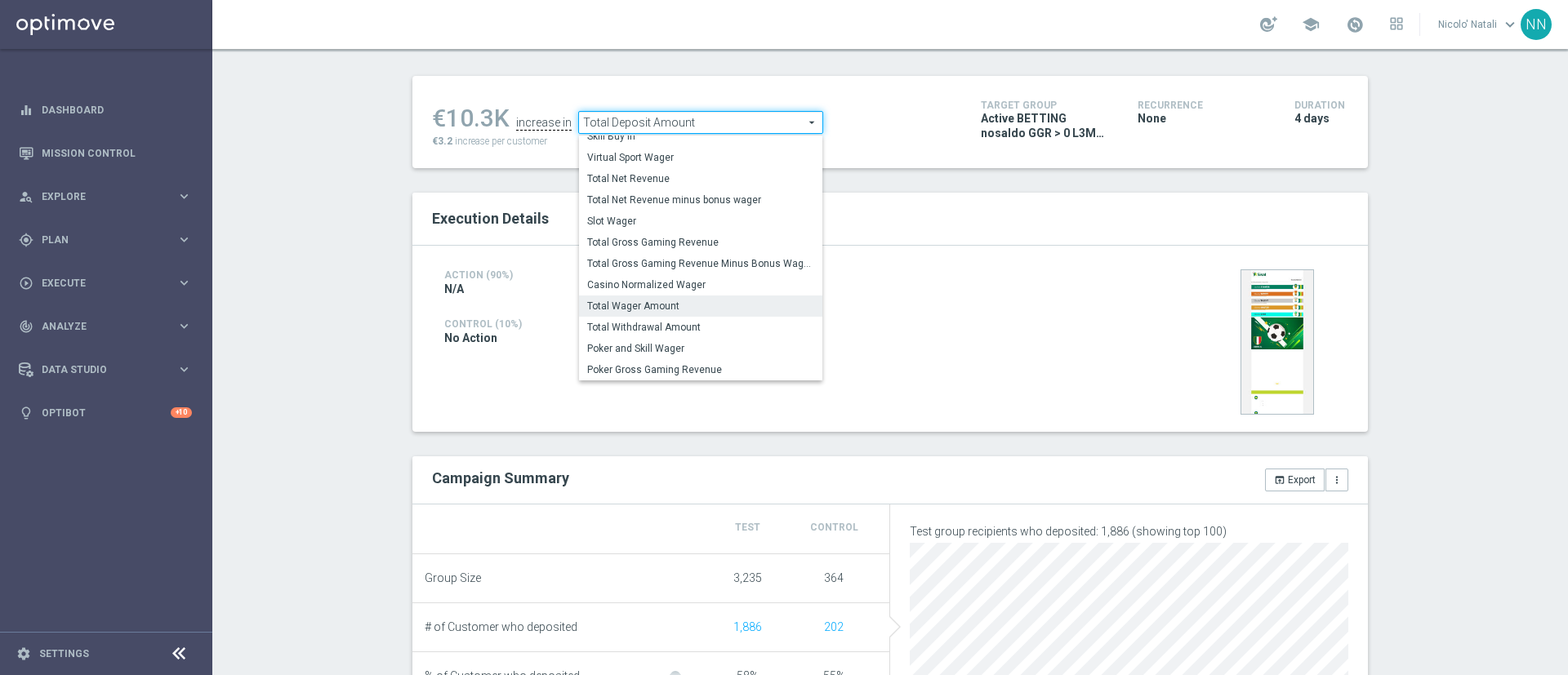
click at [642, 307] on span "Total Wager Amount" at bounding box center [701, 306] width 227 height 13
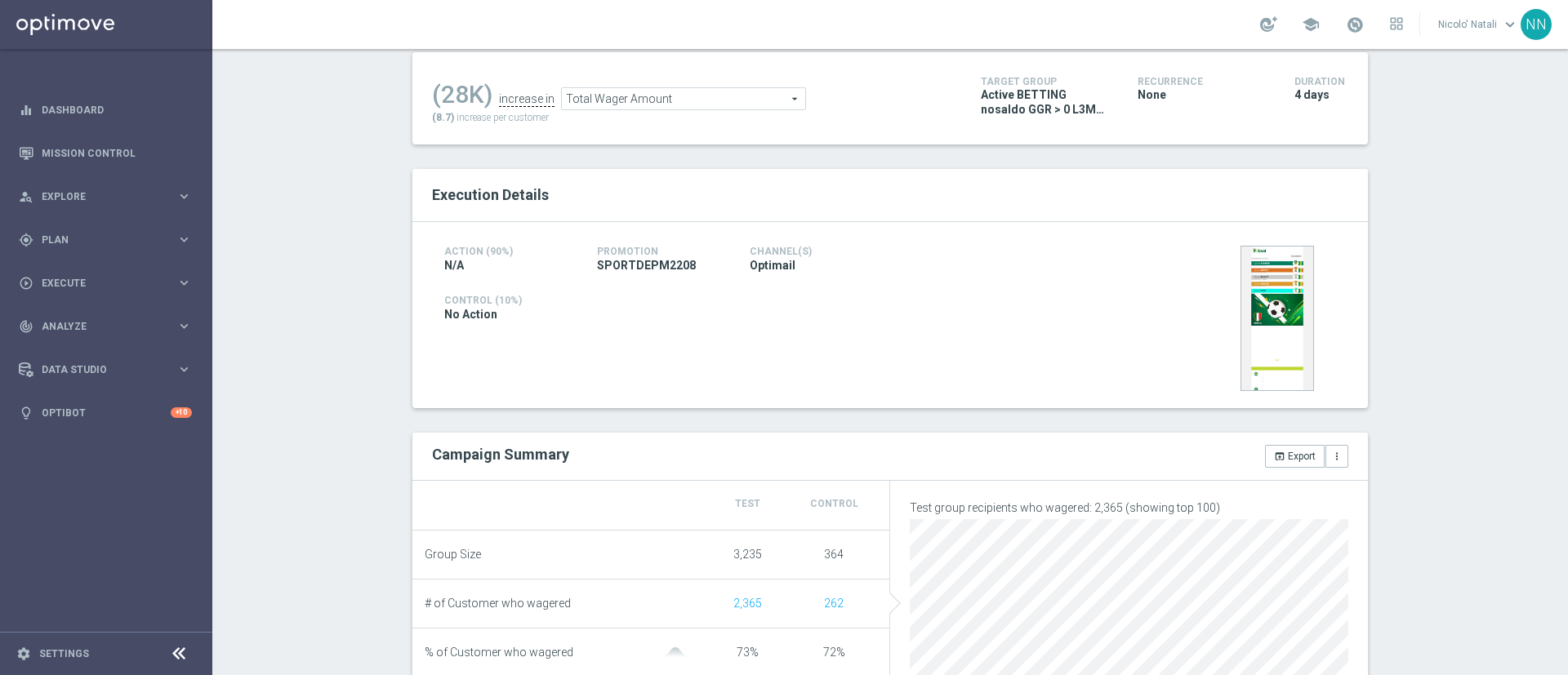
scroll to position [216, 0]
click at [687, 101] on span "Total Wager Amount" at bounding box center [683, 100] width 243 height 21
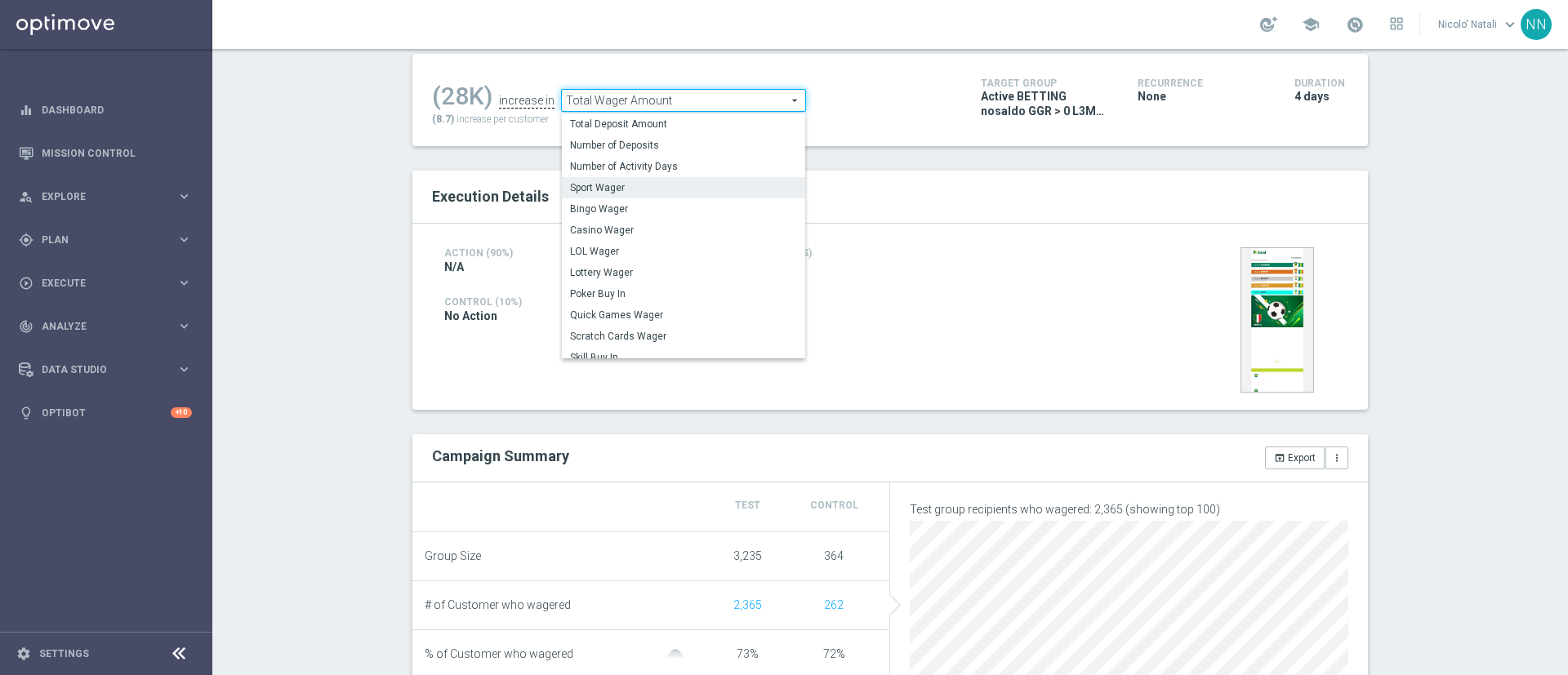
click at [638, 188] on span "Sport Wager" at bounding box center [683, 188] width 227 height 13
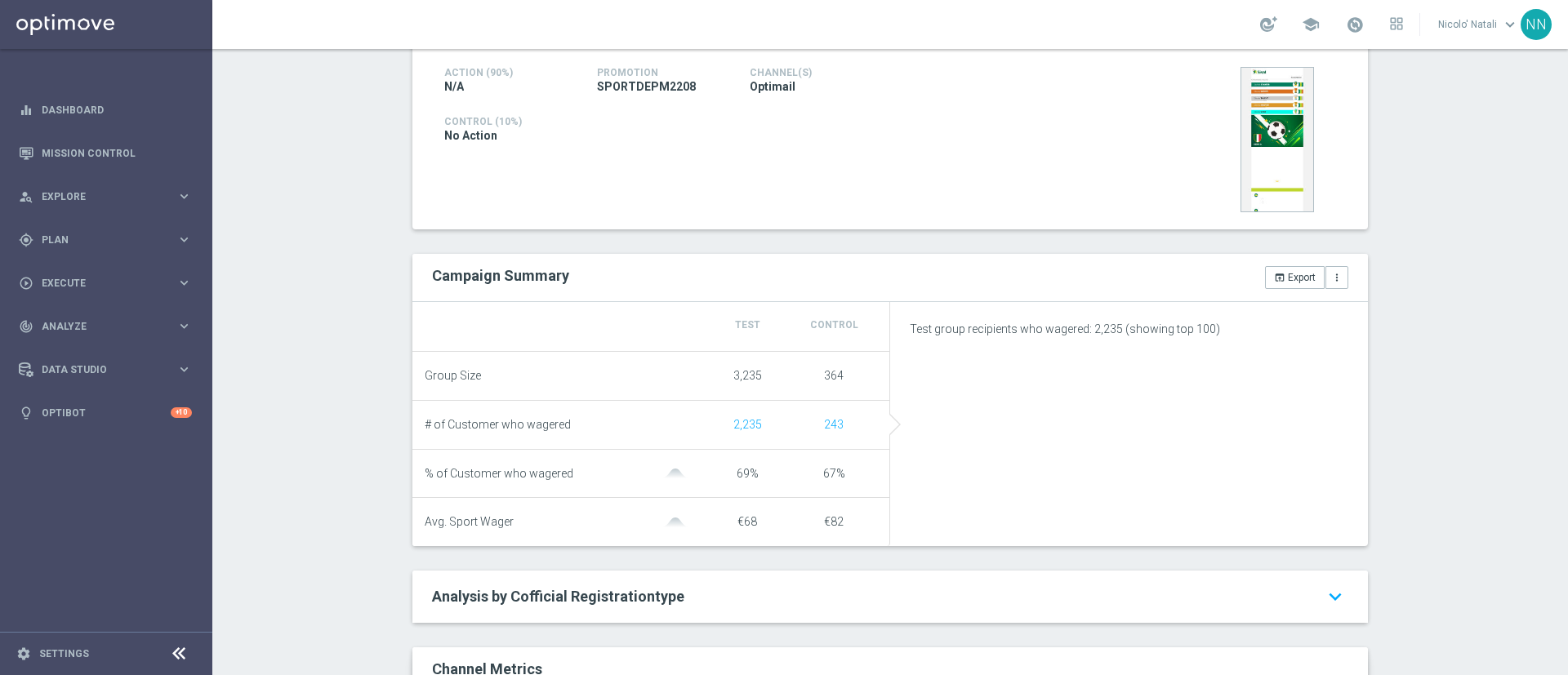
scroll to position [227, 0]
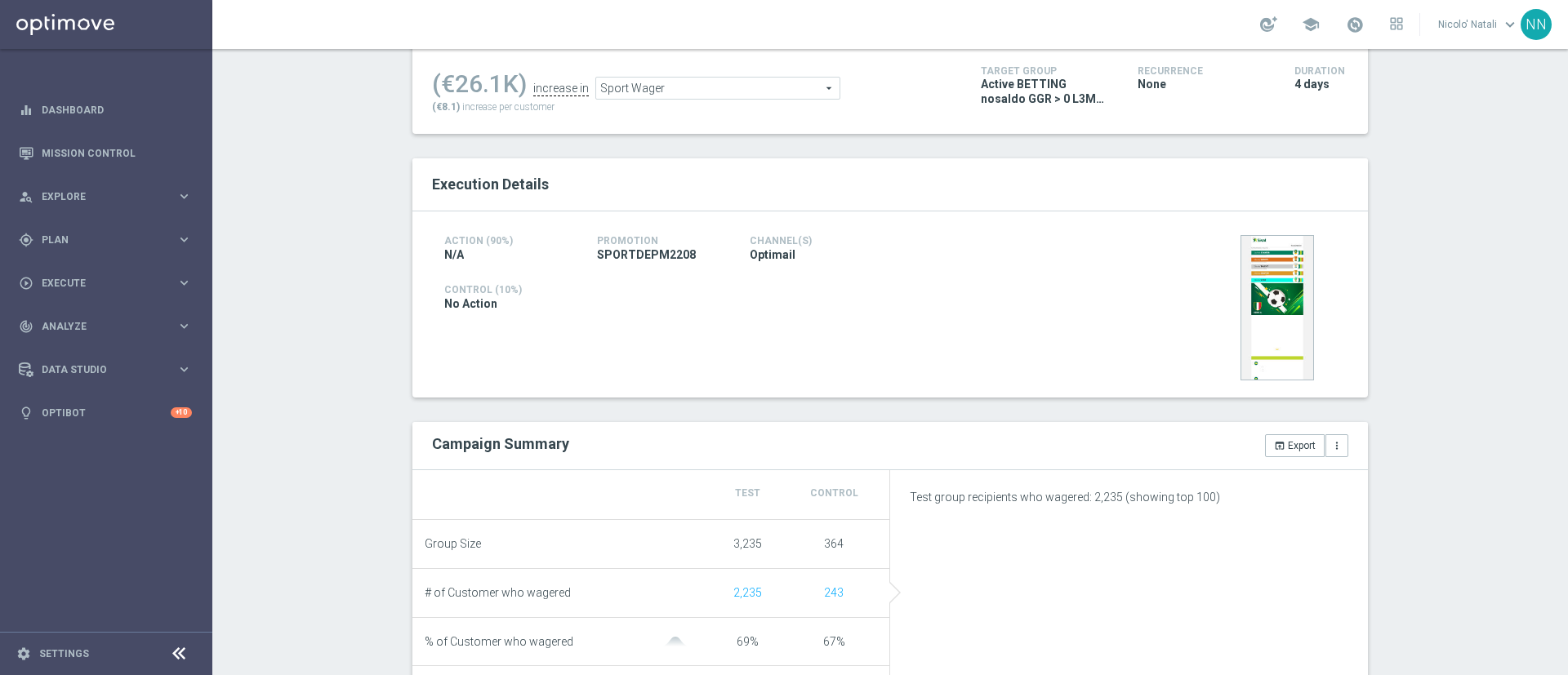
click at [665, 93] on span "Sport Wager" at bounding box center [718, 88] width 243 height 21
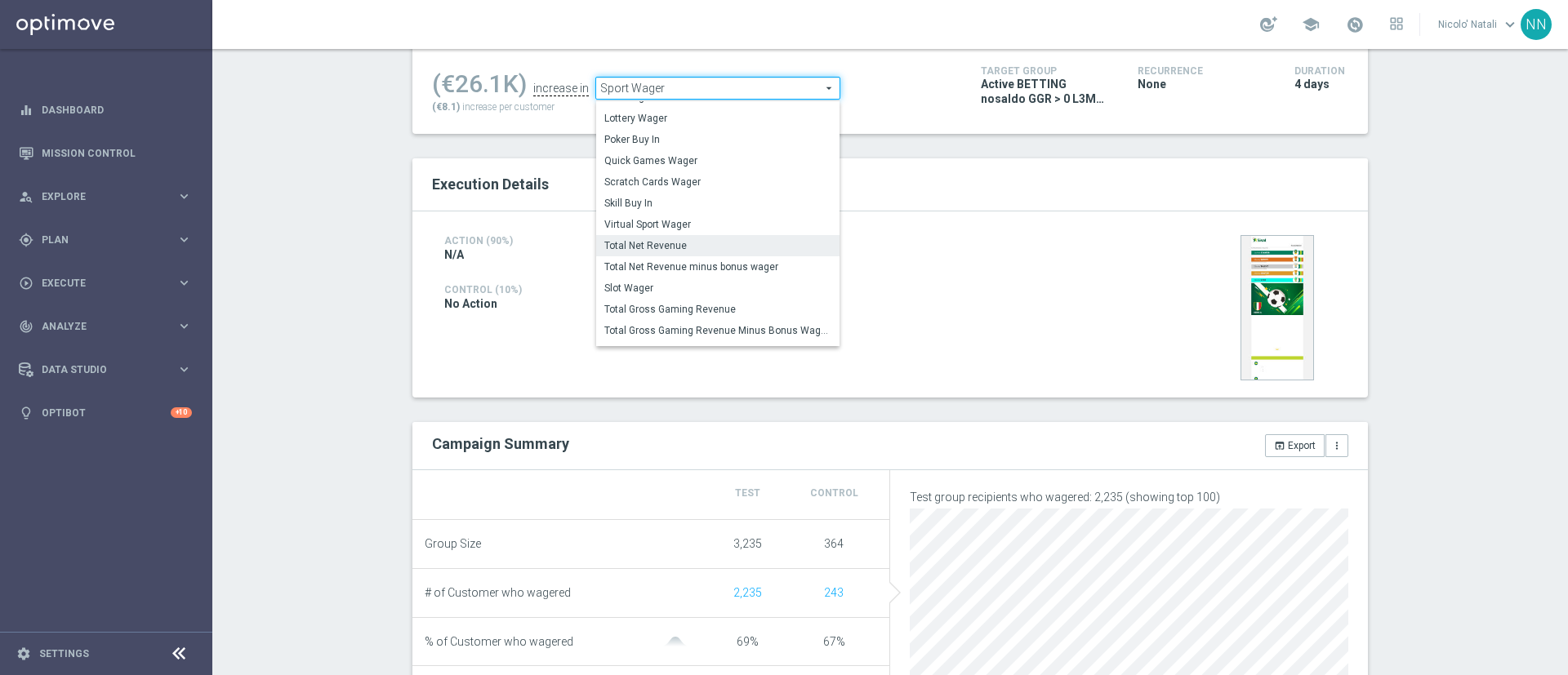
scroll to position [140, 0]
click at [653, 302] on span "Total Gross Gaming Revenue" at bounding box center [718, 307] width 227 height 13
type input "Total Gross Gaming Revenue"
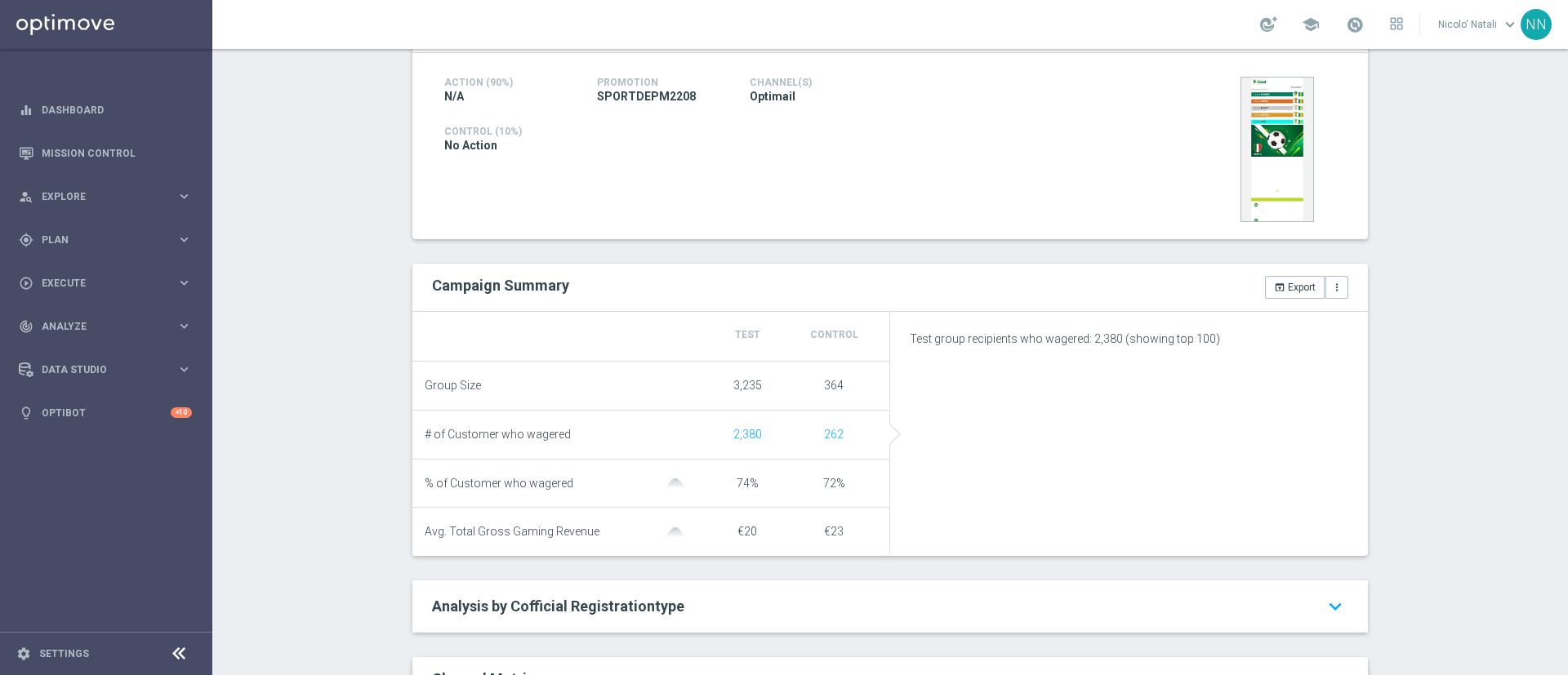
scroll to position [26, 0]
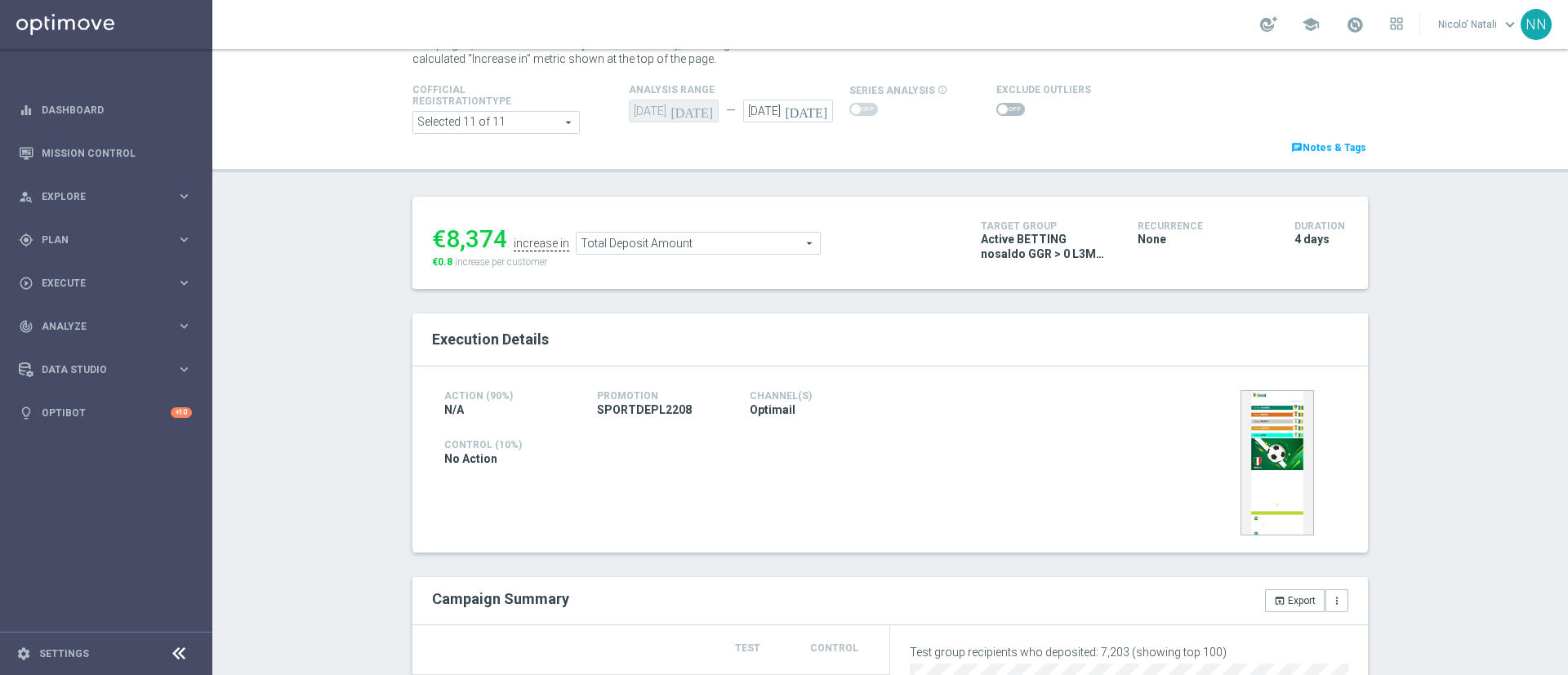
scroll to position [71, 0]
click at [697, 227] on ul "€8,374 increase in Total Deposit Amount Total Deposit Amount arrow_drop_down se…" at bounding box center [693, 237] width 532 height 38
click at [693, 236] on span "Total Deposit Amount" at bounding box center [698, 245] width 243 height 21
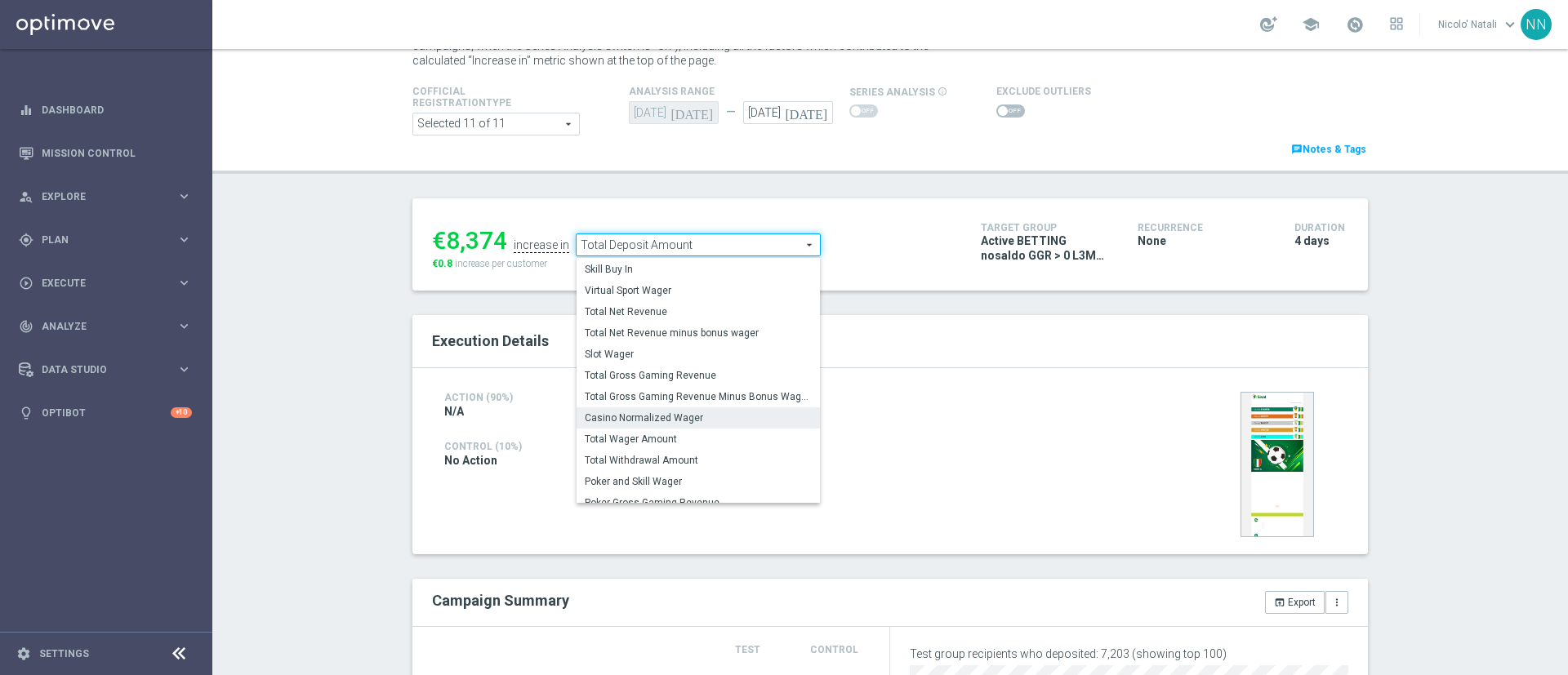
scroll to position [231, 0]
click at [642, 425] on span "Total Wager Amount" at bounding box center [698, 431] width 227 height 13
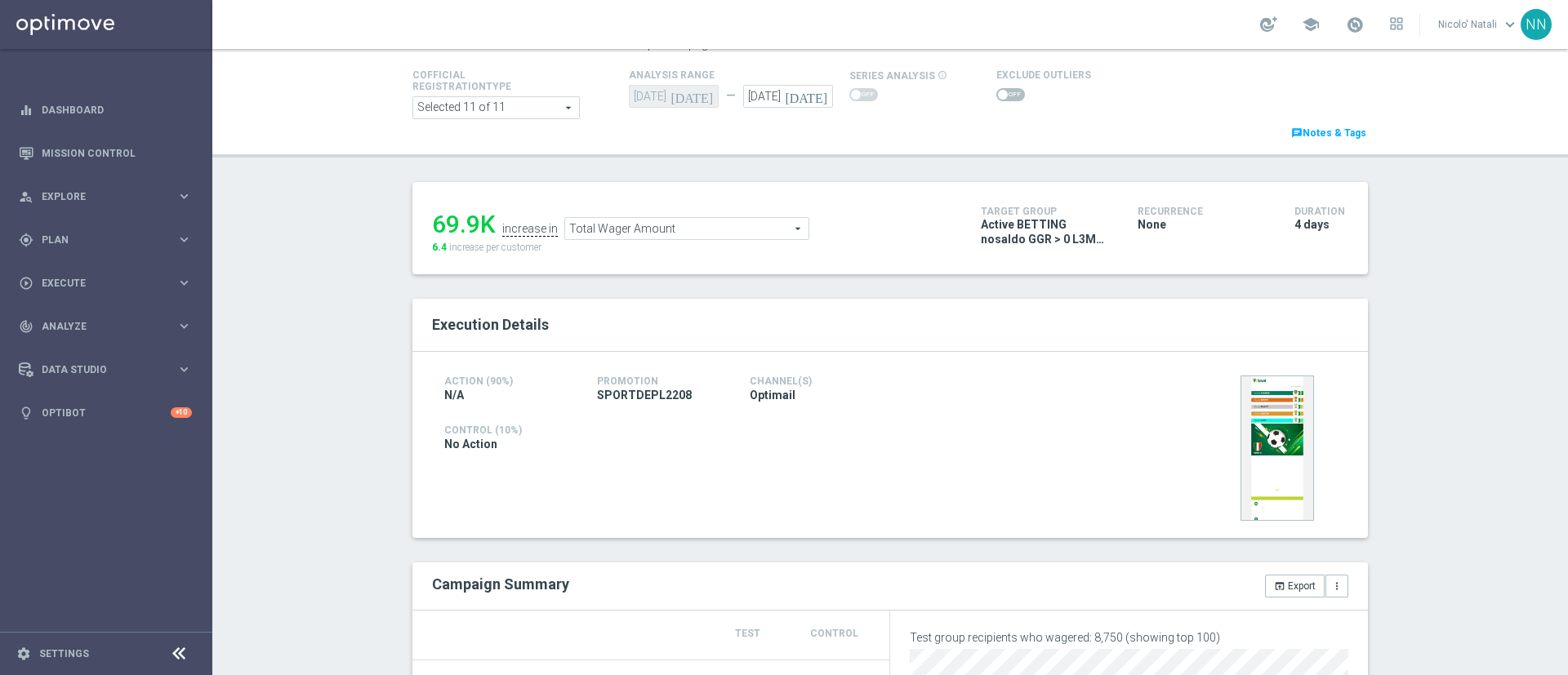
scroll to position [69, 0]
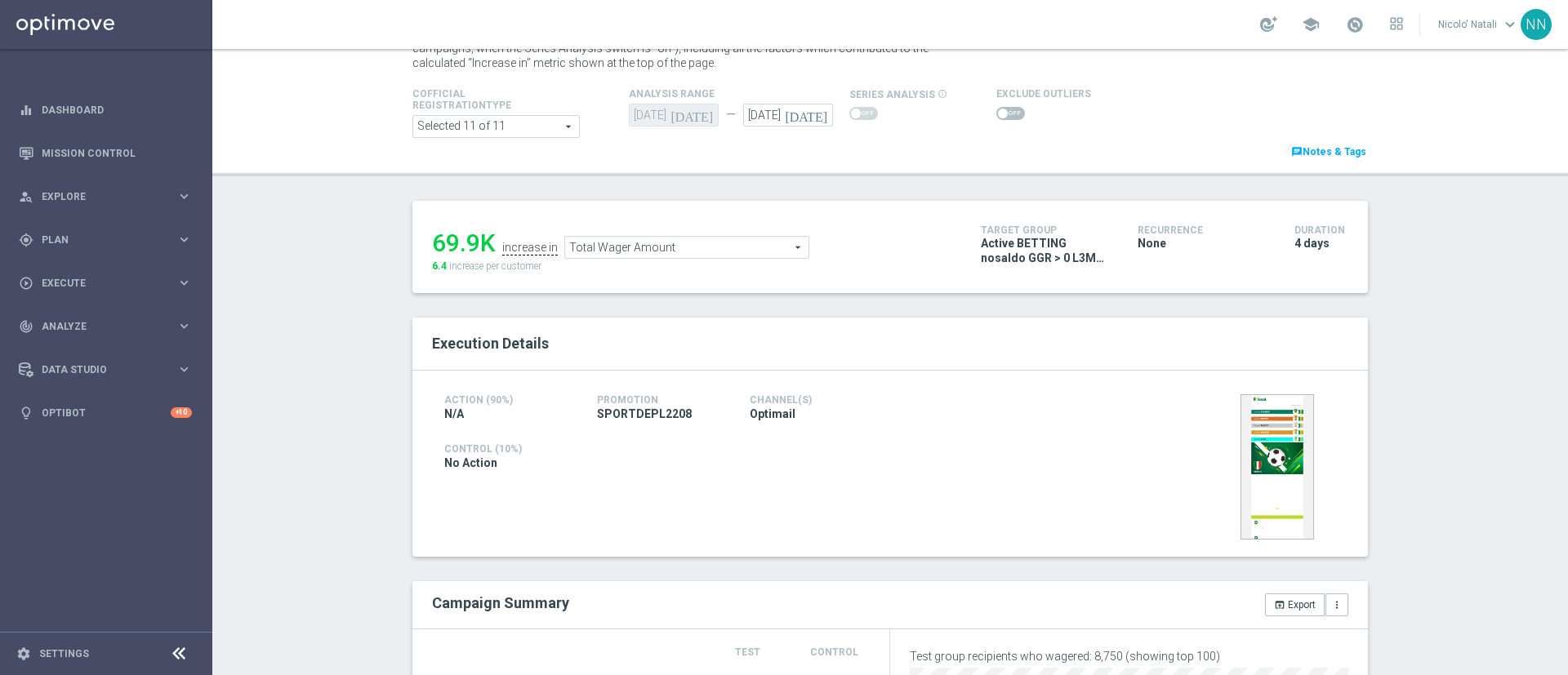
click at [682, 249] on span "Total Wager Amount" at bounding box center [686, 246] width 243 height 21
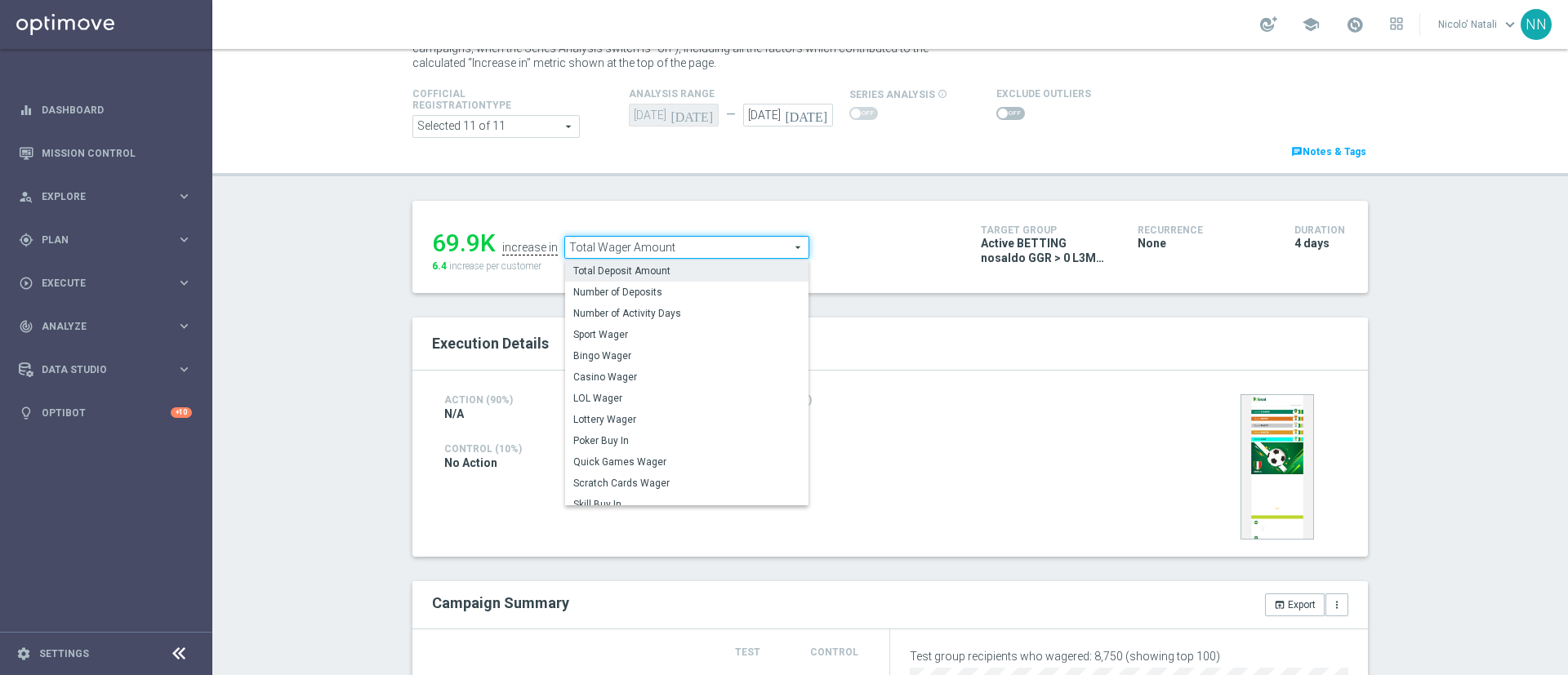
click at [668, 268] on span "Total Deposit Amount" at bounding box center [686, 271] width 227 height 13
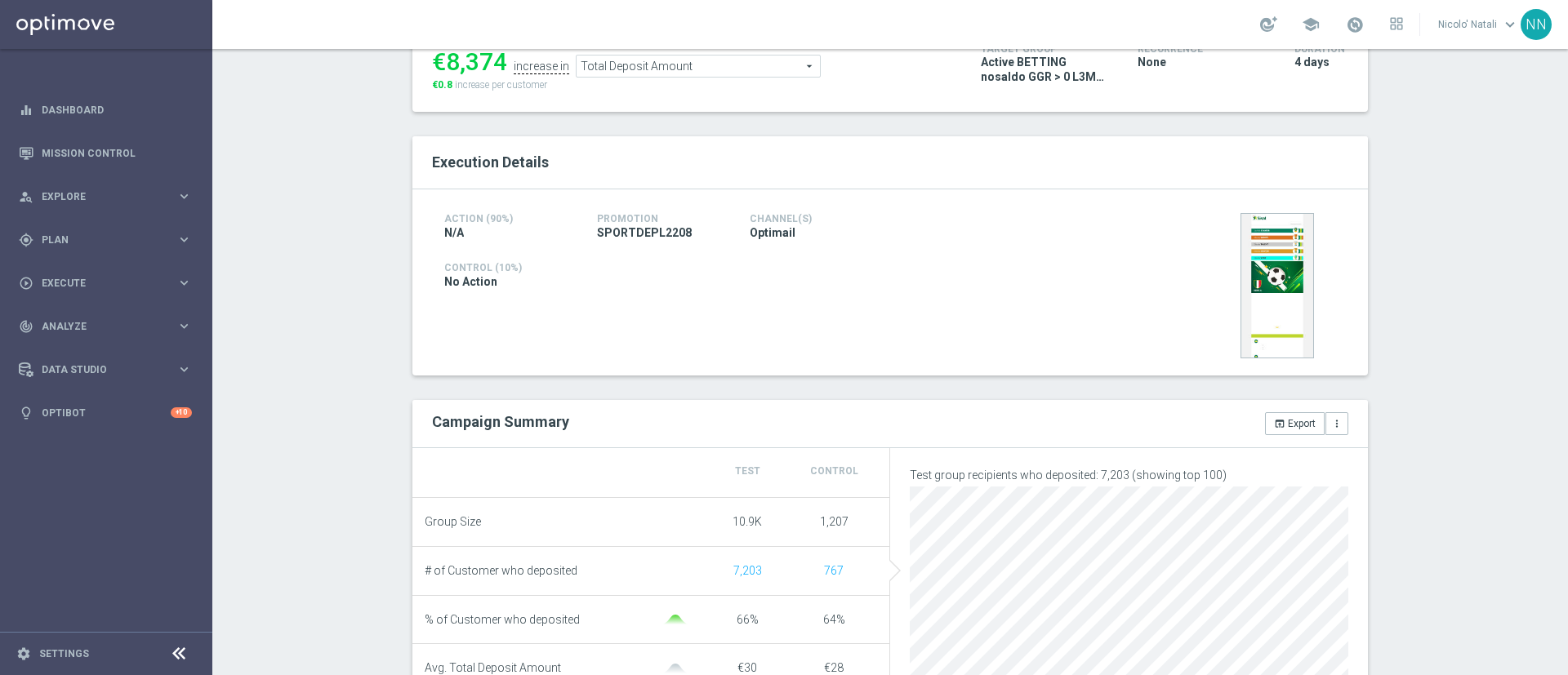
scroll to position [120, 0]
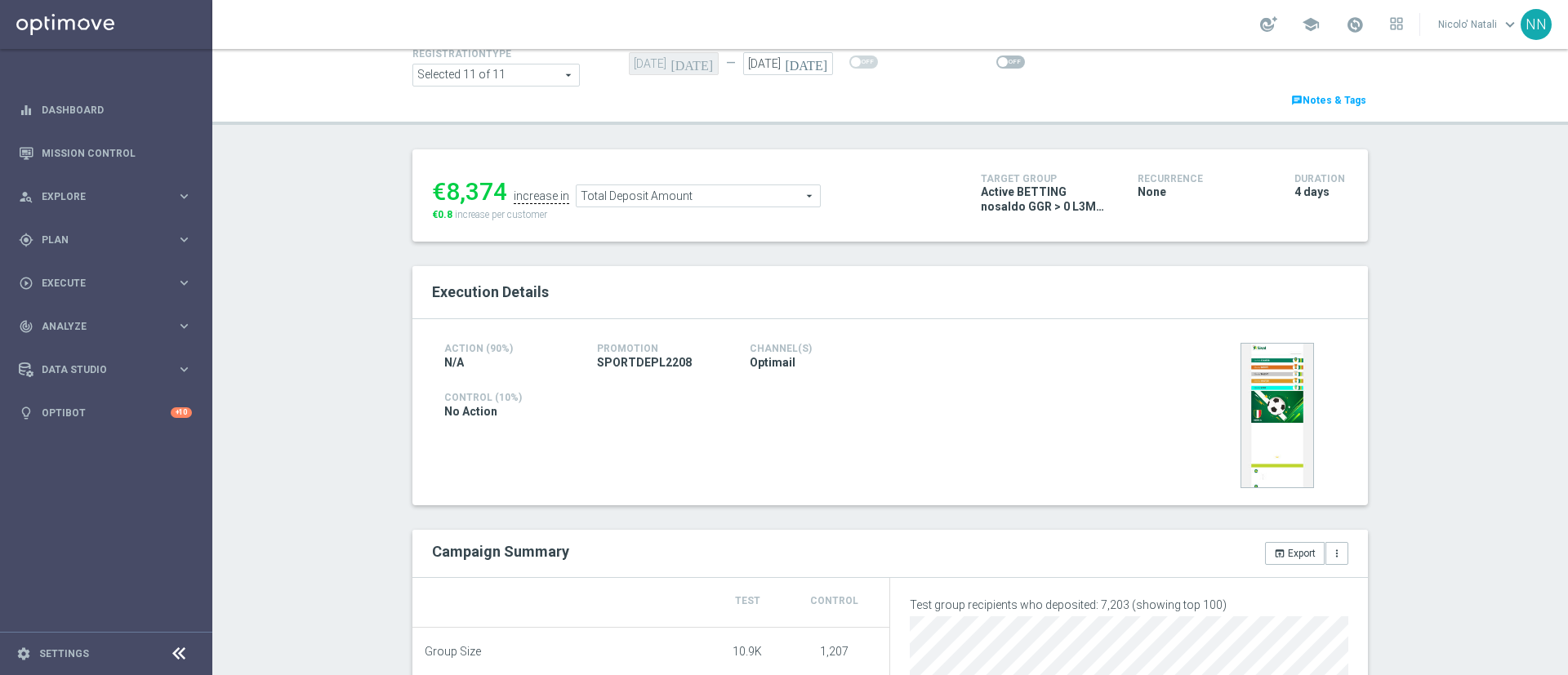
click at [642, 205] on span "Total Deposit Amount" at bounding box center [698, 196] width 243 height 21
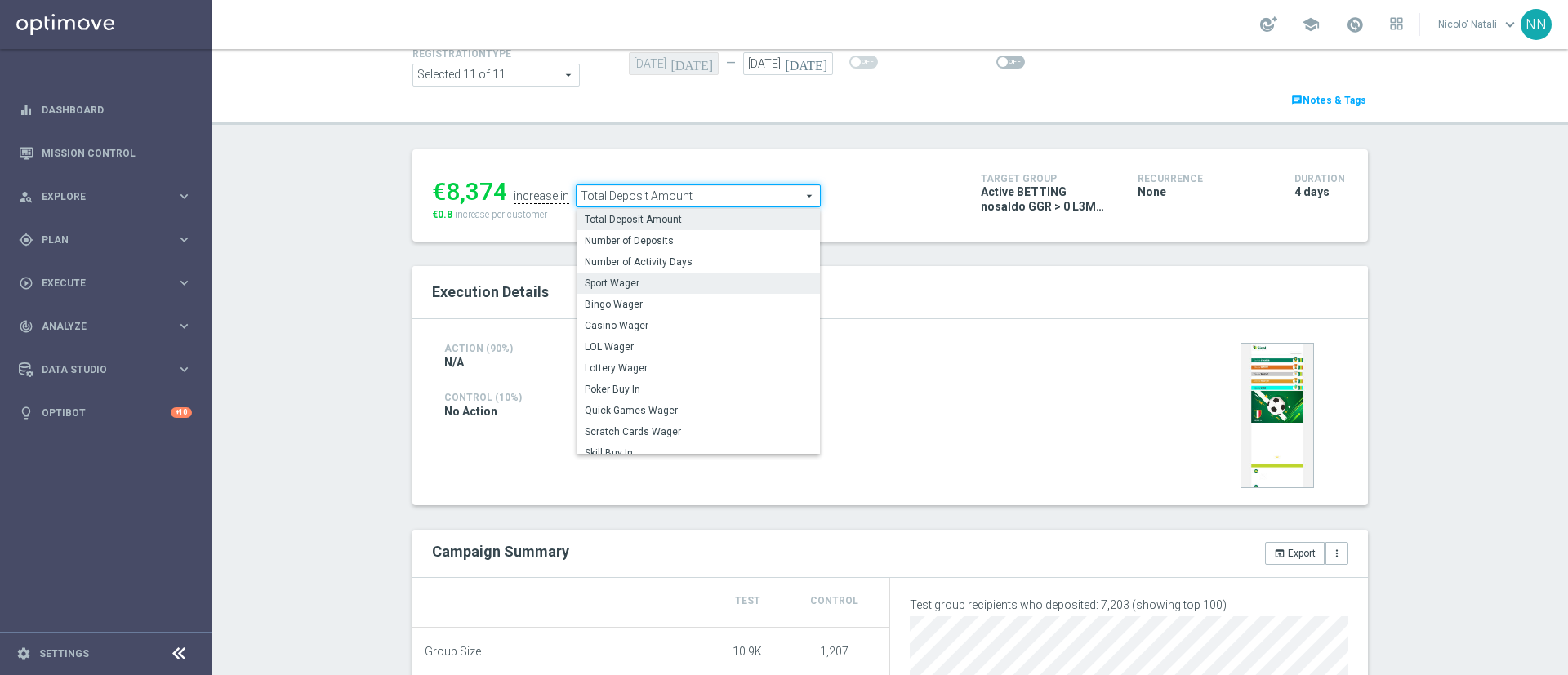
click at [632, 279] on span "Sport Wager" at bounding box center [698, 283] width 227 height 13
type input "Sport Wager"
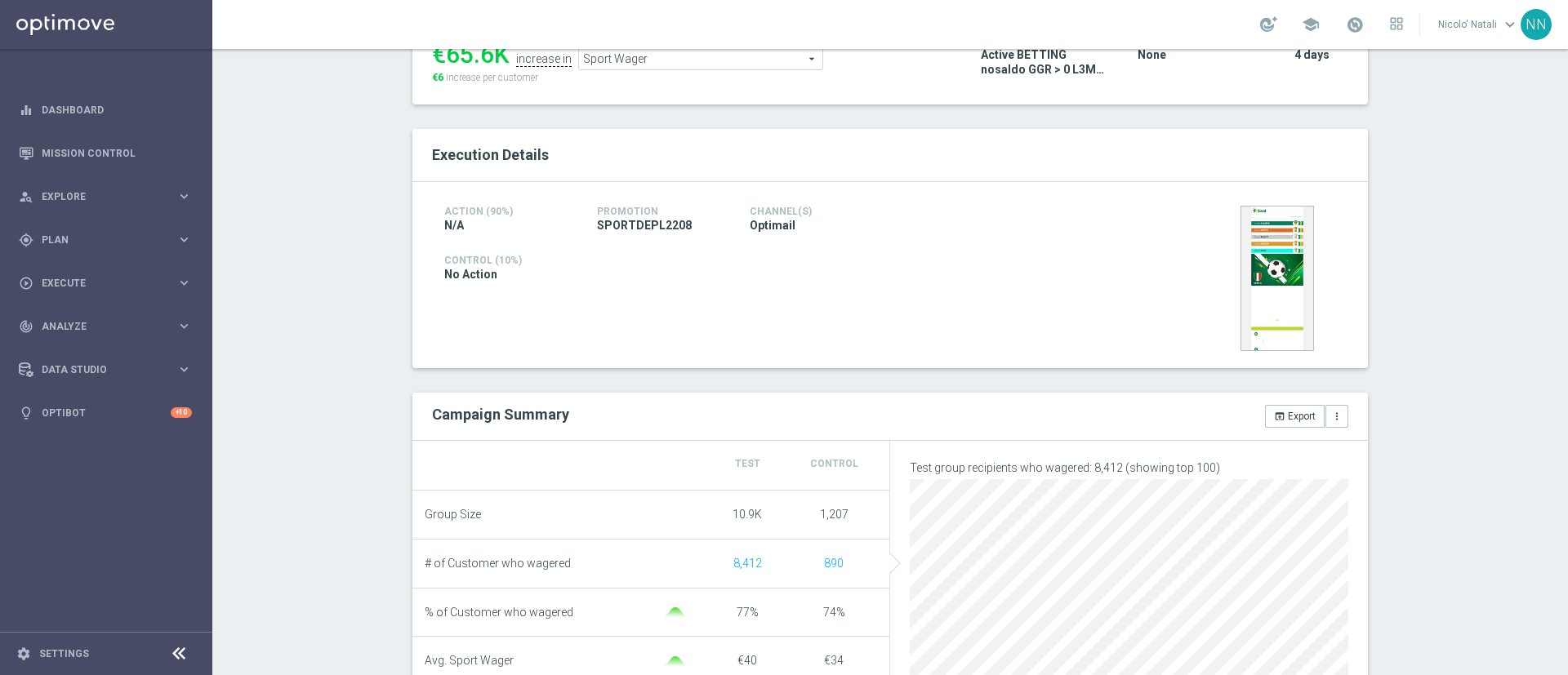
scroll to position [321, 0]
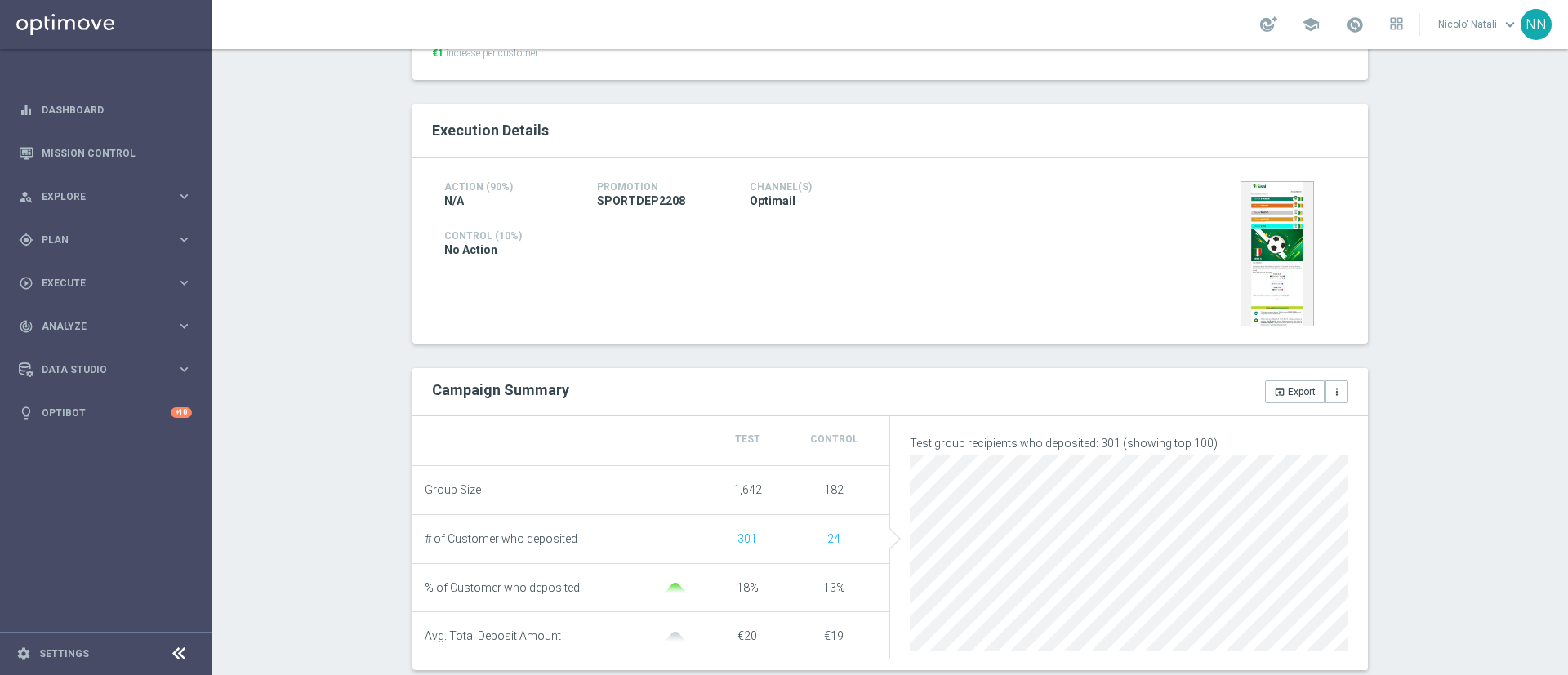
scroll to position [147, 0]
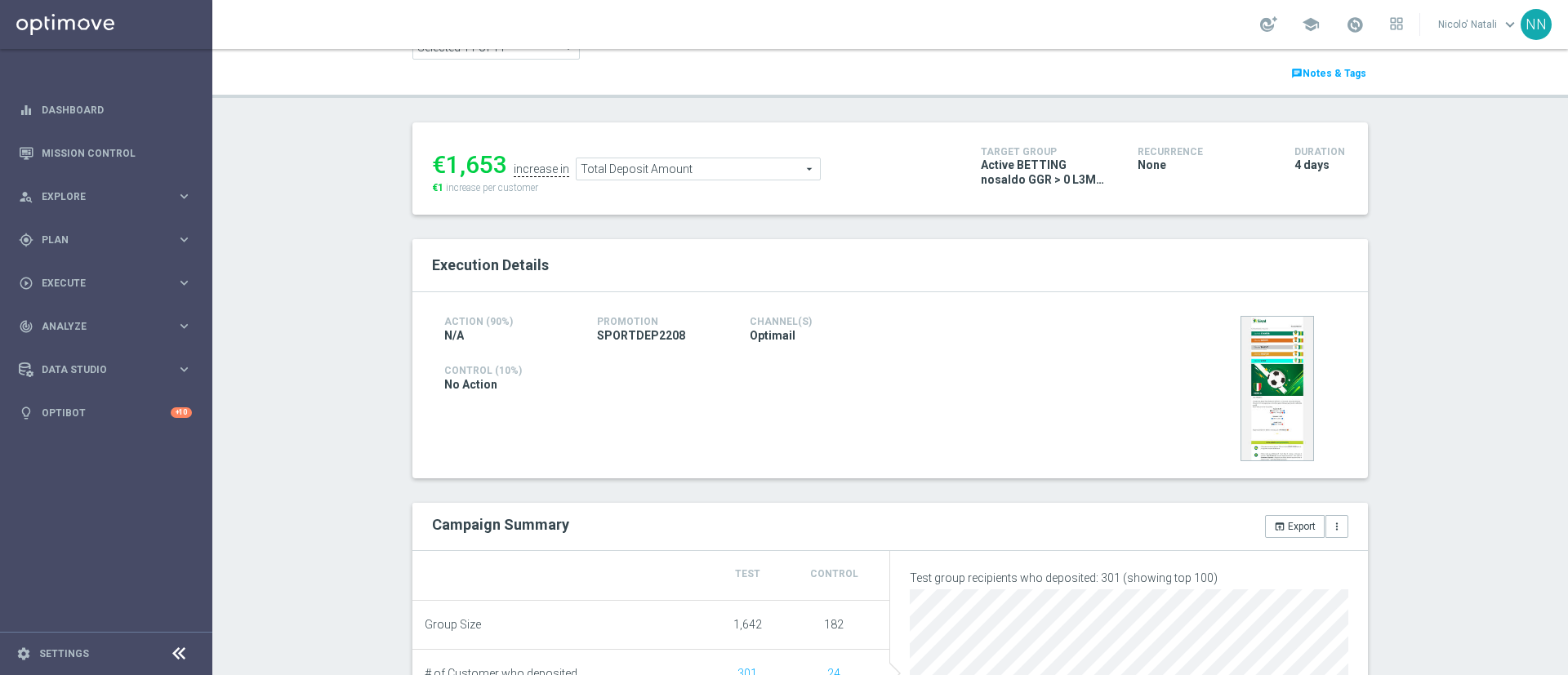
click at [746, 178] on span "Total Deposit Amount" at bounding box center [698, 169] width 243 height 21
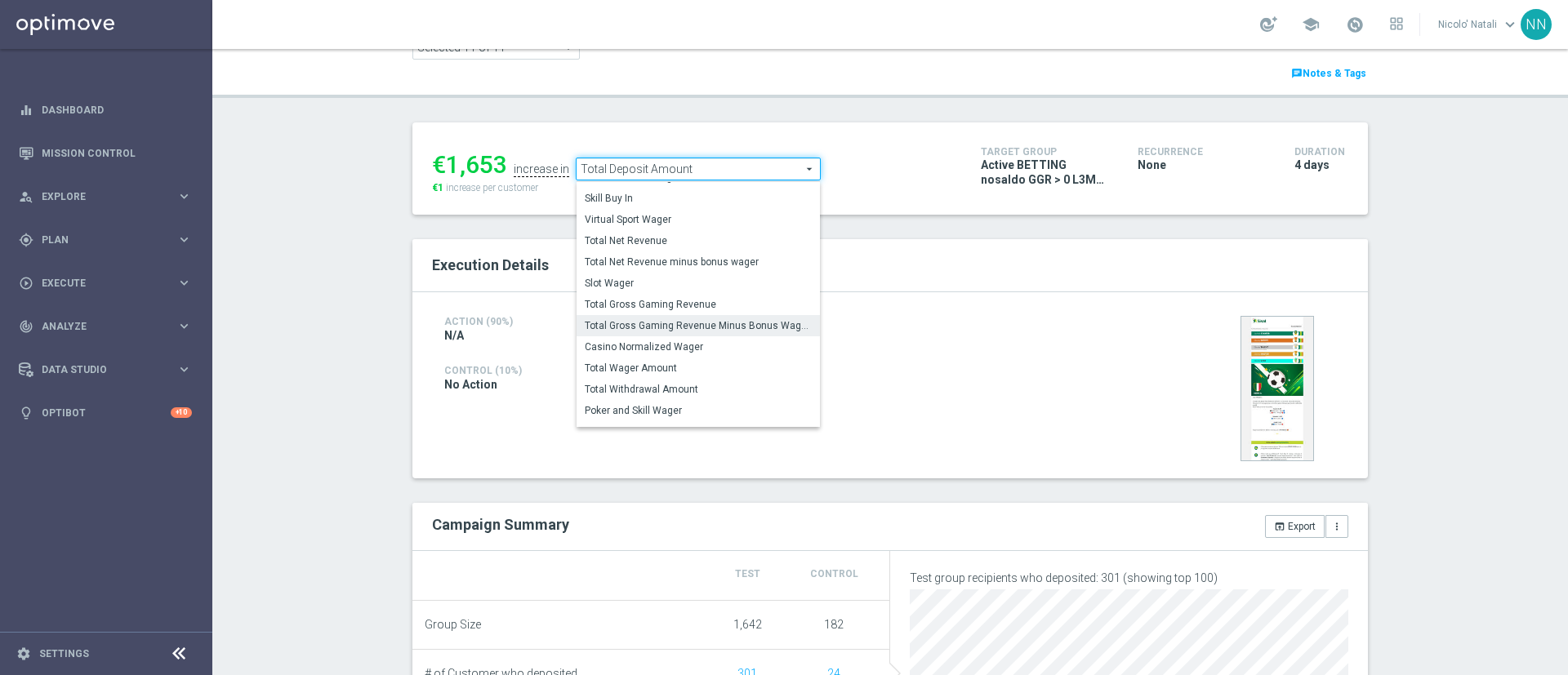
scroll to position [224, 0]
click at [647, 371] on span "Total Wager Amount" at bounding box center [698, 364] width 227 height 13
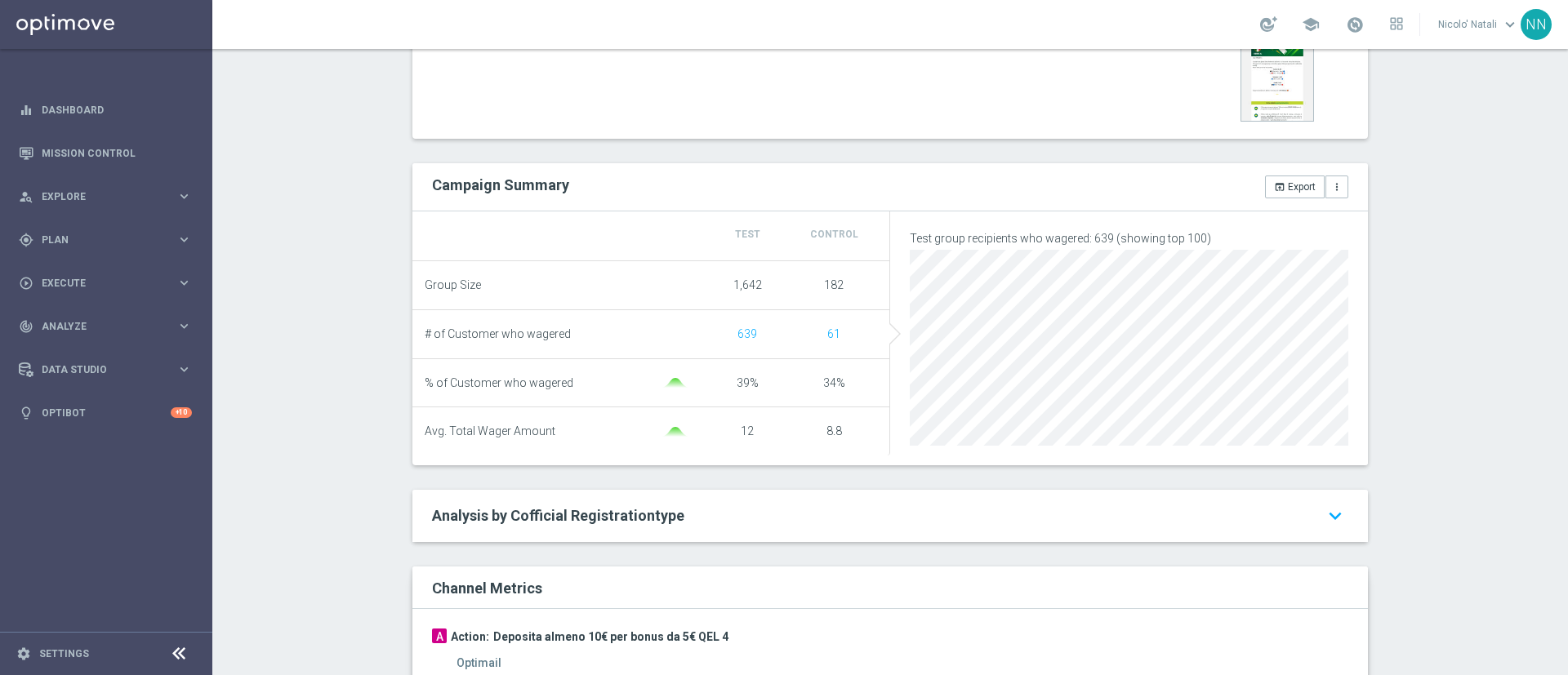
scroll to position [188, 0]
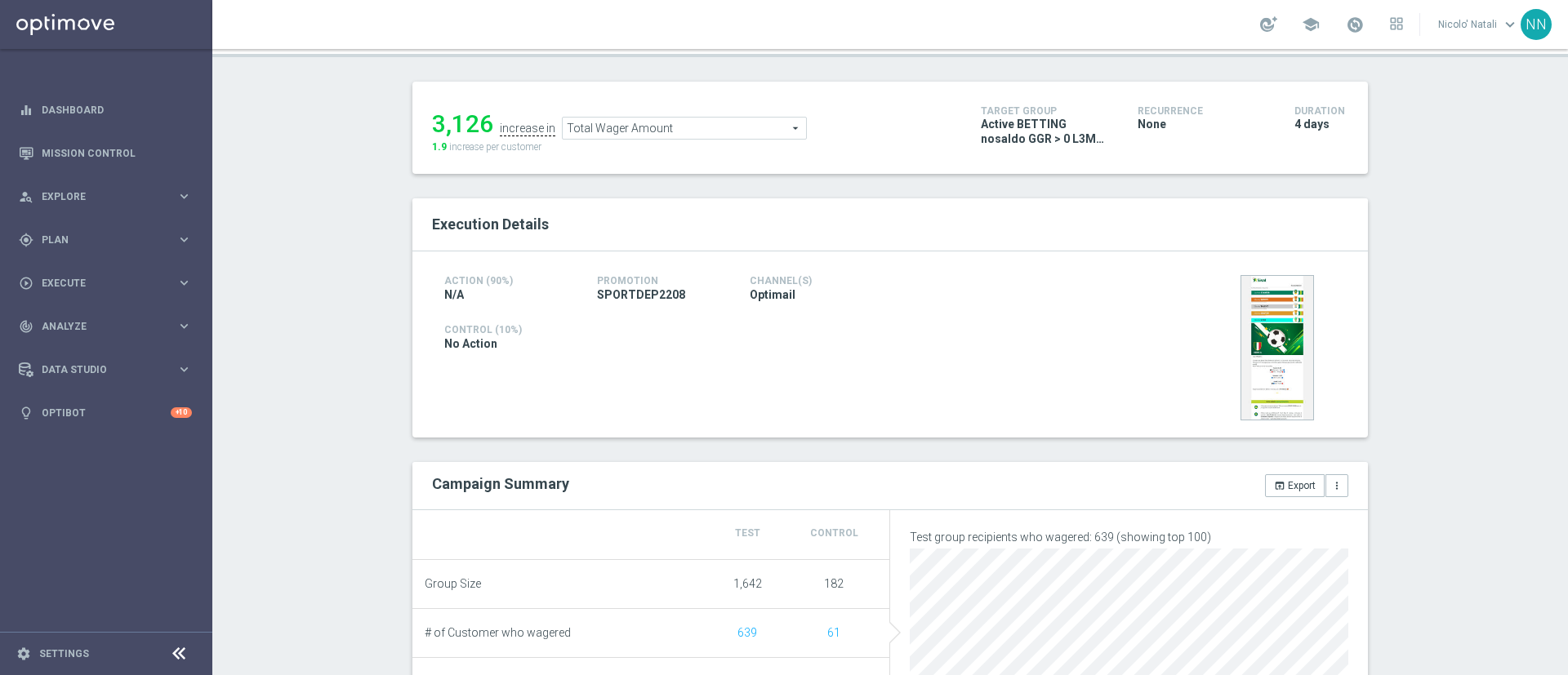
click at [683, 115] on ul "3,126 increase in Total Wager Amount Total Wager Amount arrow_drop_down search" at bounding box center [693, 121] width 532 height 38
click at [681, 122] on span "Total Wager Amount" at bounding box center [684, 128] width 243 height 21
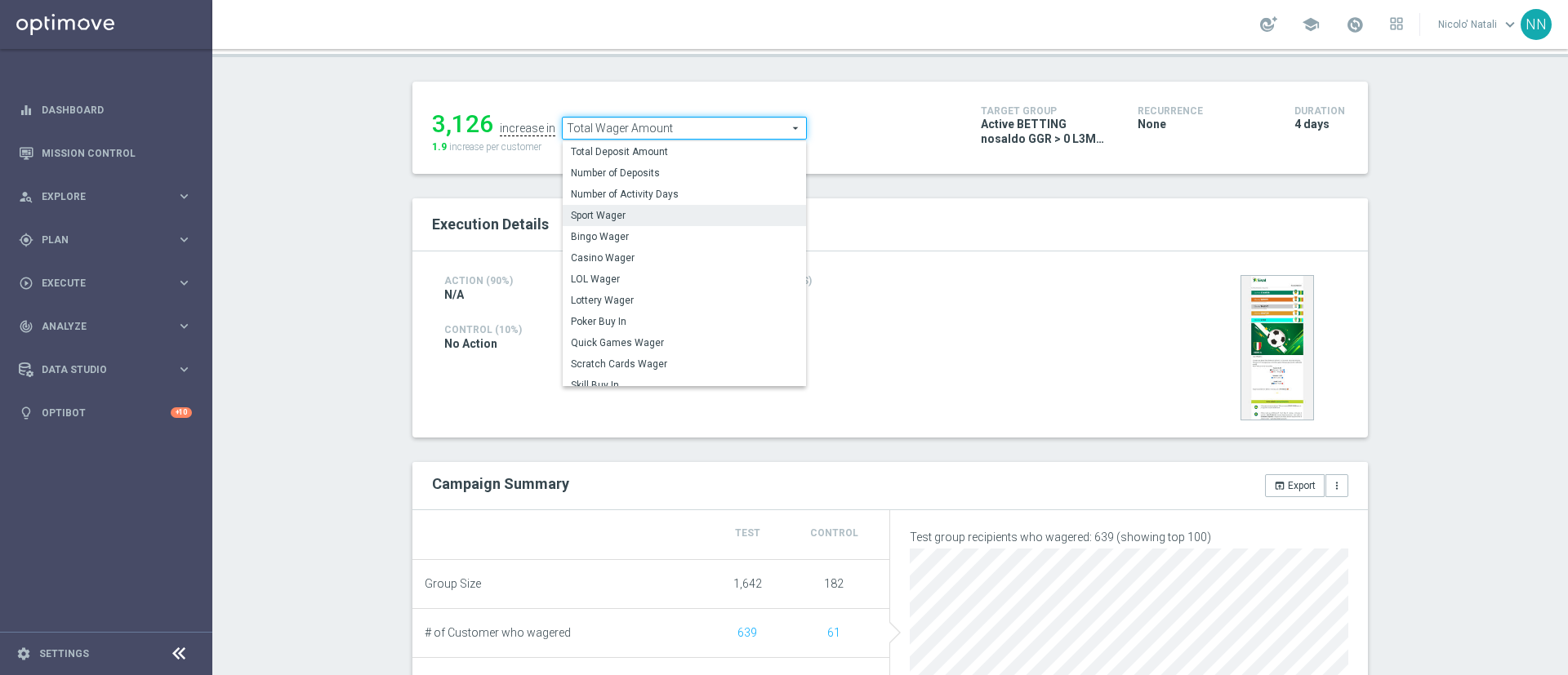
click at [639, 219] on span "Sport Wager" at bounding box center [684, 216] width 227 height 13
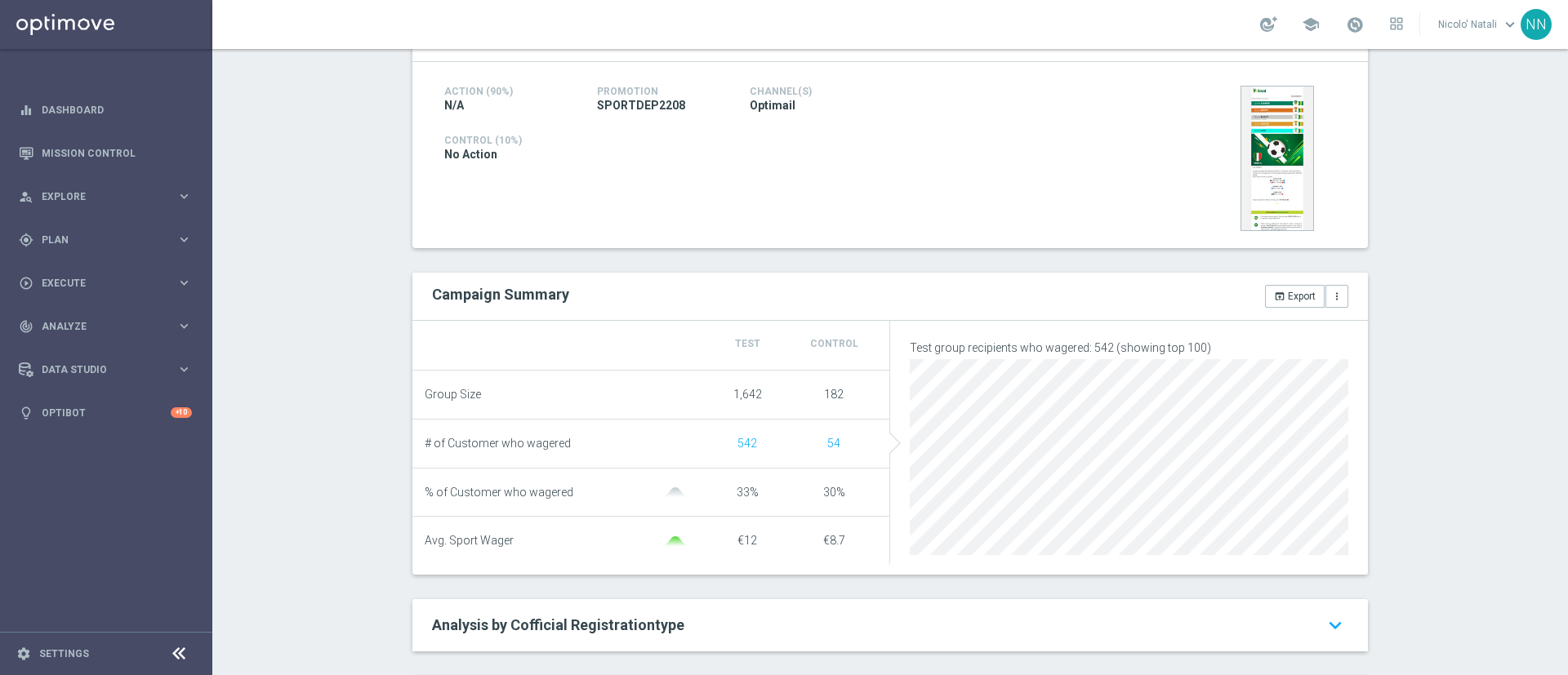
scroll to position [108, 0]
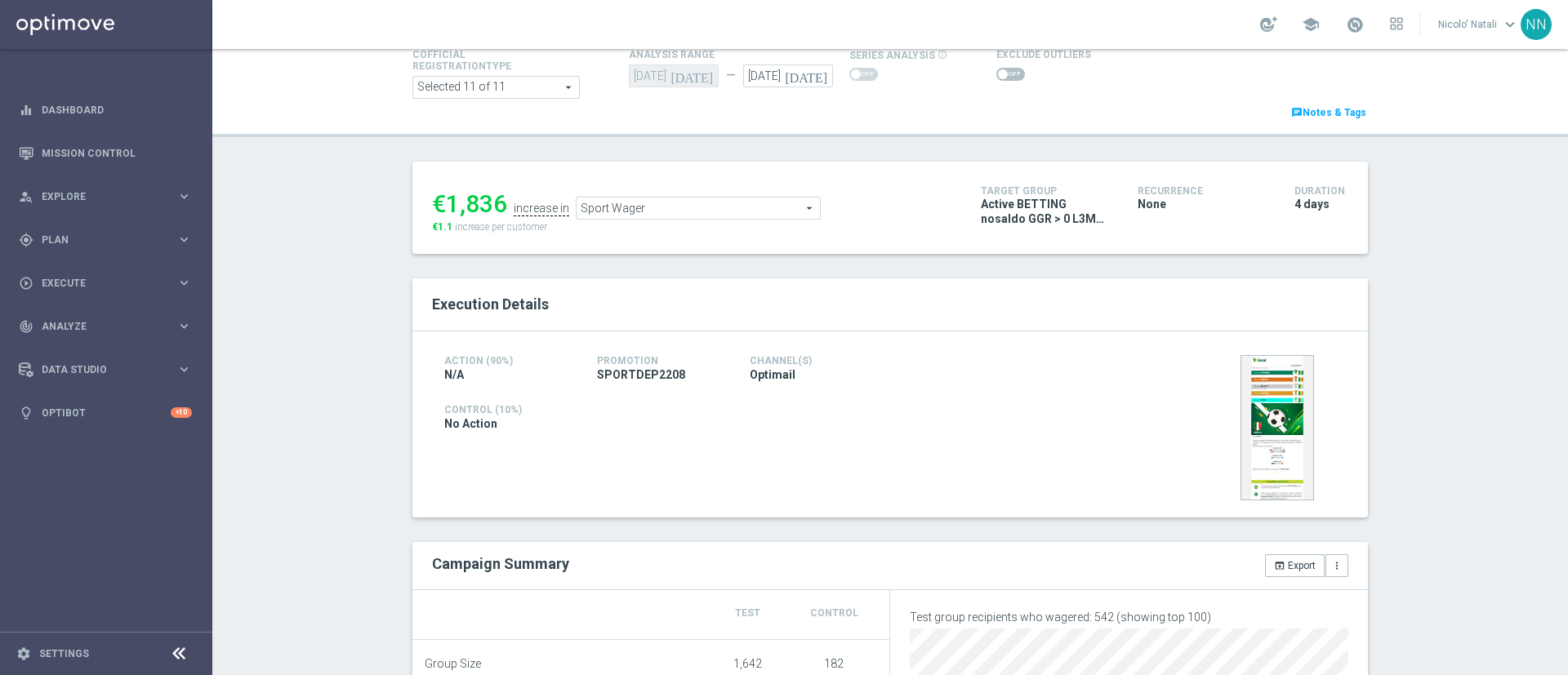
click at [576, 206] on span "Sport Wager" at bounding box center [698, 207] width 243 height 21
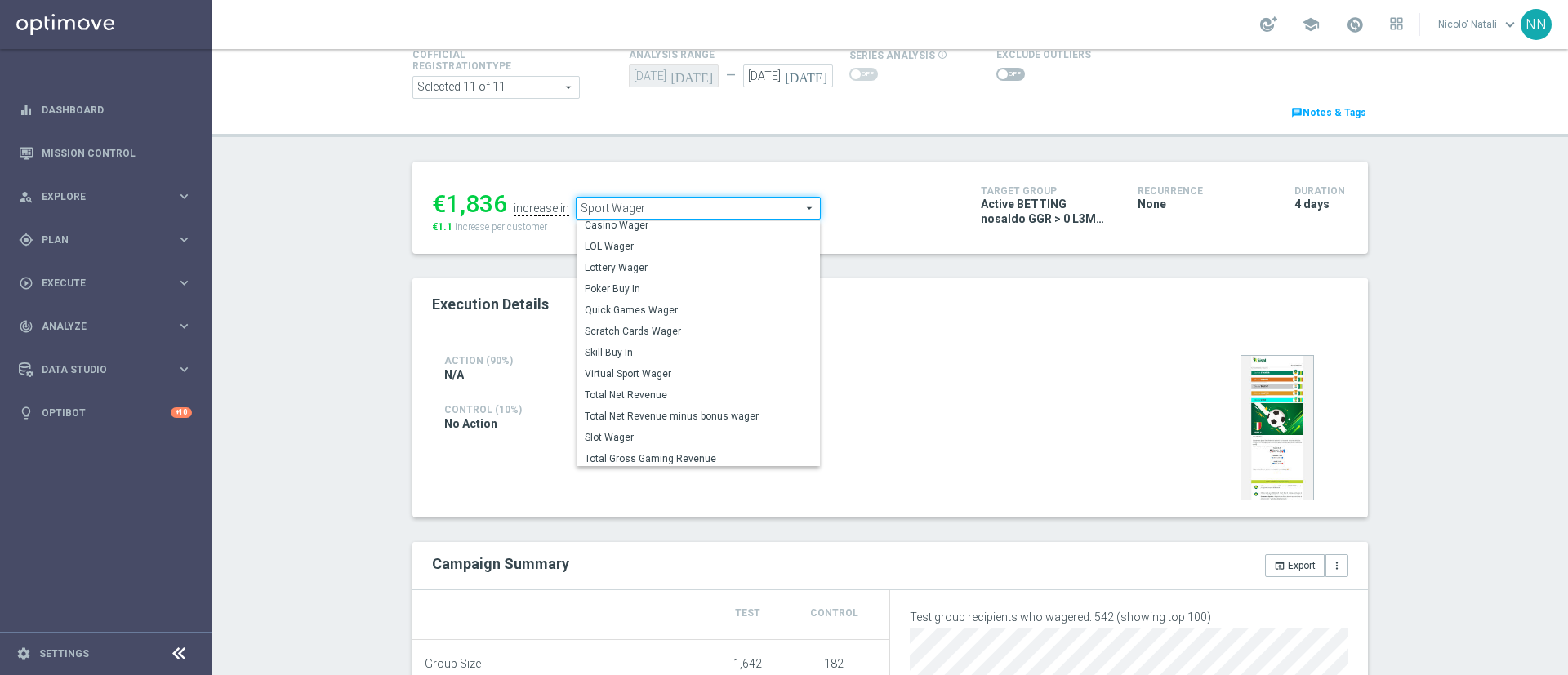
scroll to position [139, 0]
click at [623, 424] on span "Total Gross Gaming Revenue" at bounding box center [698, 428] width 227 height 13
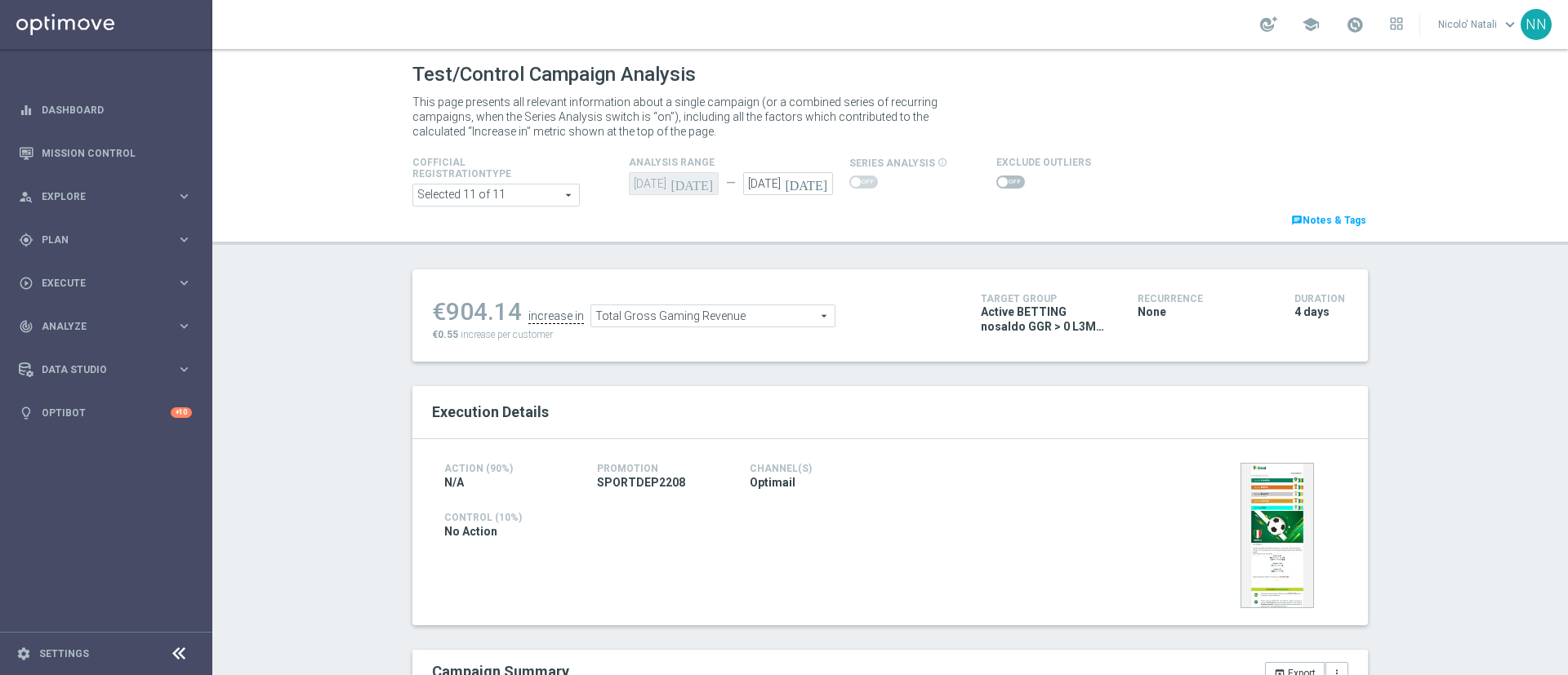
click at [659, 318] on span "Total Gross Gaming Revenue" at bounding box center [712, 315] width 243 height 21
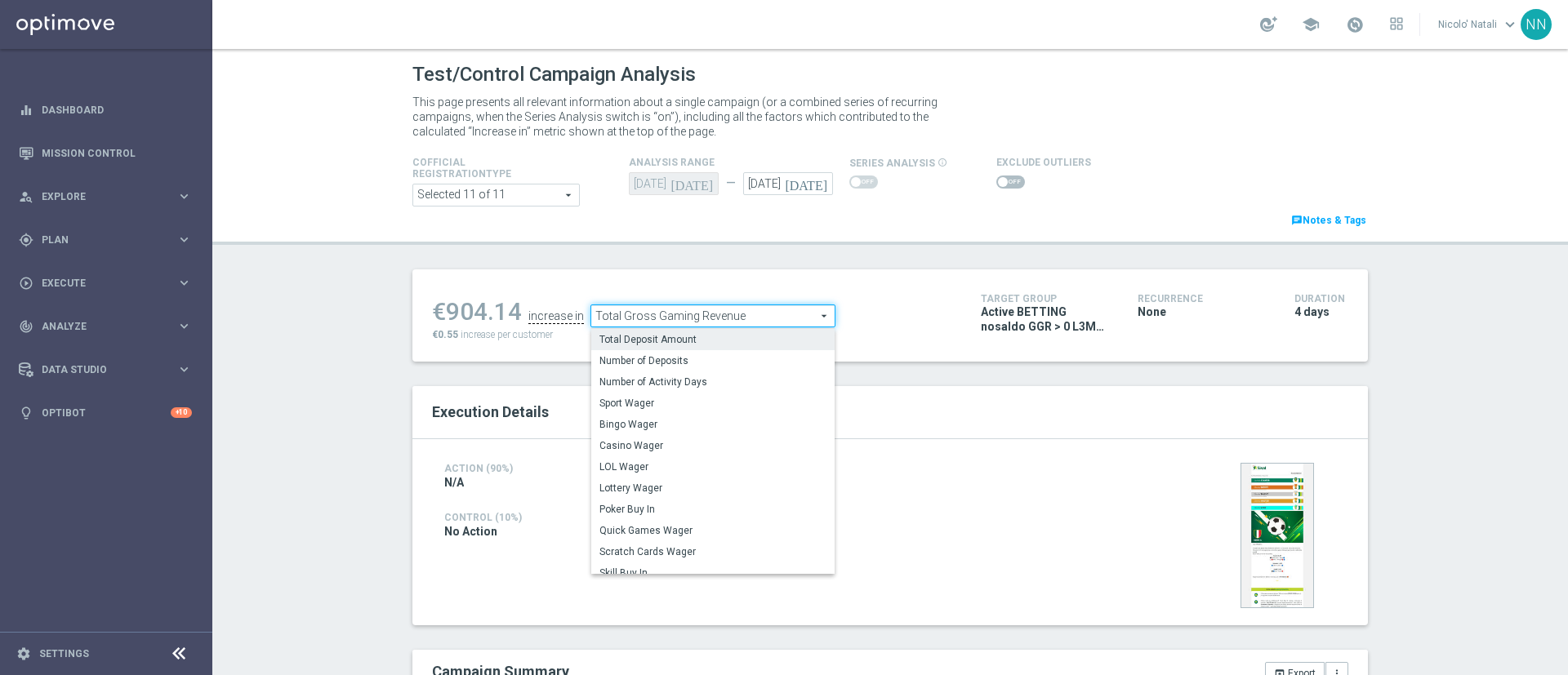
click at [652, 335] on span "Total Deposit Amount" at bounding box center [712, 340] width 227 height 13
type input "Total Deposit Amount"
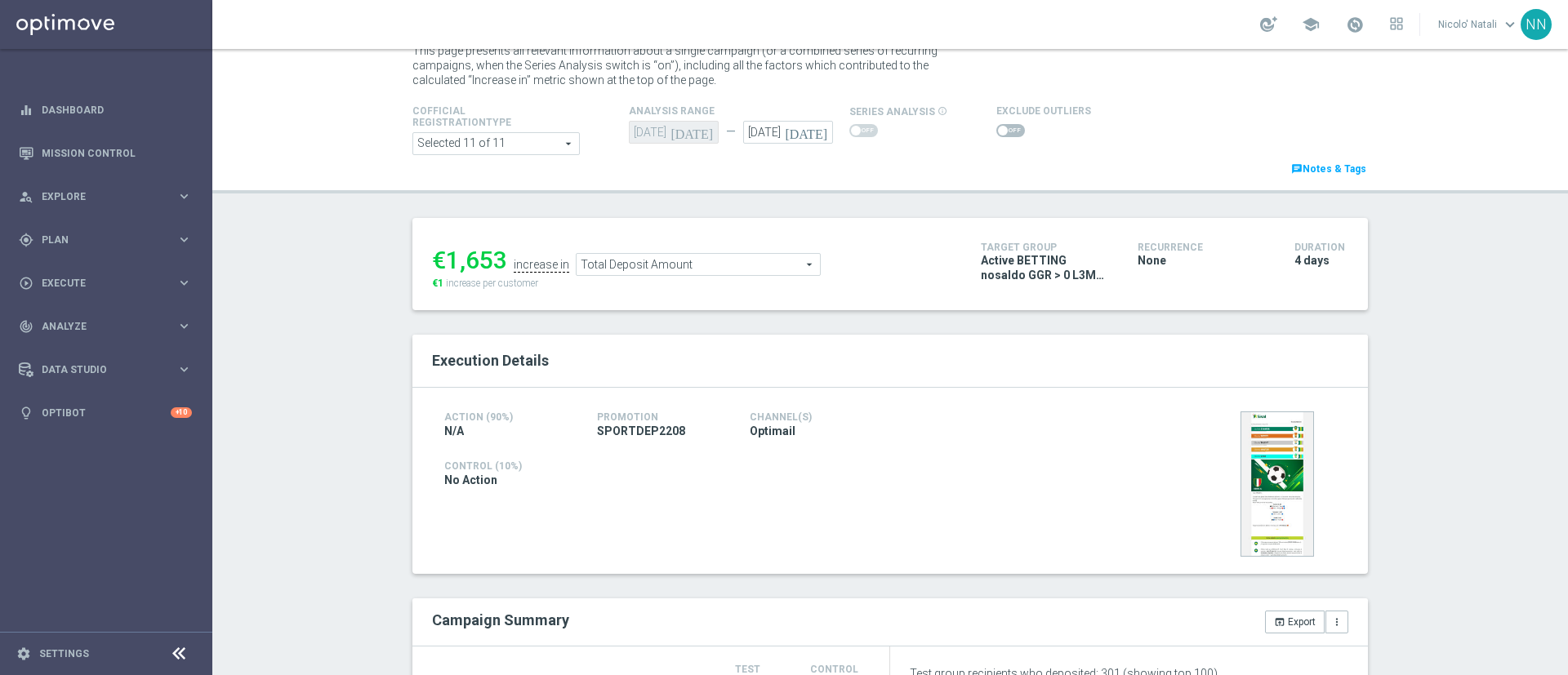
scroll to position [46, 0]
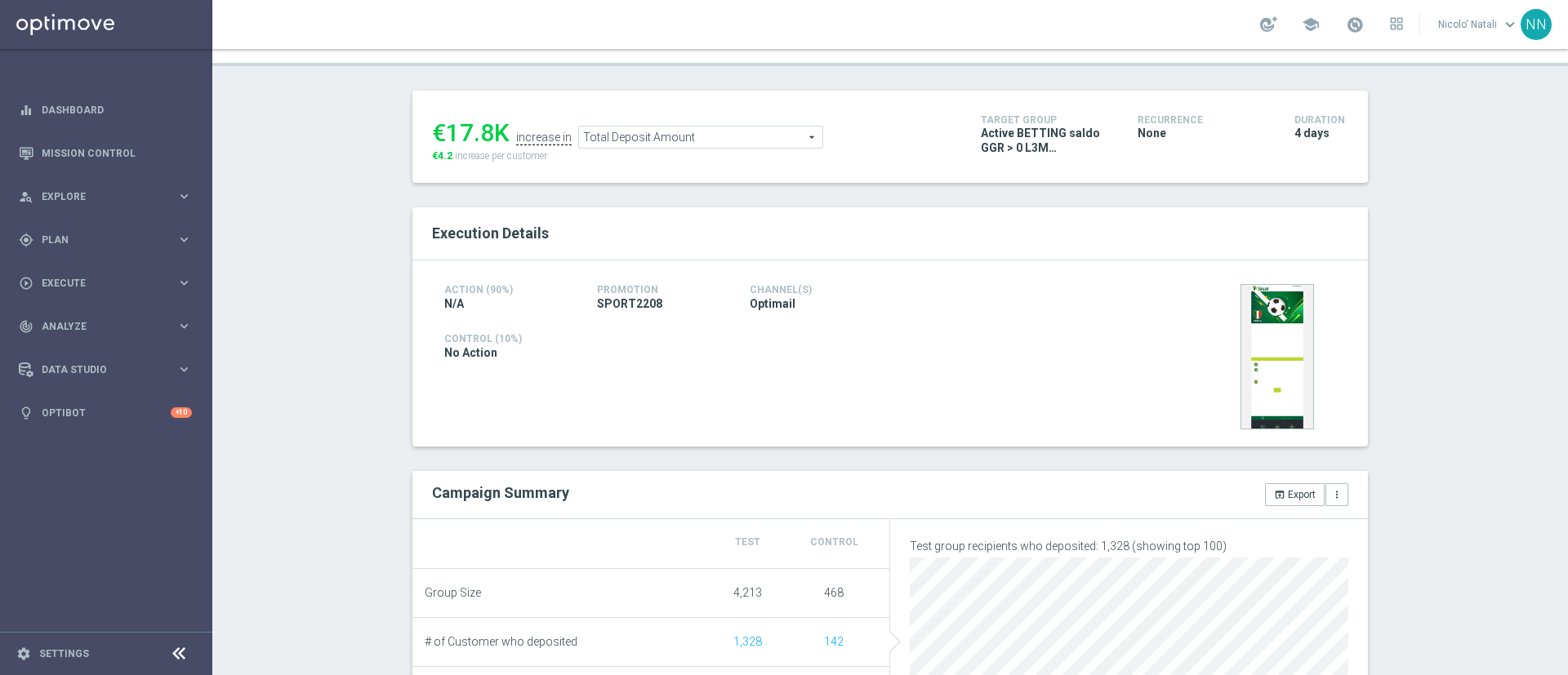
scroll to position [178, 0]
click at [706, 142] on span "Total Deposit Amount" at bounding box center [701, 138] width 243 height 21
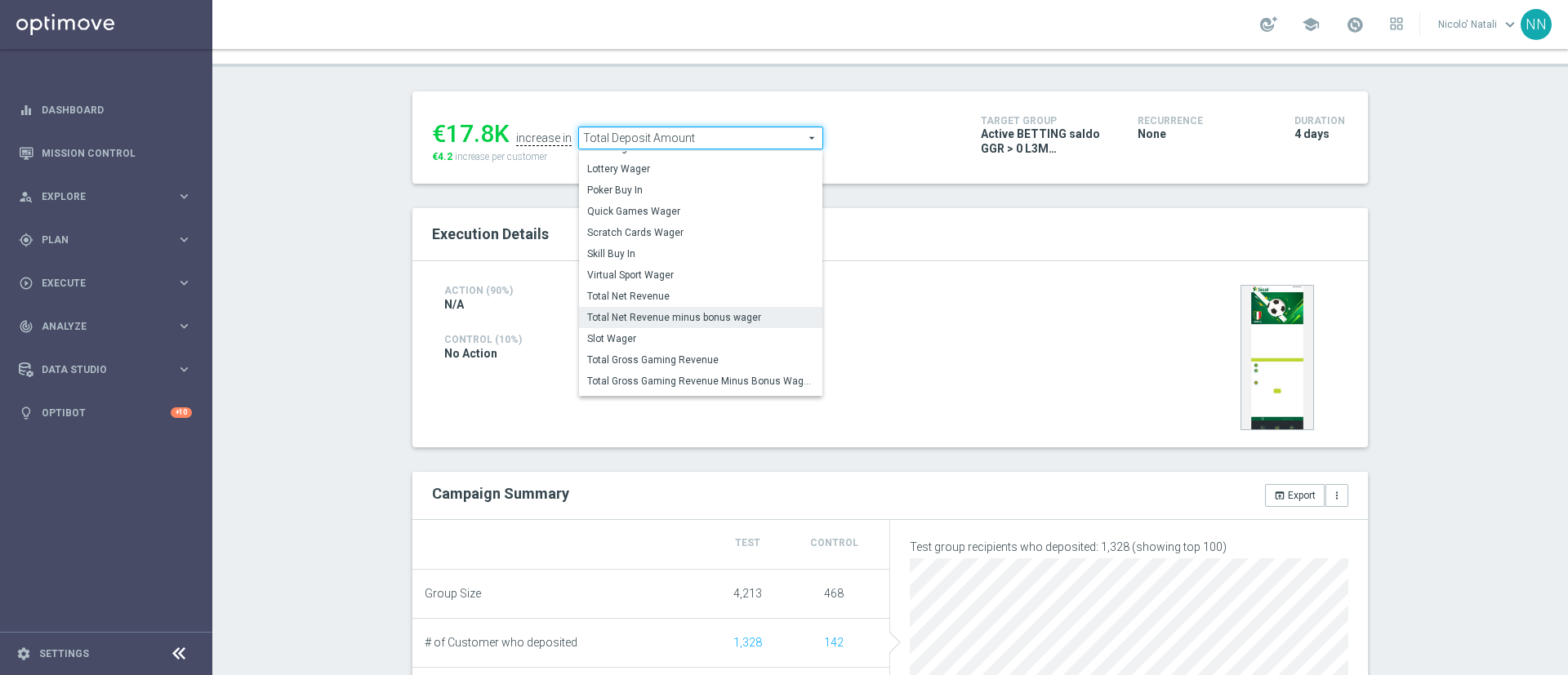
scroll to position [235, 0]
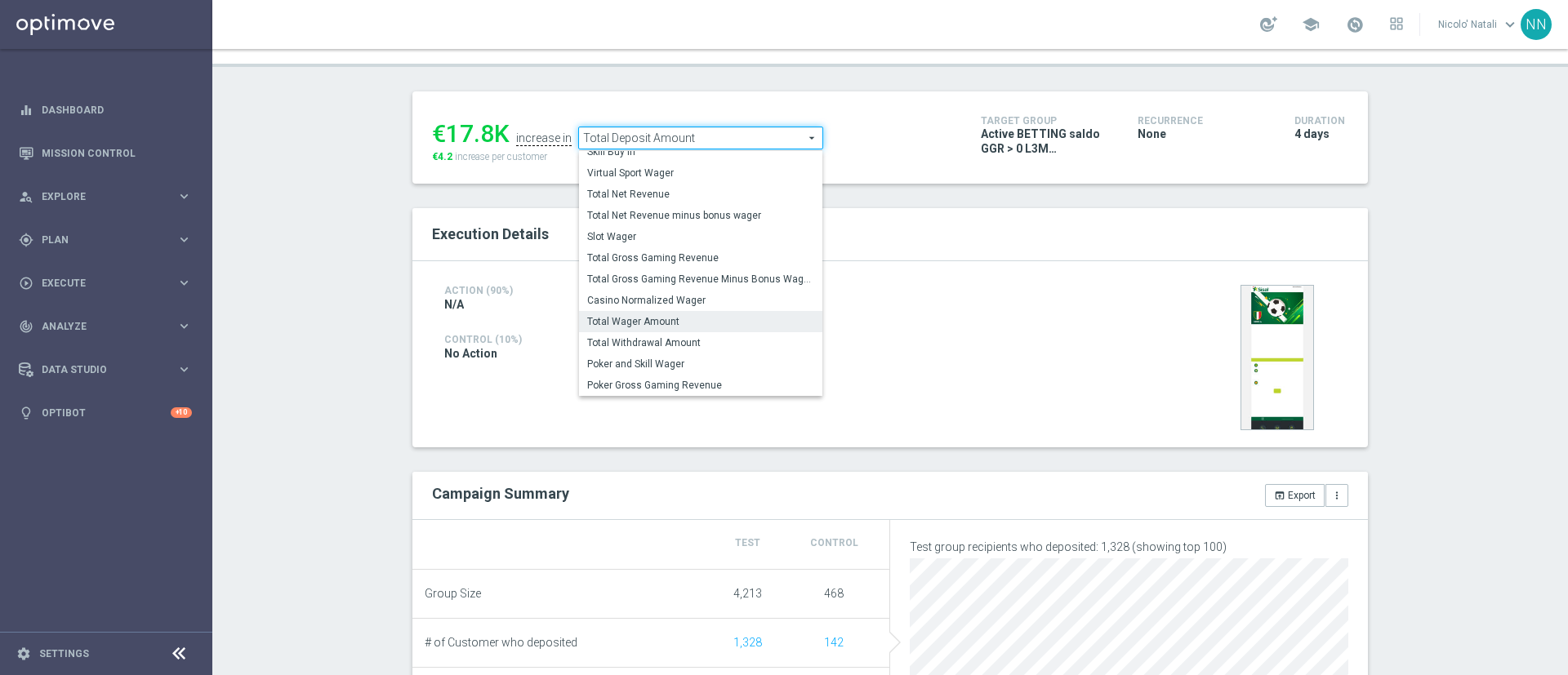
click at [630, 326] on span "Total Wager Amount" at bounding box center [701, 322] width 227 height 13
type input "Total Wager Amount"
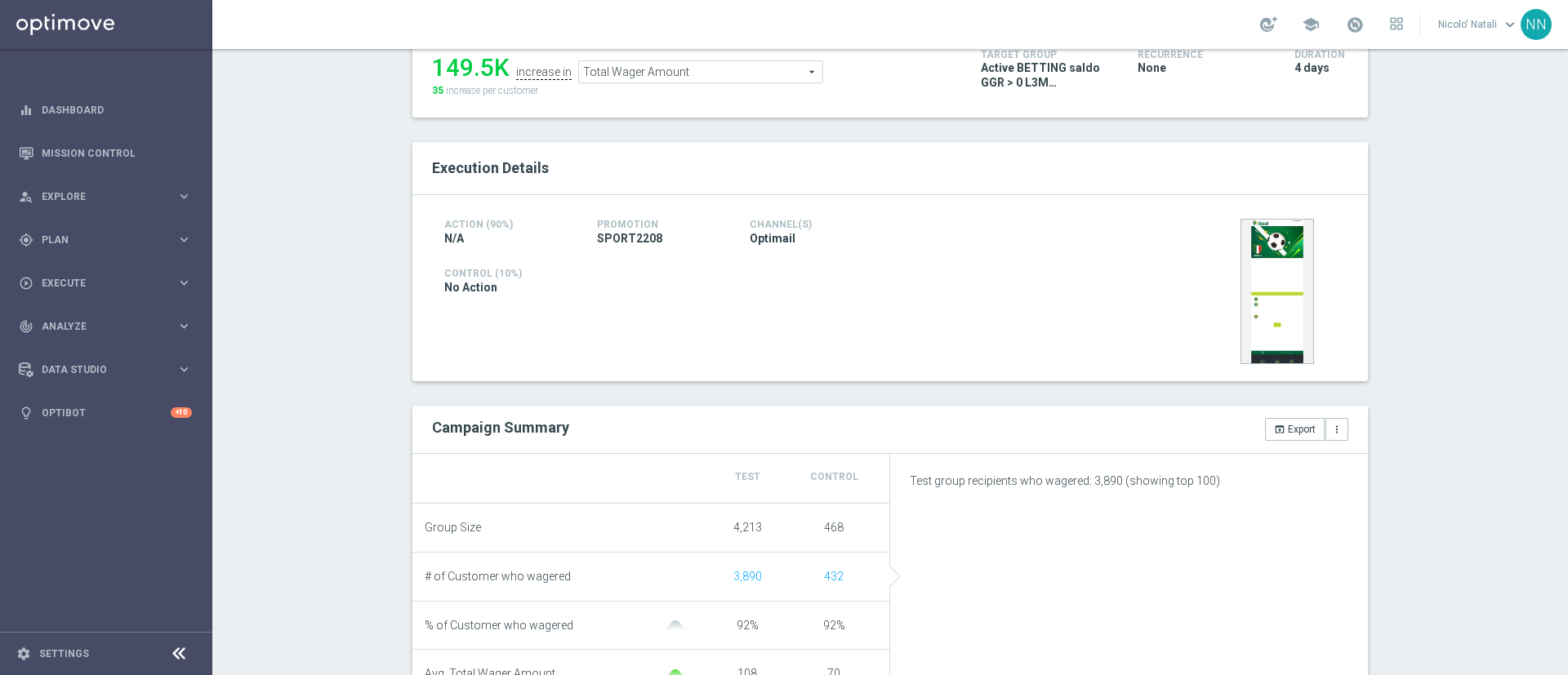
scroll to position [245, 0]
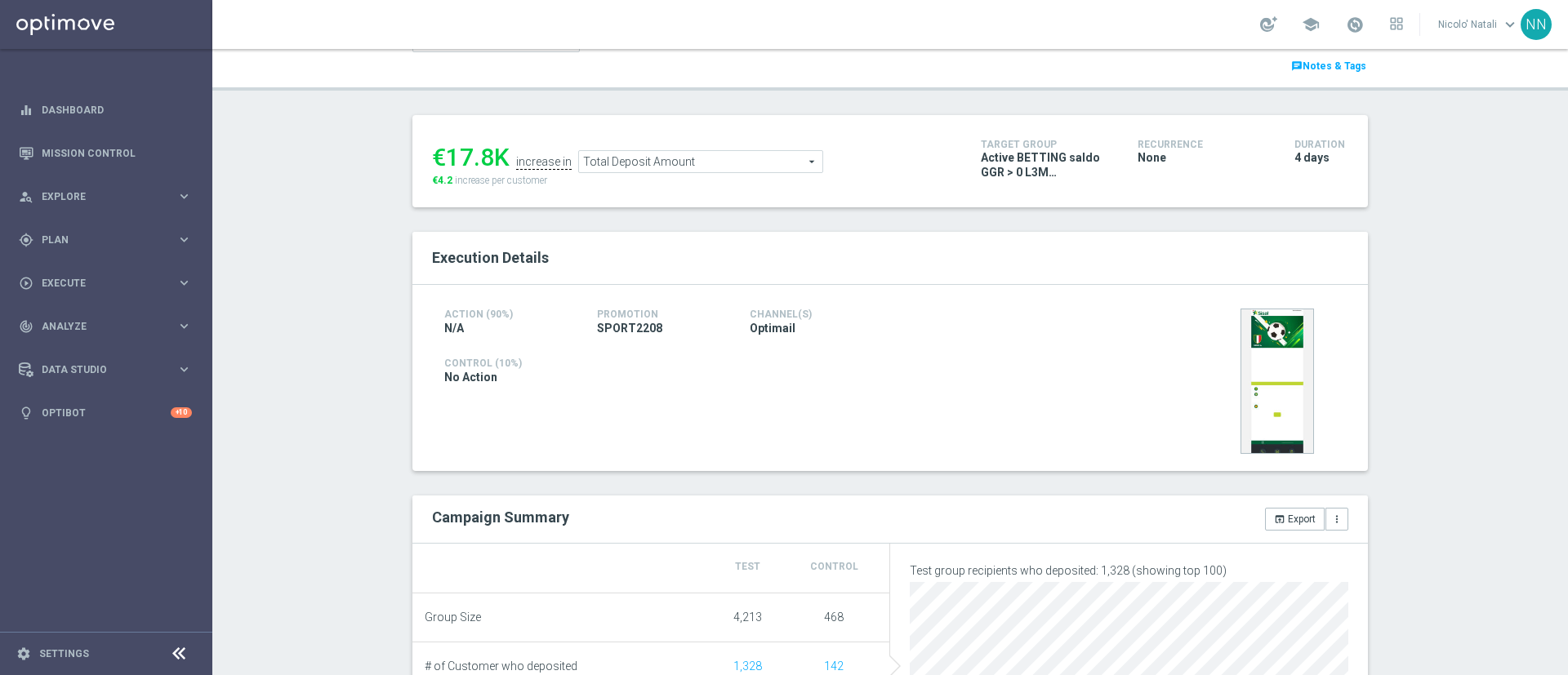
scroll to position [153, 0]
click at [702, 170] on span "Total Deposit Amount" at bounding box center [701, 162] width 243 height 21
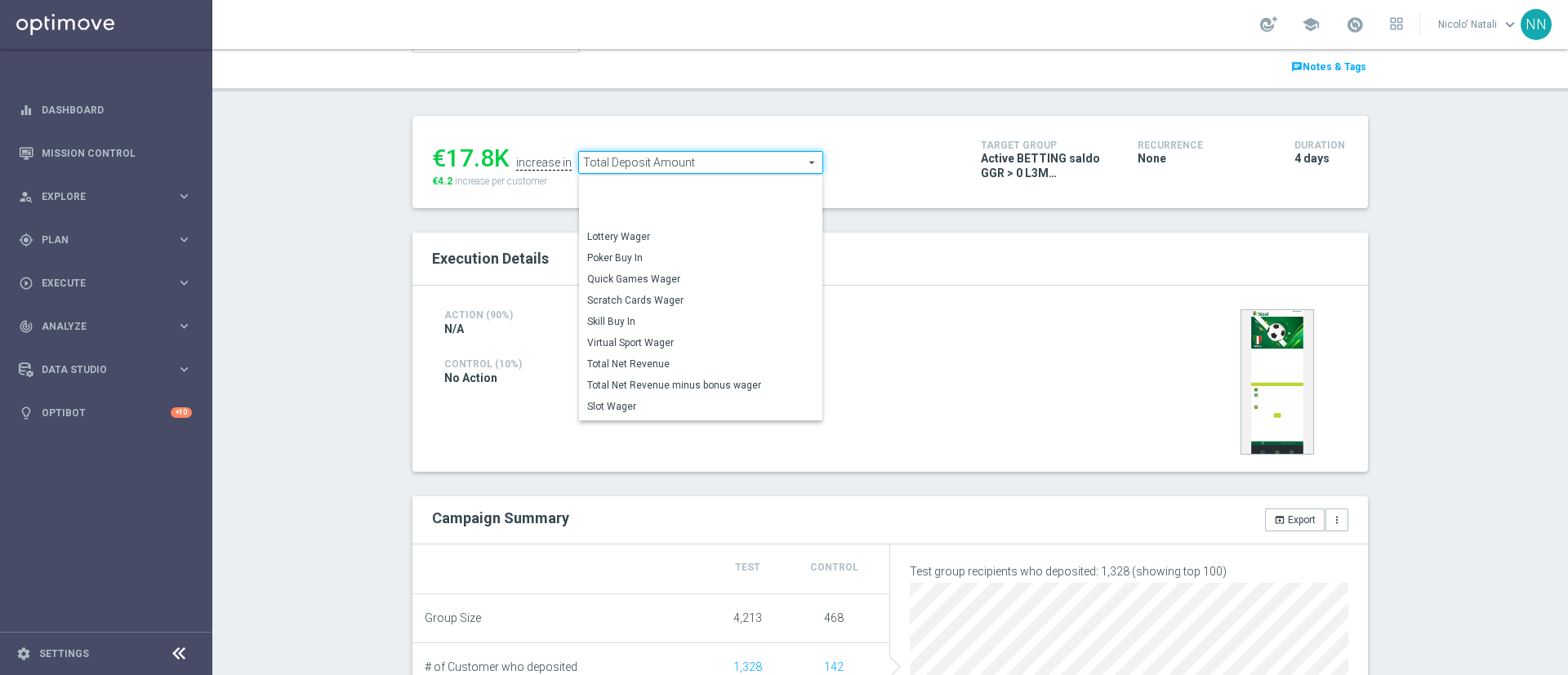
scroll to position [169, 0]
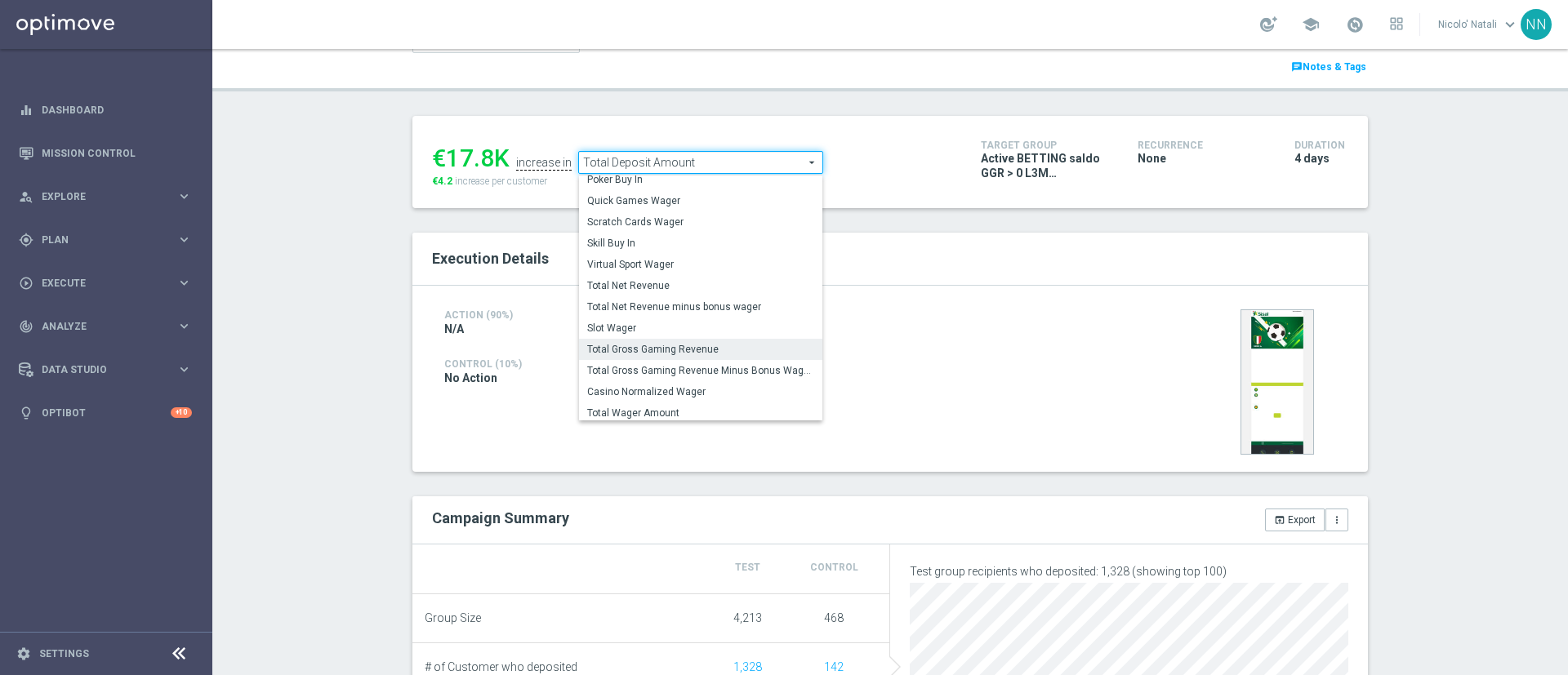
click at [655, 344] on span "Total Gross Gaming Revenue" at bounding box center [701, 349] width 227 height 13
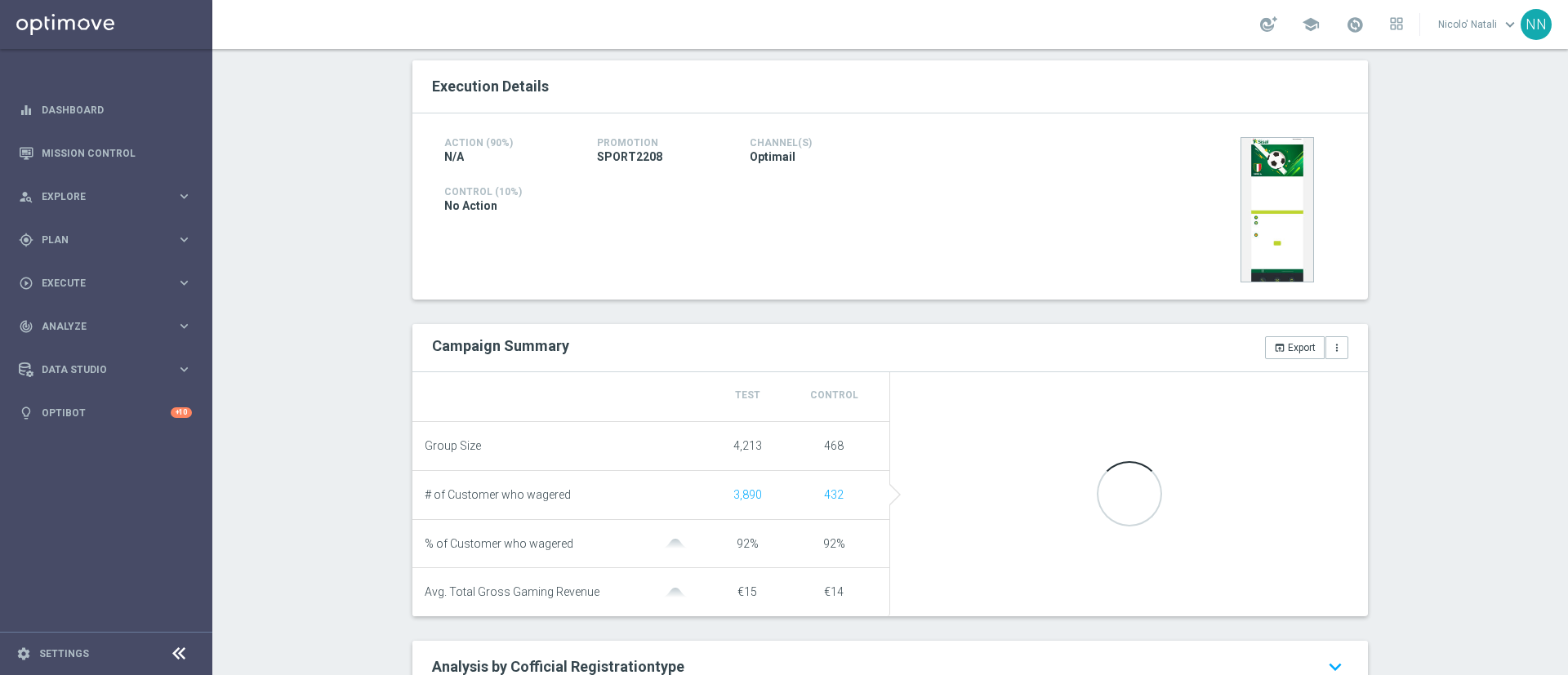
scroll to position [66, 0]
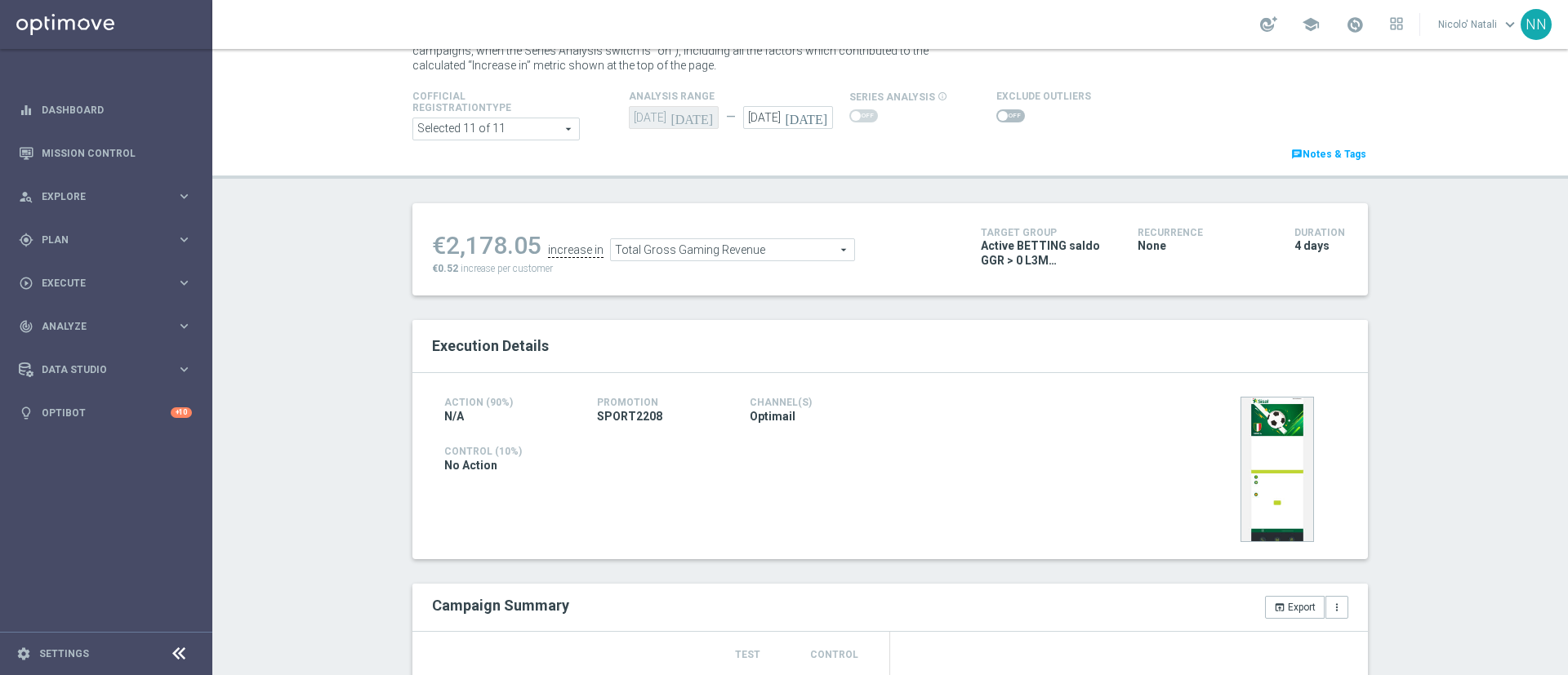
click at [663, 252] on span "Total Gross Gaming Revenue" at bounding box center [732, 249] width 243 height 21
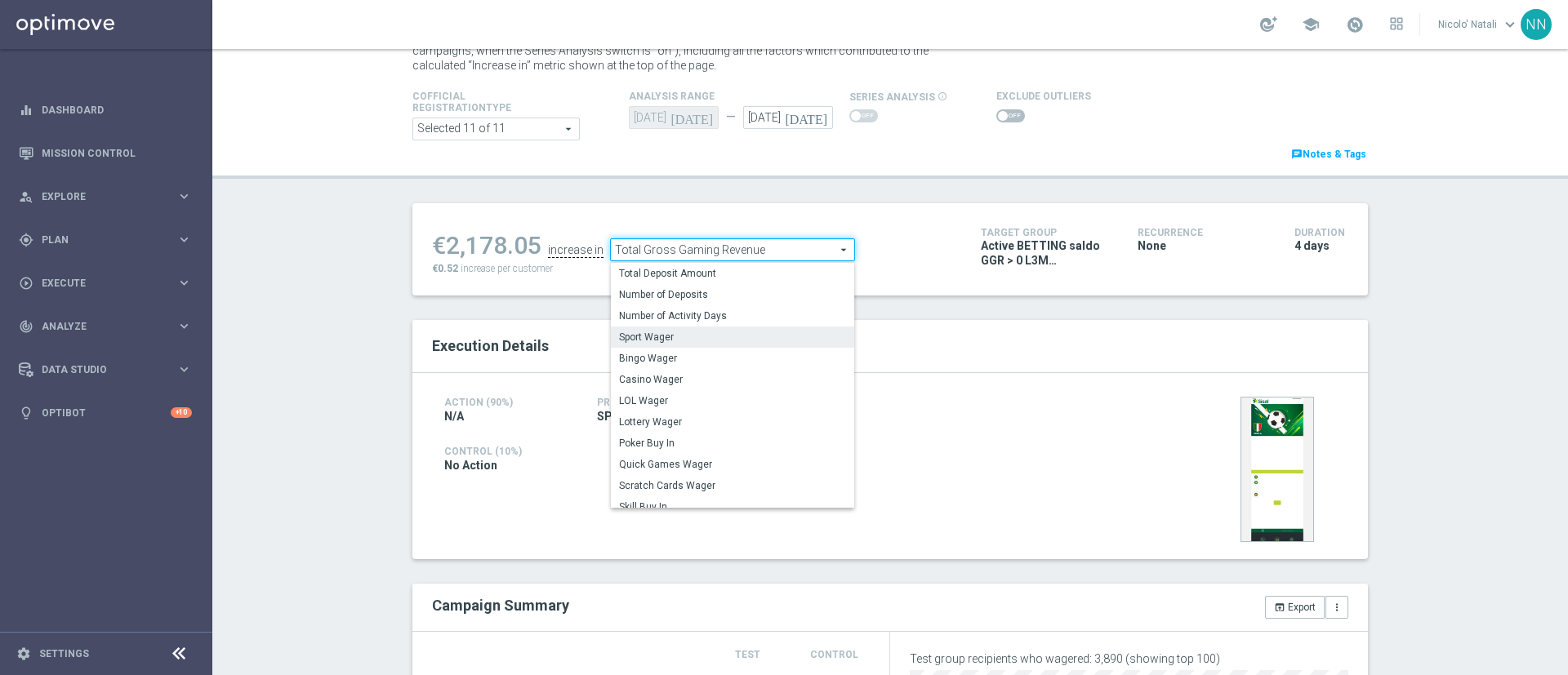
click at [658, 333] on span "Sport Wager" at bounding box center [732, 337] width 227 height 13
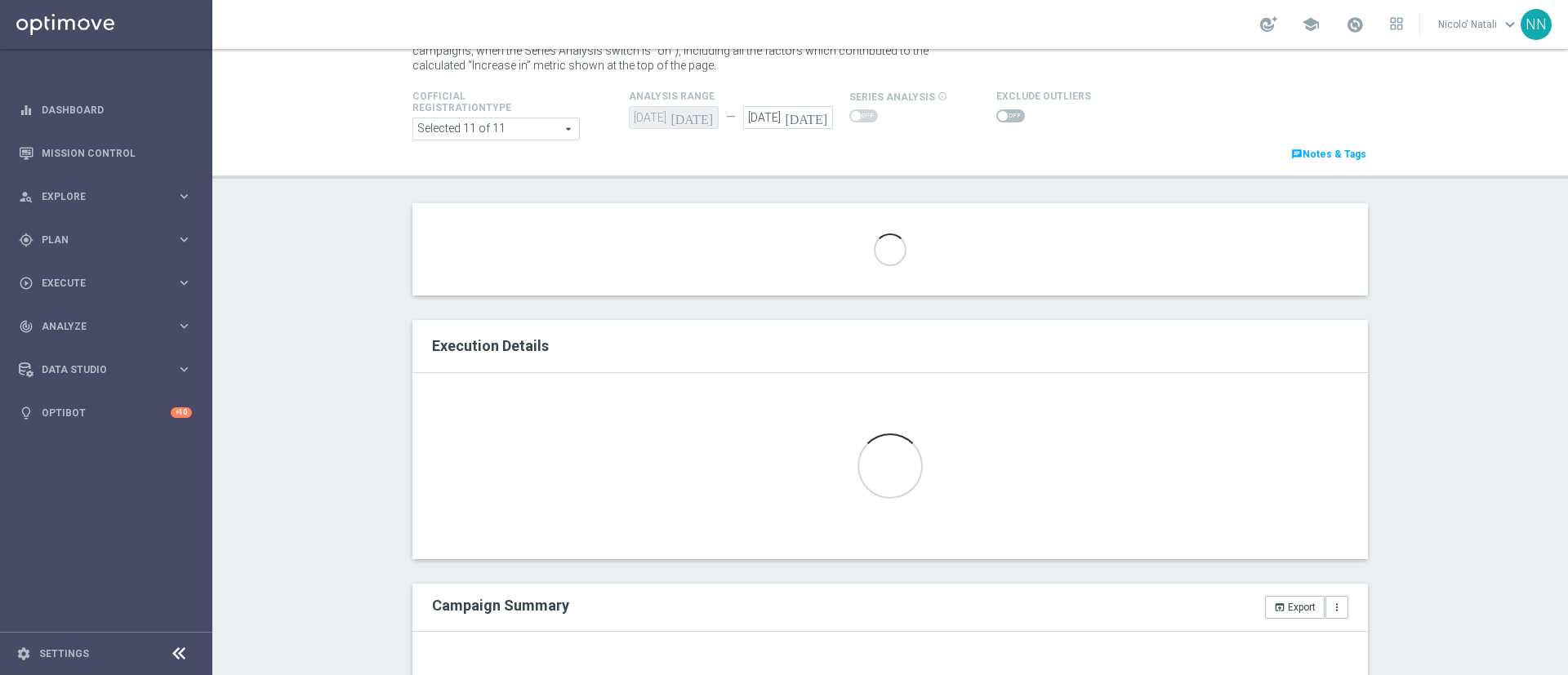
scroll to position [325, 0]
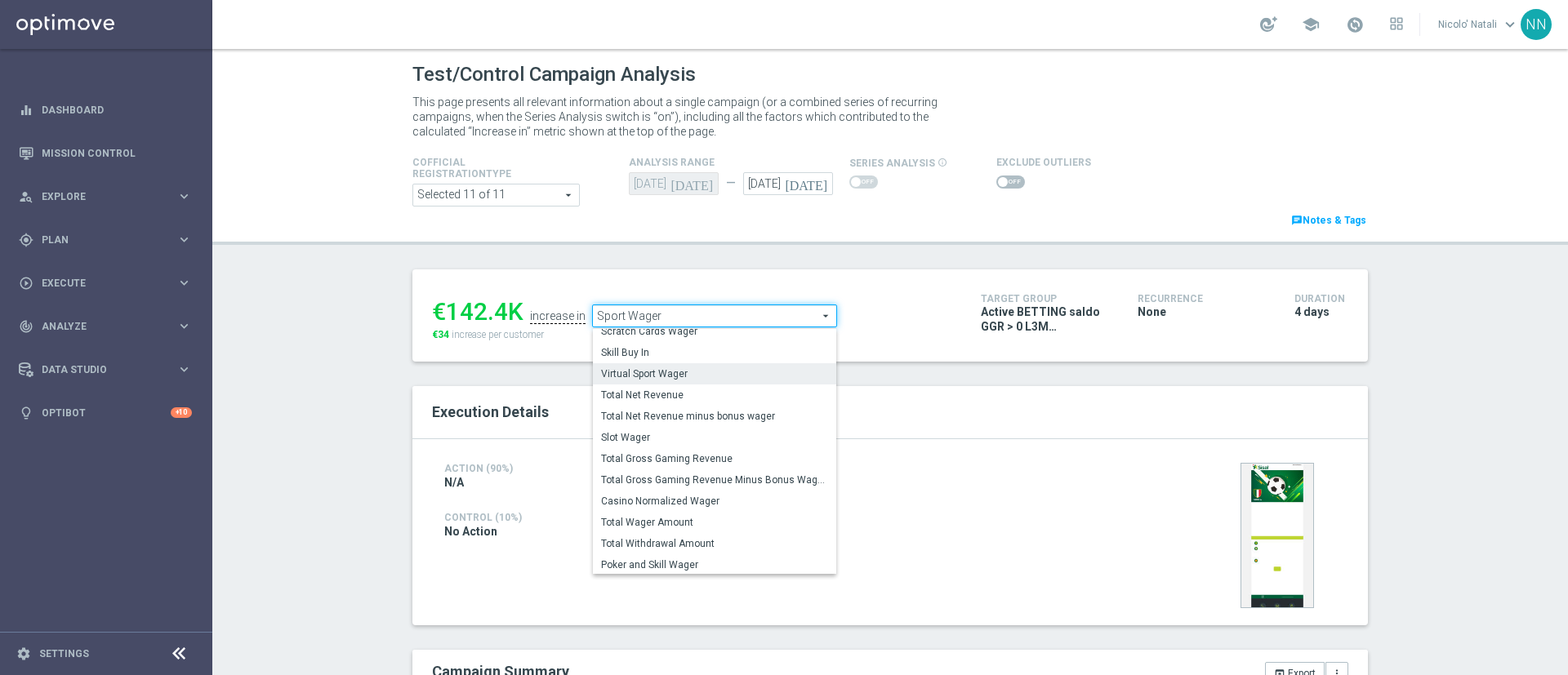
scroll to position [214, 0]
click at [650, 528] on label "Total Wager Amount" at bounding box center [714, 520] width 243 height 21
type input "Total Wager Amount"
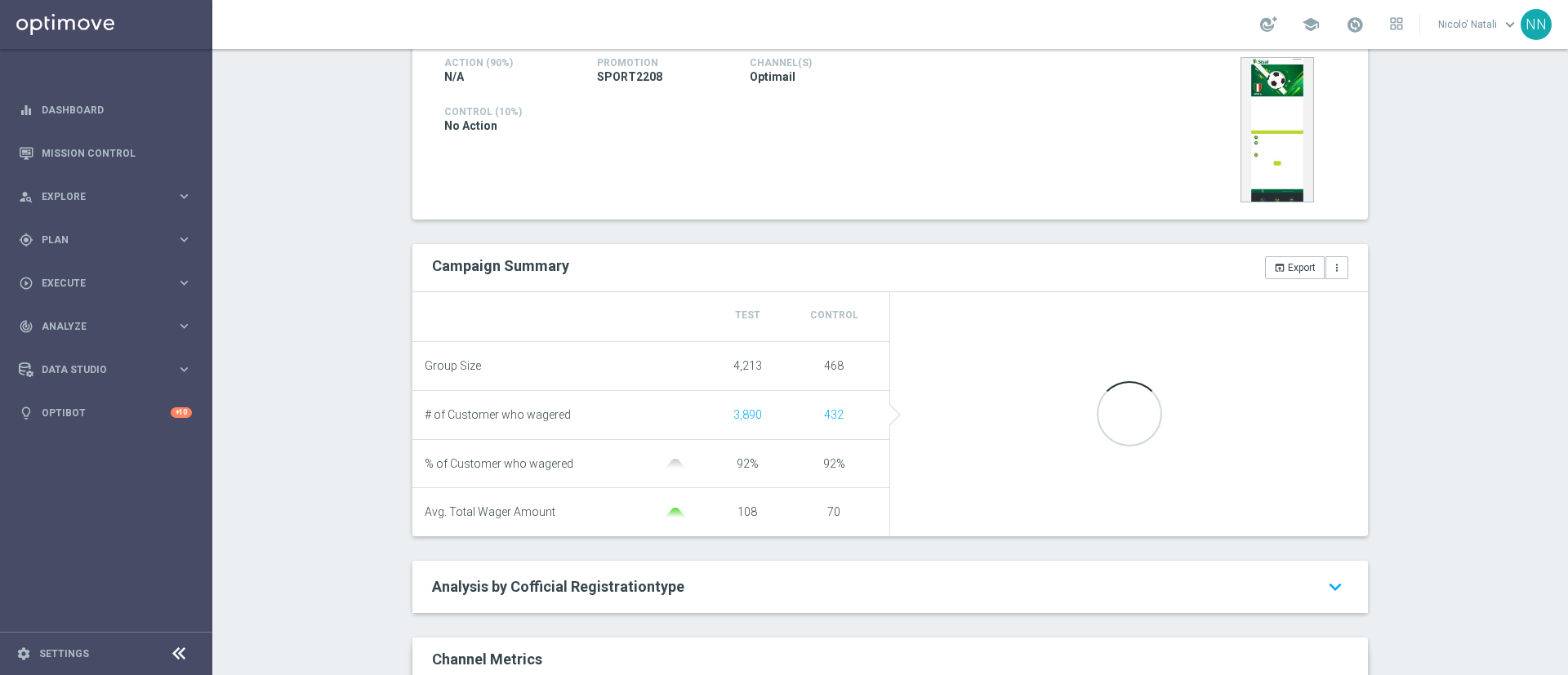
scroll to position [407, 0]
